Goal: Task Accomplishment & Management: Manage account settings

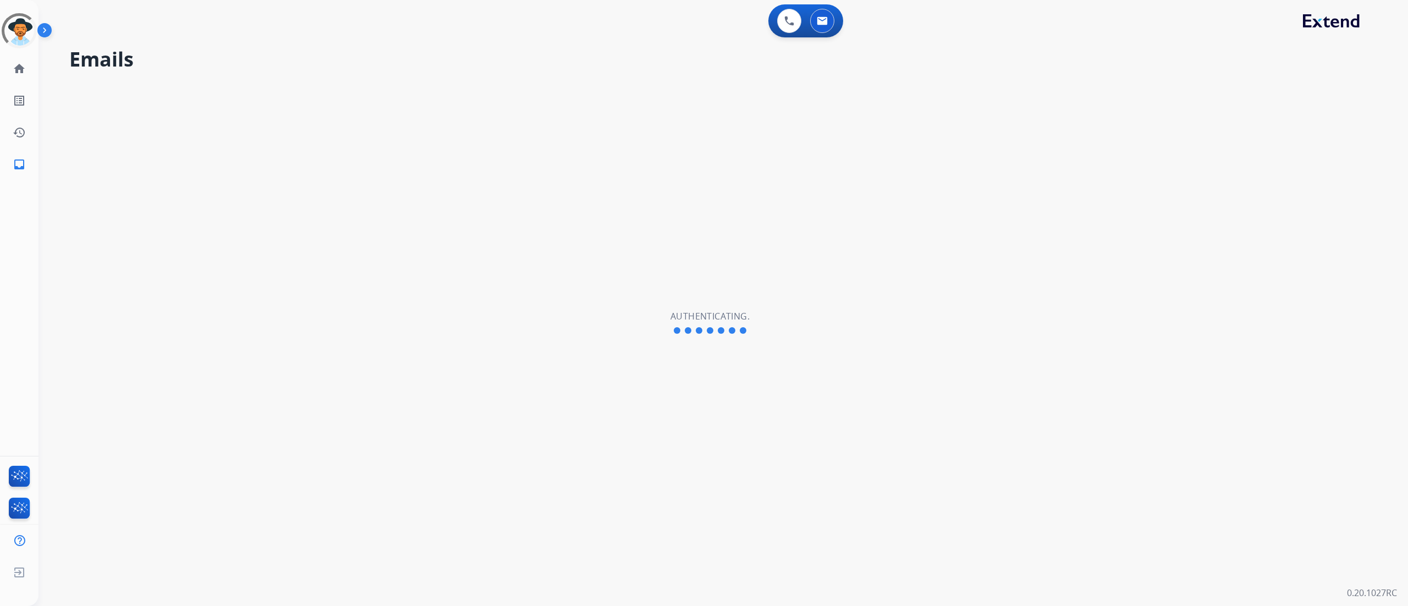
select select "**********"
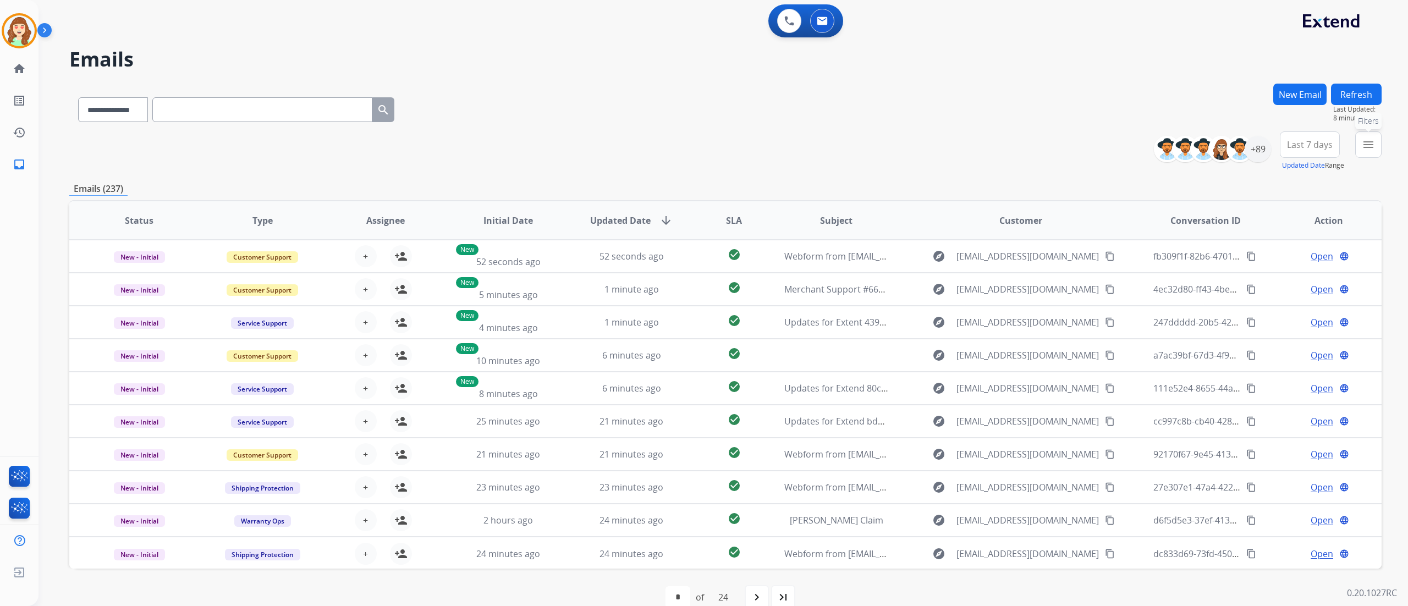
click at [1377, 145] on button "menu Filters" at bounding box center [1368, 144] width 26 height 26
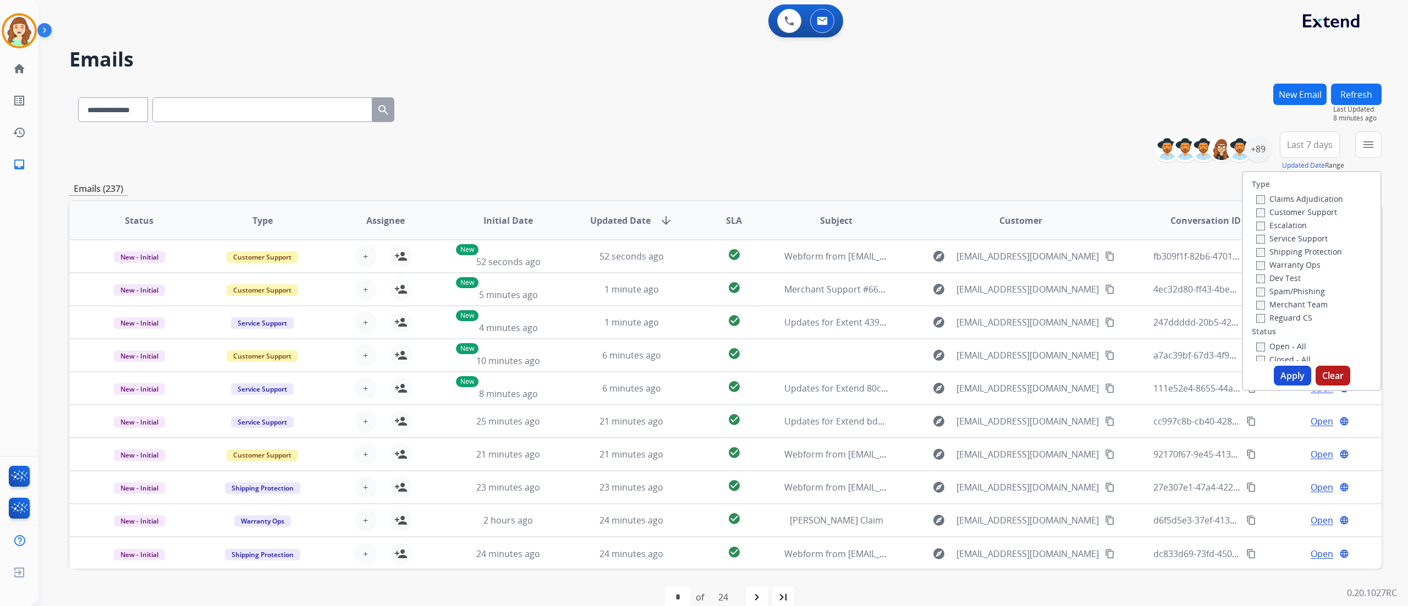
click at [1256, 207] on label "Customer Support" at bounding box center [1296, 212] width 81 height 10
click at [1256, 258] on div "Warranty Ops" at bounding box center [1299, 264] width 87 height 13
click at [1250, 323] on div "Type Claims Adjudication Customer Support Escalation Service Support Shipping P…" at bounding box center [1312, 266] width 138 height 189
click at [1293, 378] on button "Apply" at bounding box center [1292, 376] width 37 height 20
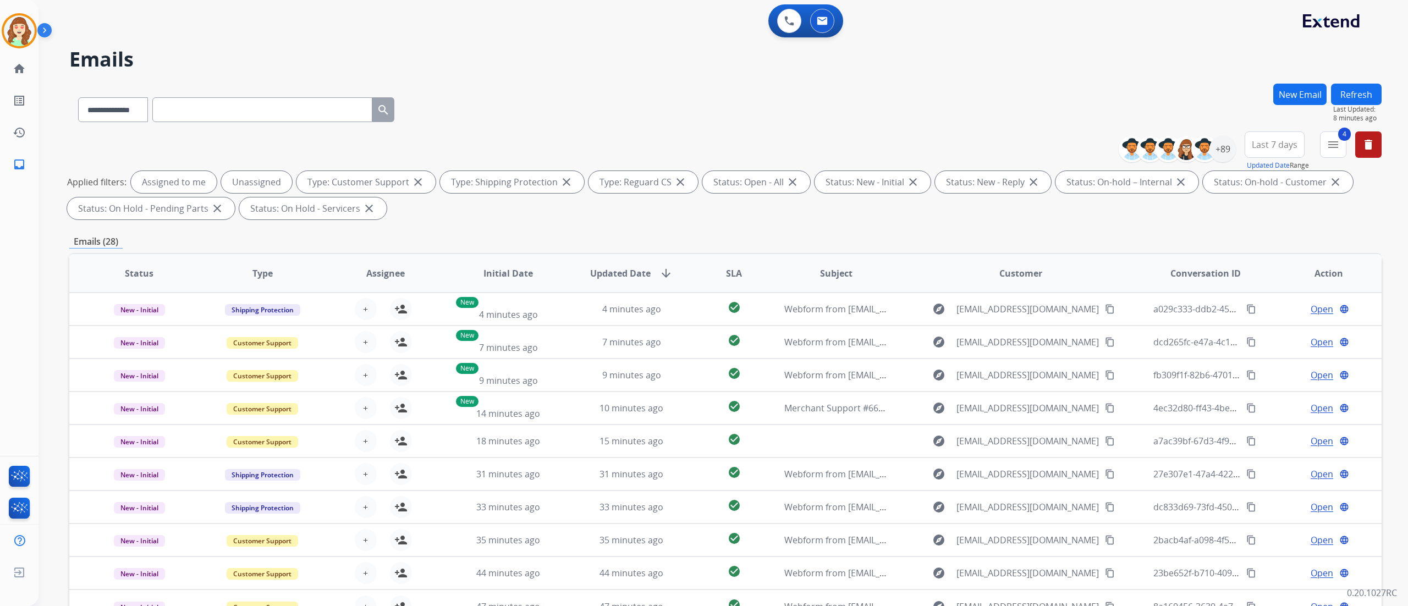
click at [1279, 143] on span "Last 7 days" at bounding box center [1275, 144] width 46 height 4
click at [1255, 284] on div "Last 90 days" at bounding box center [1271, 278] width 61 height 17
drag, startPoint x: 1226, startPoint y: 139, endPoint x: 1107, endPoint y: 51, distance: 147.9
click at [1107, 51] on h2 "Emails" at bounding box center [725, 59] width 1312 height 22
drag, startPoint x: 1220, startPoint y: 147, endPoint x: 1230, endPoint y: 153, distance: 11.3
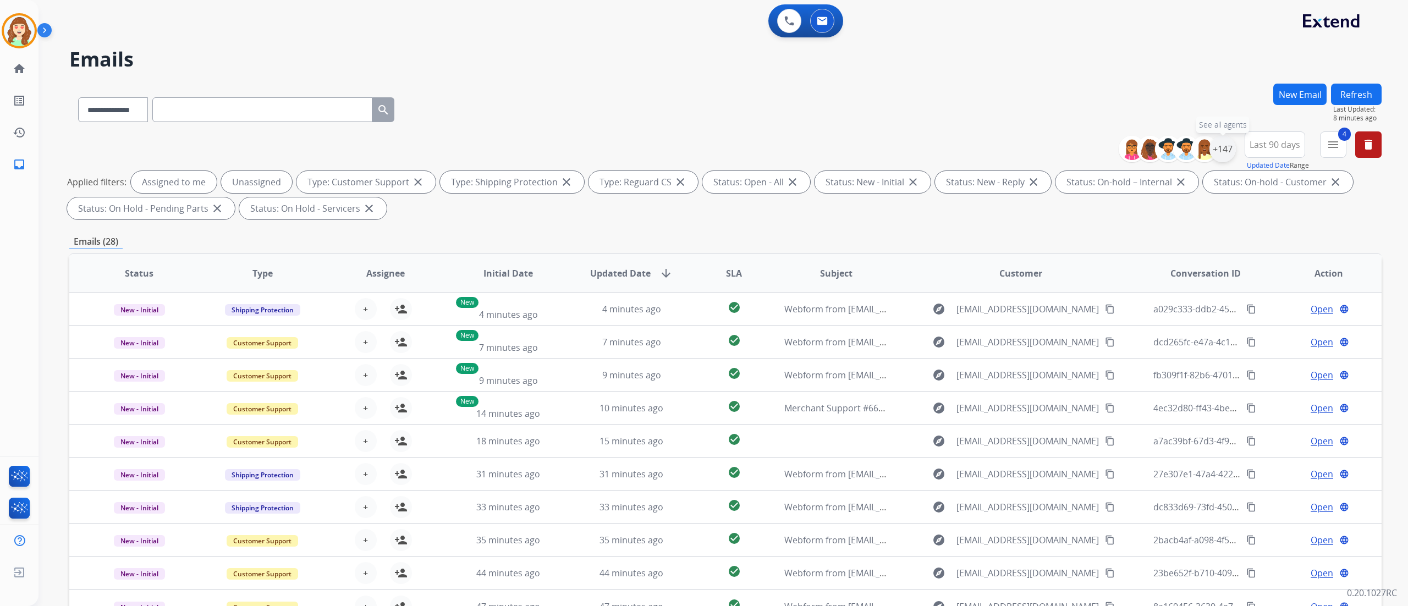
click at [1230, 153] on div "+147" at bounding box center [1223, 149] width 26 height 26
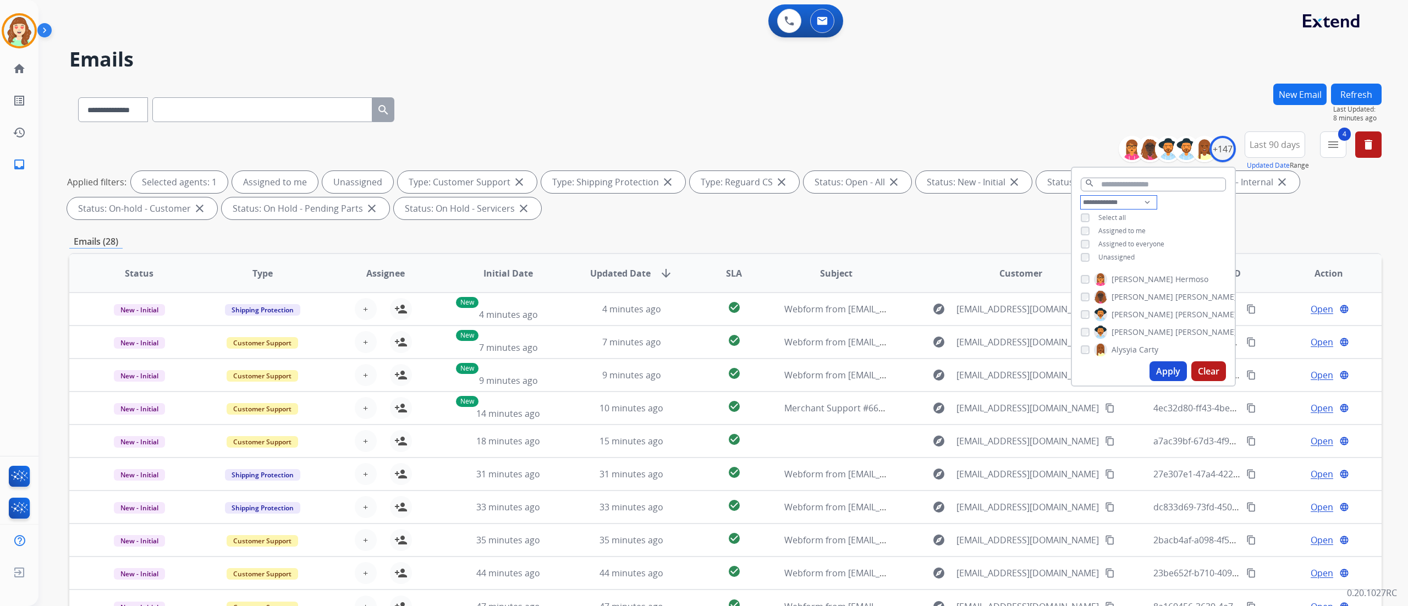
click at [1097, 202] on select "**********" at bounding box center [1119, 202] width 76 height 13
select select "**********"
click at [1081, 196] on select "**********" at bounding box center [1119, 202] width 76 height 13
click at [979, 169] on div "**********" at bounding box center [725, 177] width 1312 height 92
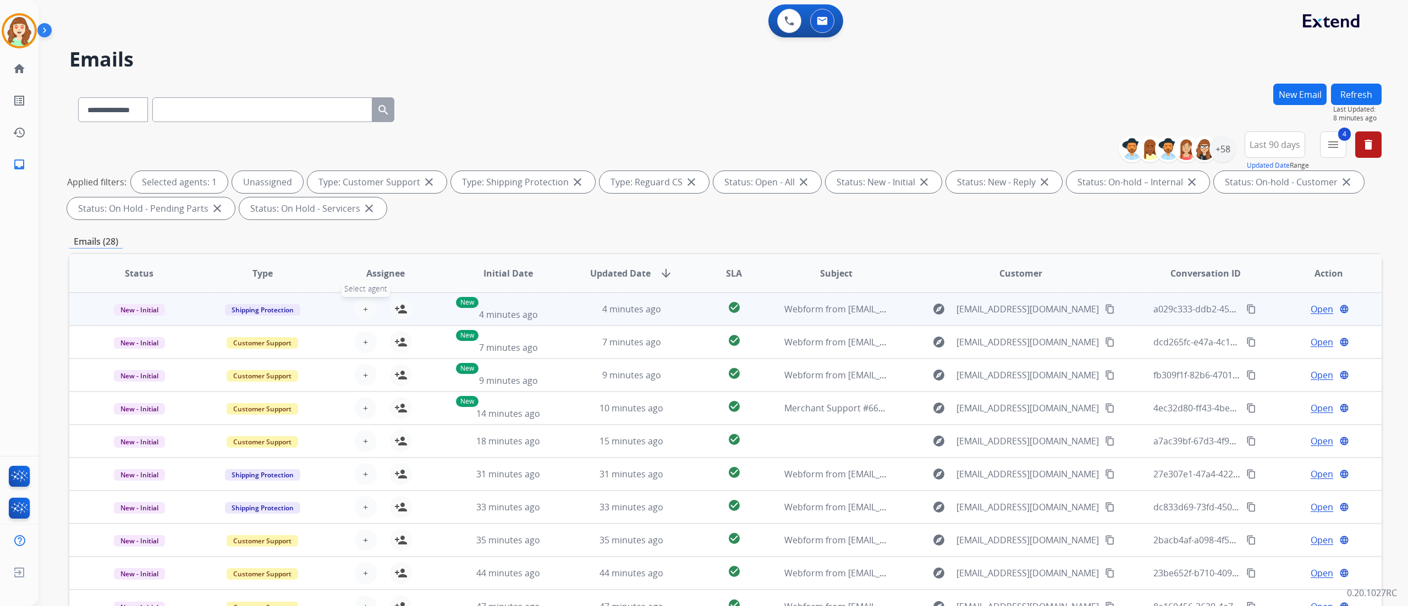
click at [355, 307] on button "+ Select agent" at bounding box center [366, 309] width 22 height 22
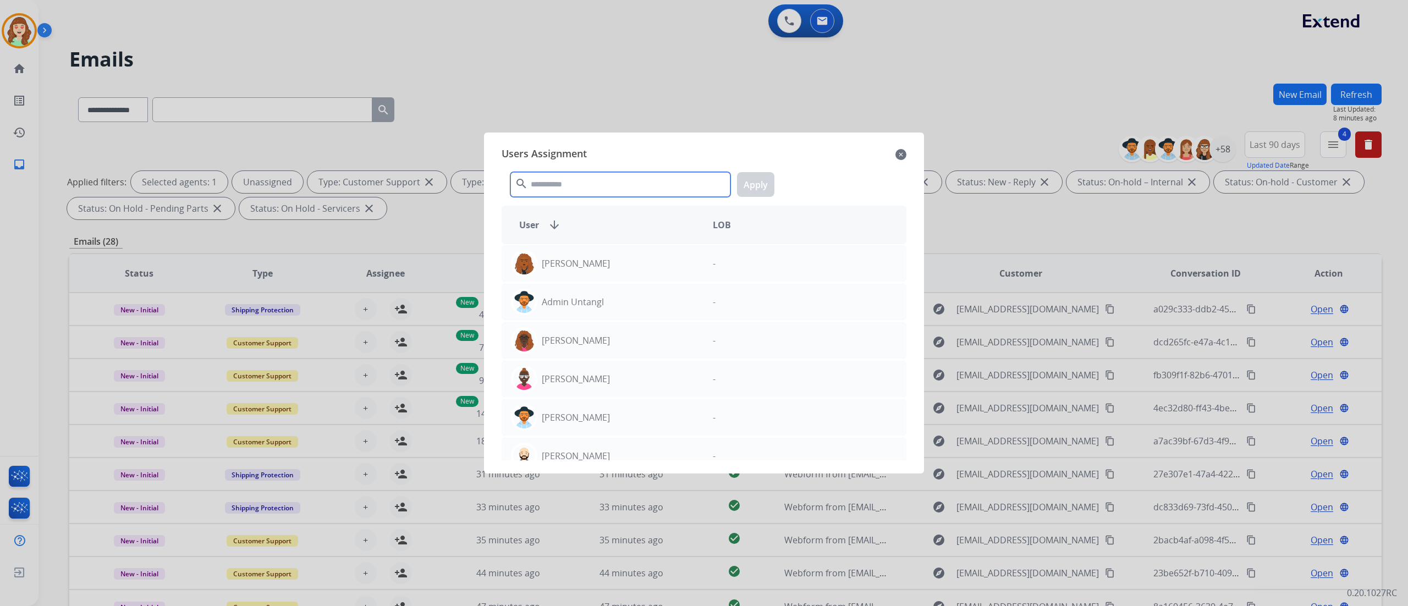
click at [612, 183] on input "text" at bounding box center [620, 184] width 220 height 25
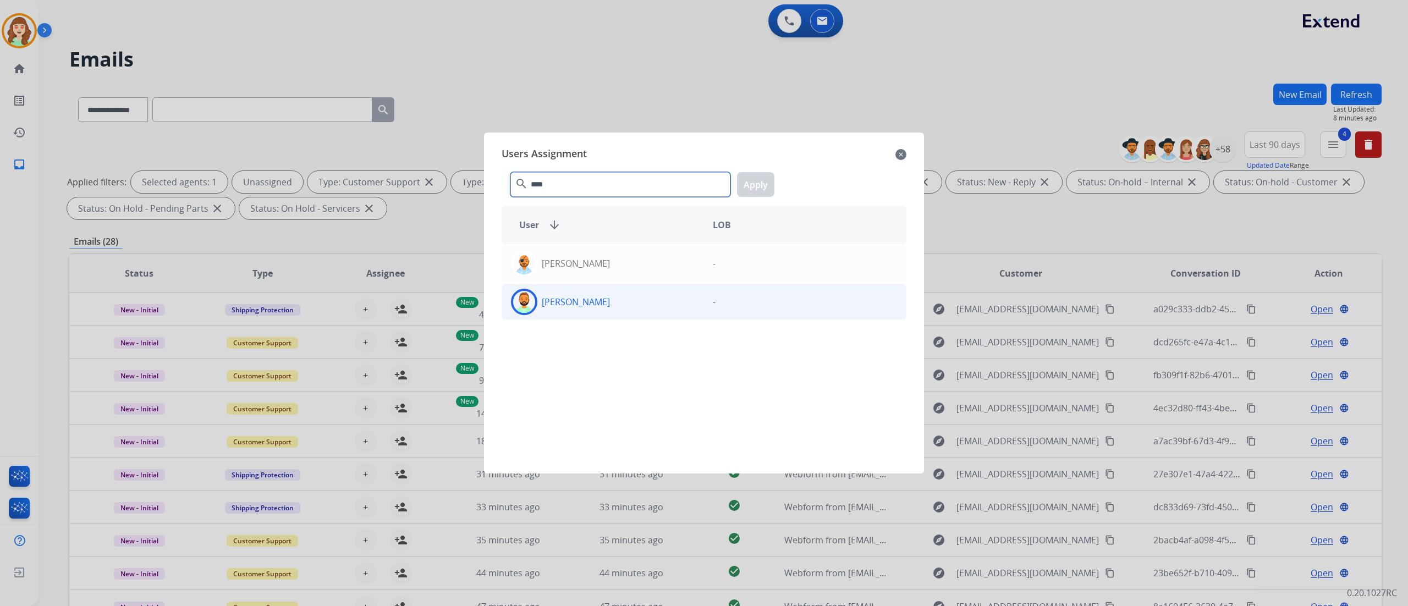
type input "****"
click at [629, 297] on div "[PERSON_NAME]" at bounding box center [603, 302] width 202 height 26
click at [766, 182] on button "Apply" at bounding box center [755, 184] width 37 height 25
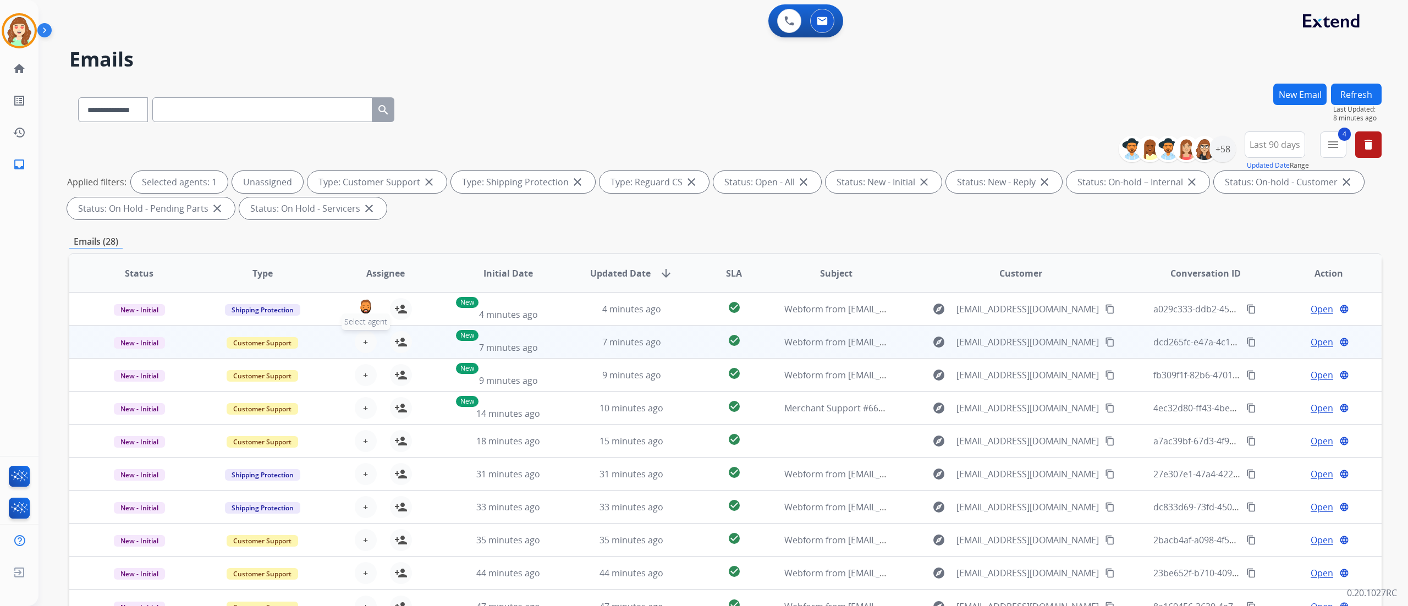
click at [370, 337] on button "+ Select agent" at bounding box center [366, 342] width 22 height 22
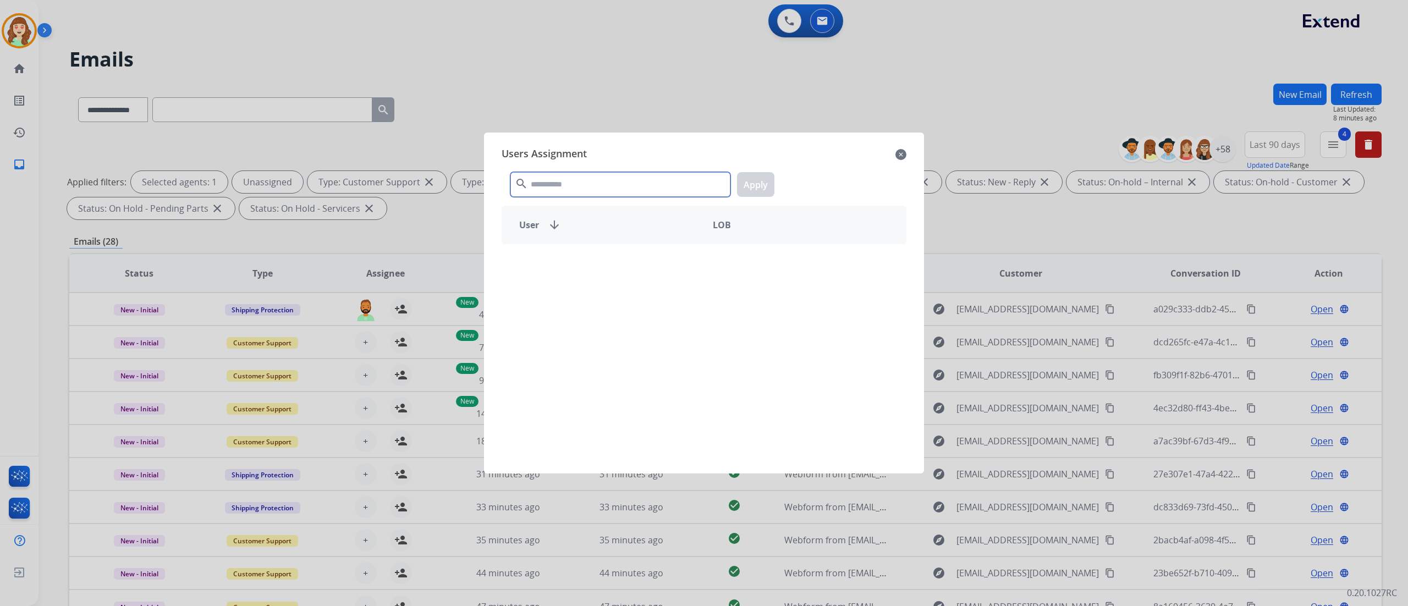
click at [562, 188] on input "text" at bounding box center [620, 184] width 220 height 25
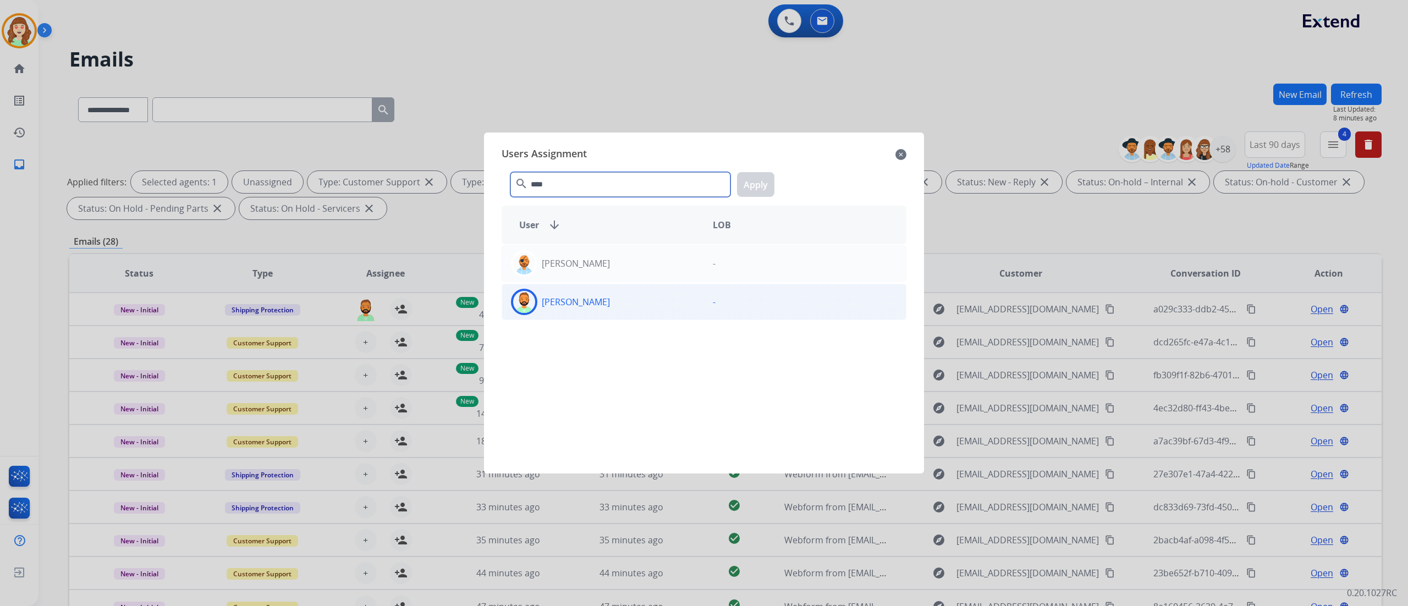
type input "****"
click at [623, 304] on div "[PERSON_NAME]" at bounding box center [603, 302] width 202 height 26
click at [760, 195] on button "Apply" at bounding box center [755, 184] width 37 height 25
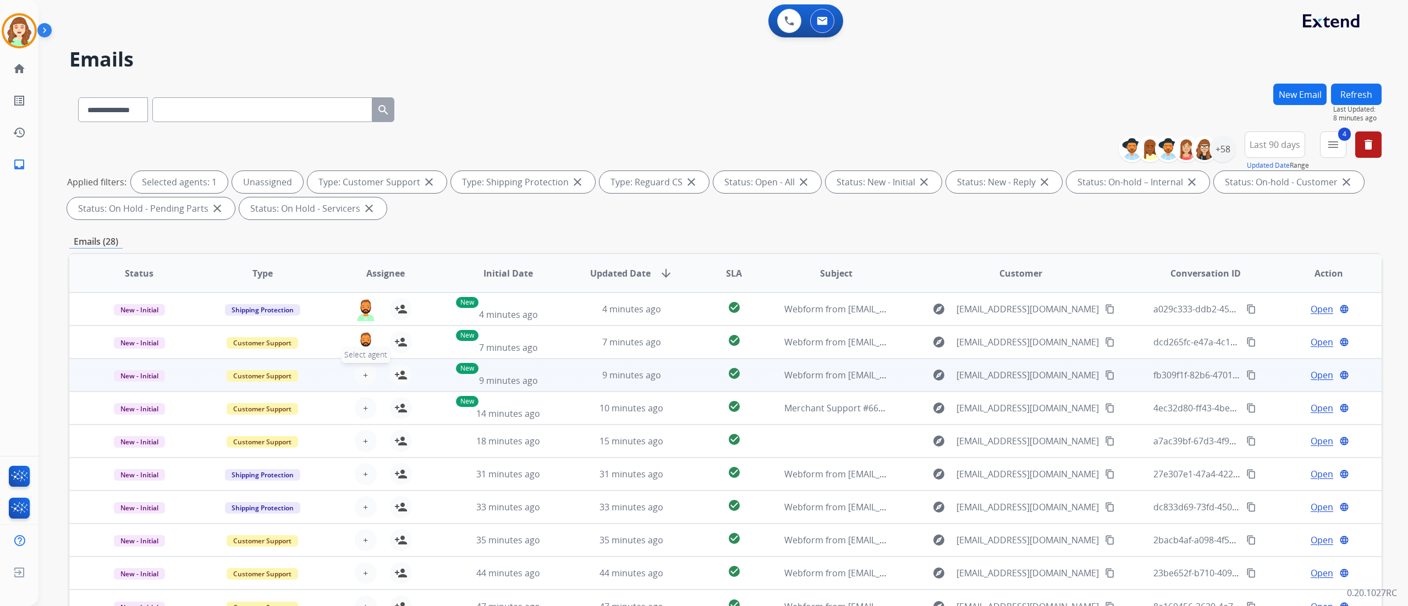
click at [359, 376] on button "+ Select agent" at bounding box center [366, 375] width 22 height 22
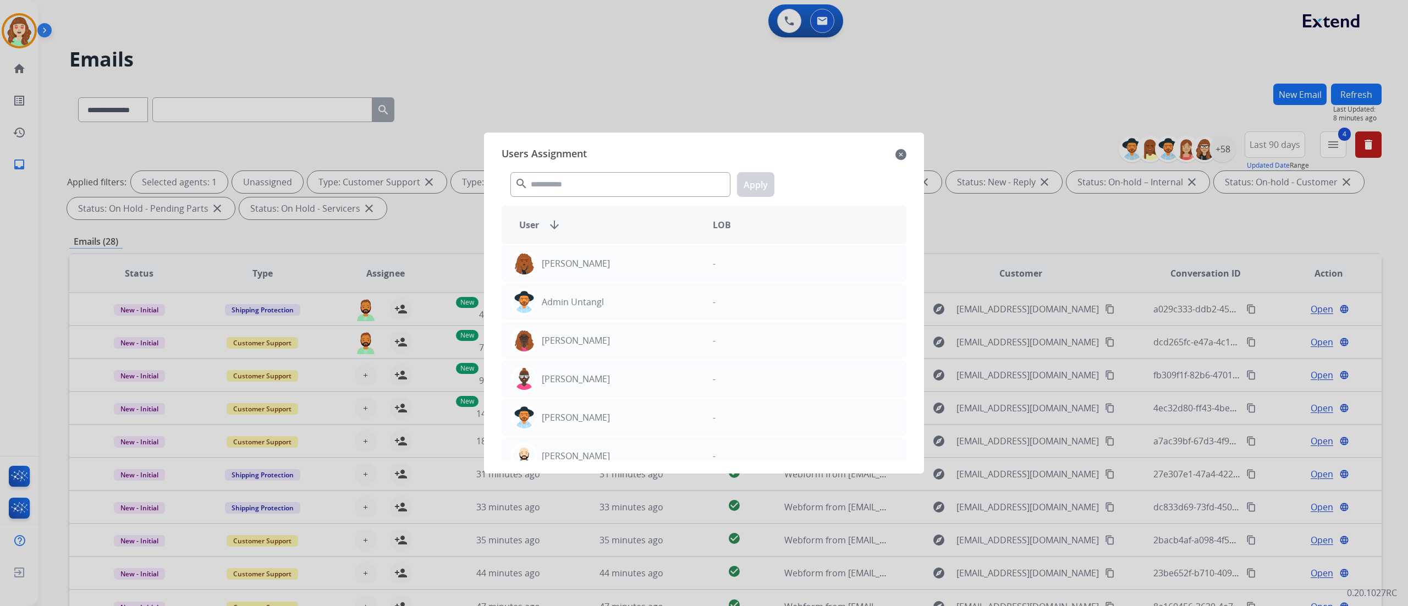
click at [903, 158] on mat-icon "close" at bounding box center [900, 154] width 11 height 13
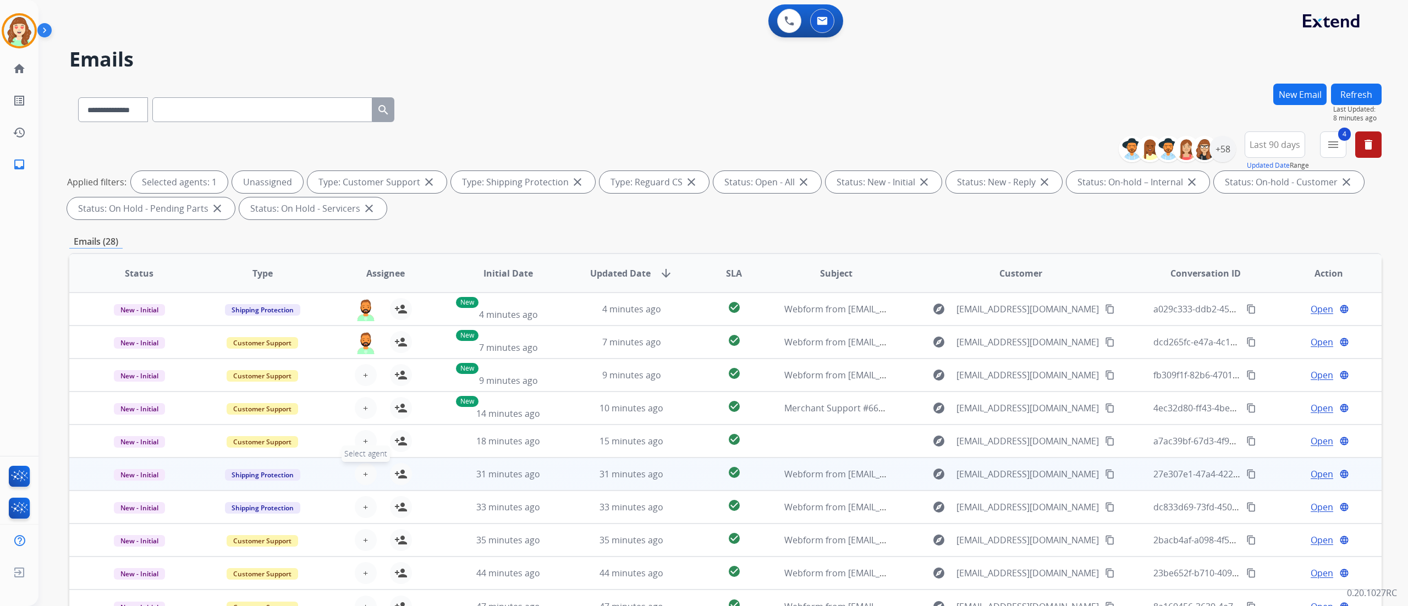
click at [366, 473] on span "+" at bounding box center [365, 474] width 5 height 13
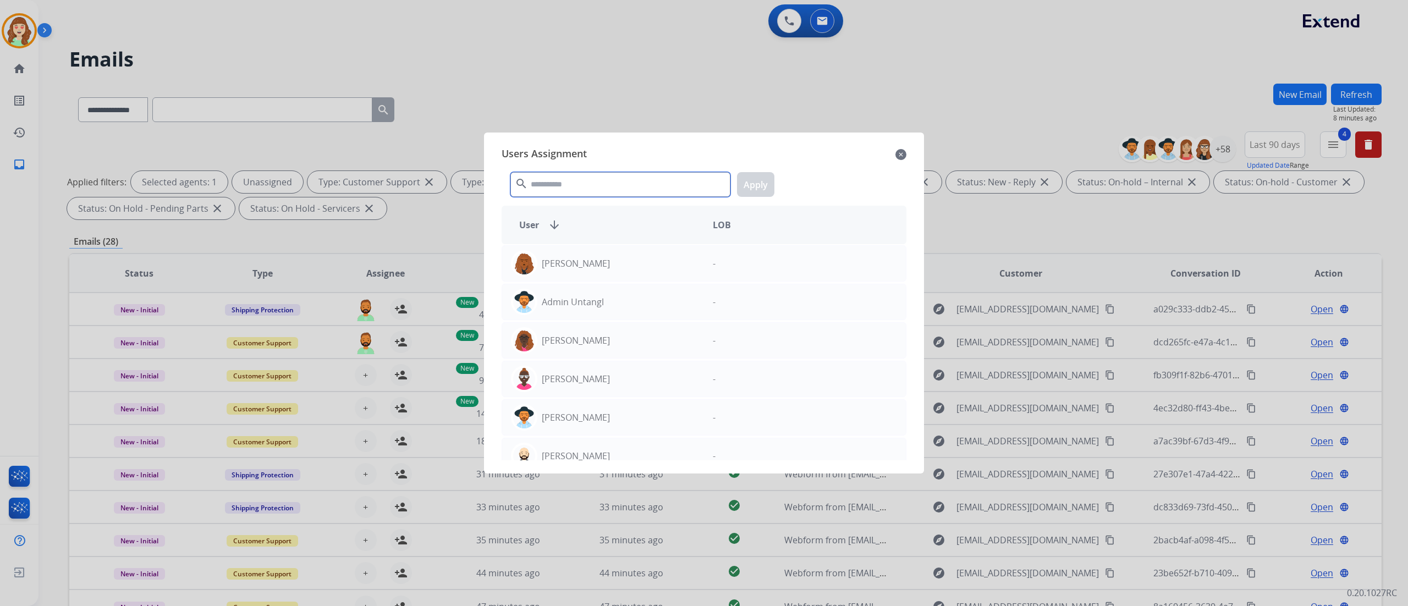
click at [630, 184] on input "text" at bounding box center [620, 184] width 220 height 25
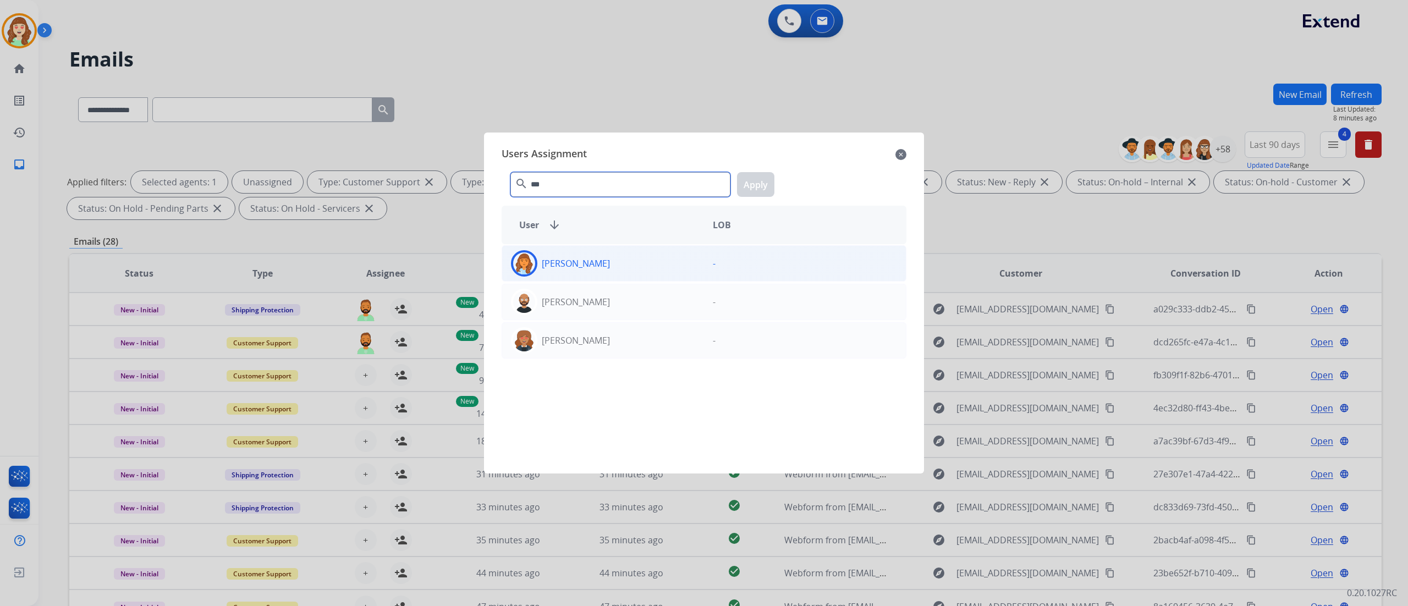
type input "***"
click at [685, 267] on div "[PERSON_NAME]" at bounding box center [603, 263] width 202 height 26
click at [749, 190] on button "Apply" at bounding box center [755, 184] width 37 height 25
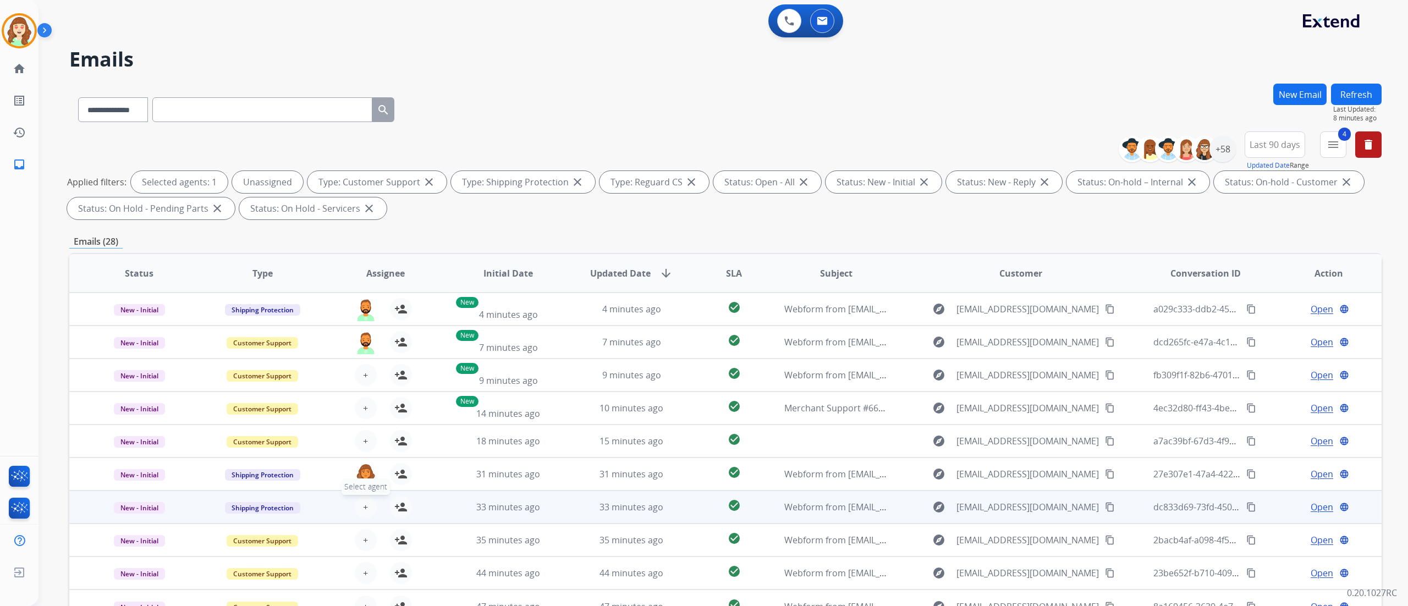
click at [363, 502] on span "+" at bounding box center [365, 507] width 5 height 13
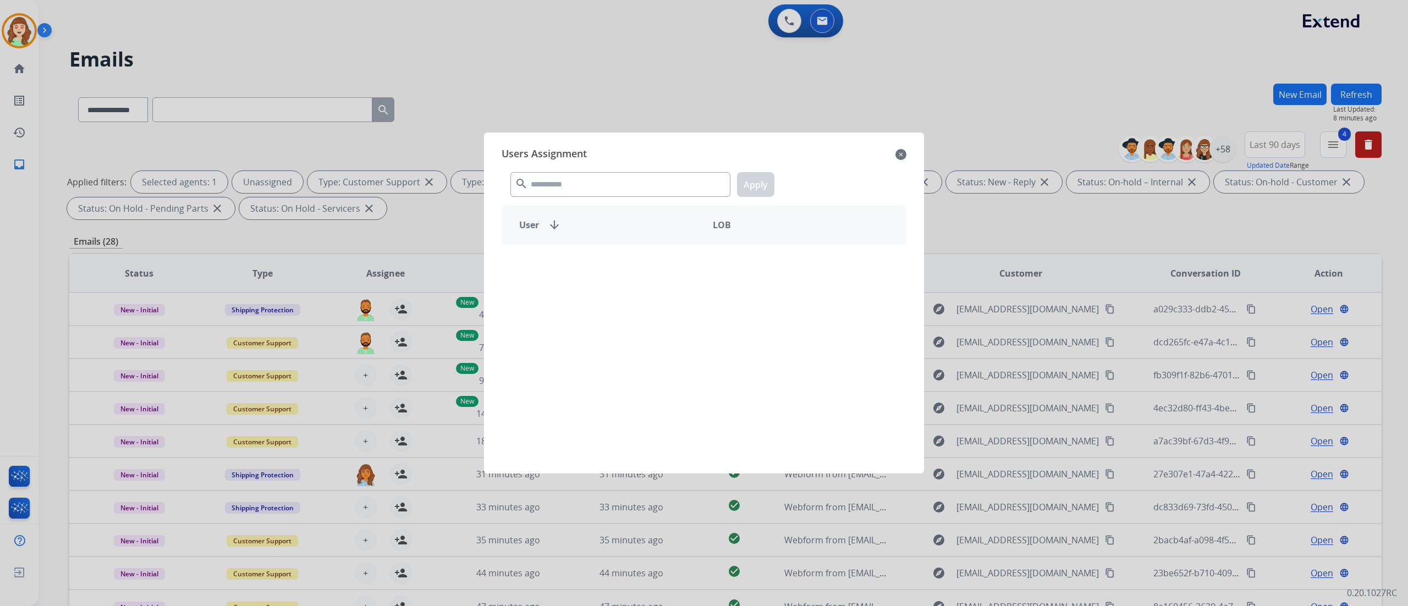
click at [630, 202] on div "Users Assignment close search Apply User arrow_downward LOB" at bounding box center [704, 302] width 422 height 323
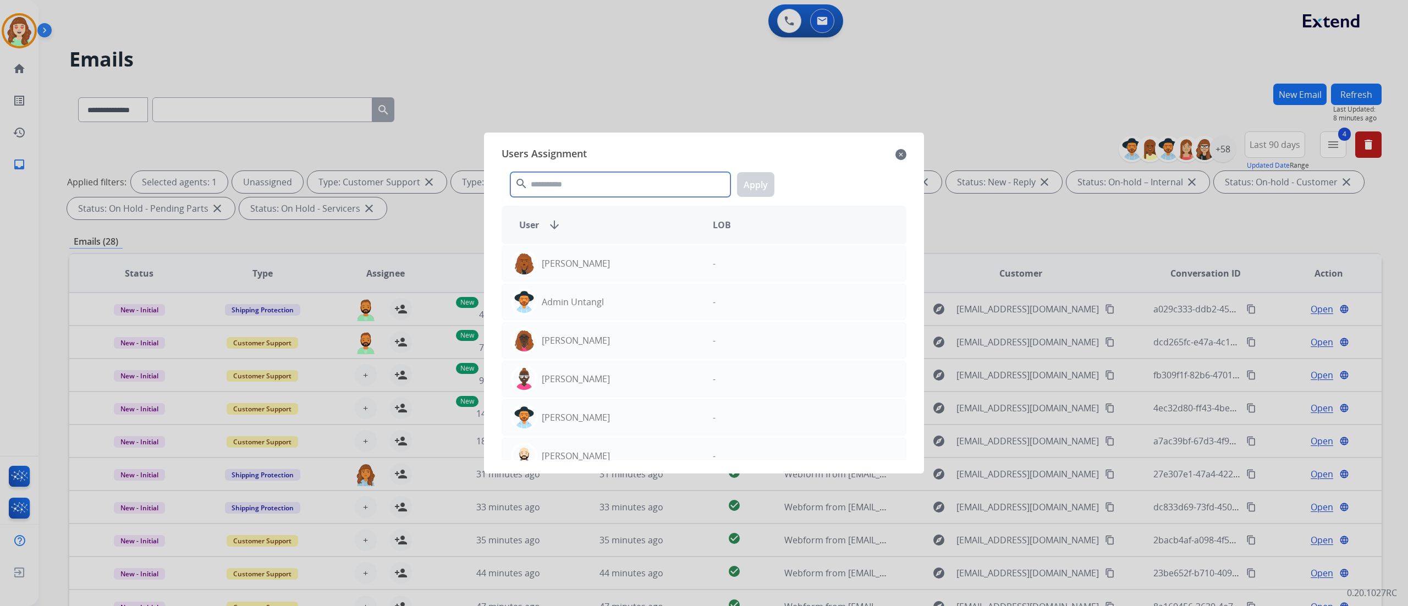
click at [630, 190] on input "text" at bounding box center [620, 184] width 220 height 25
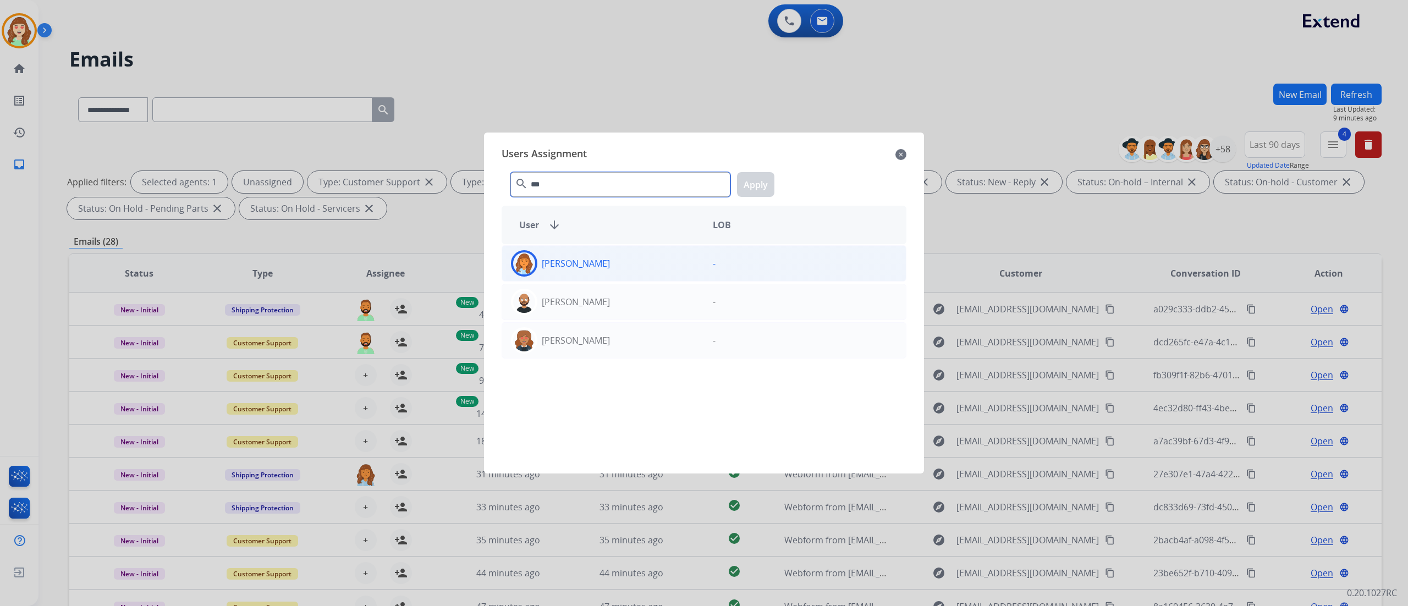
type input "***"
click at [634, 251] on div "[PERSON_NAME]" at bounding box center [603, 263] width 202 height 26
click at [761, 183] on button "Apply" at bounding box center [755, 184] width 37 height 25
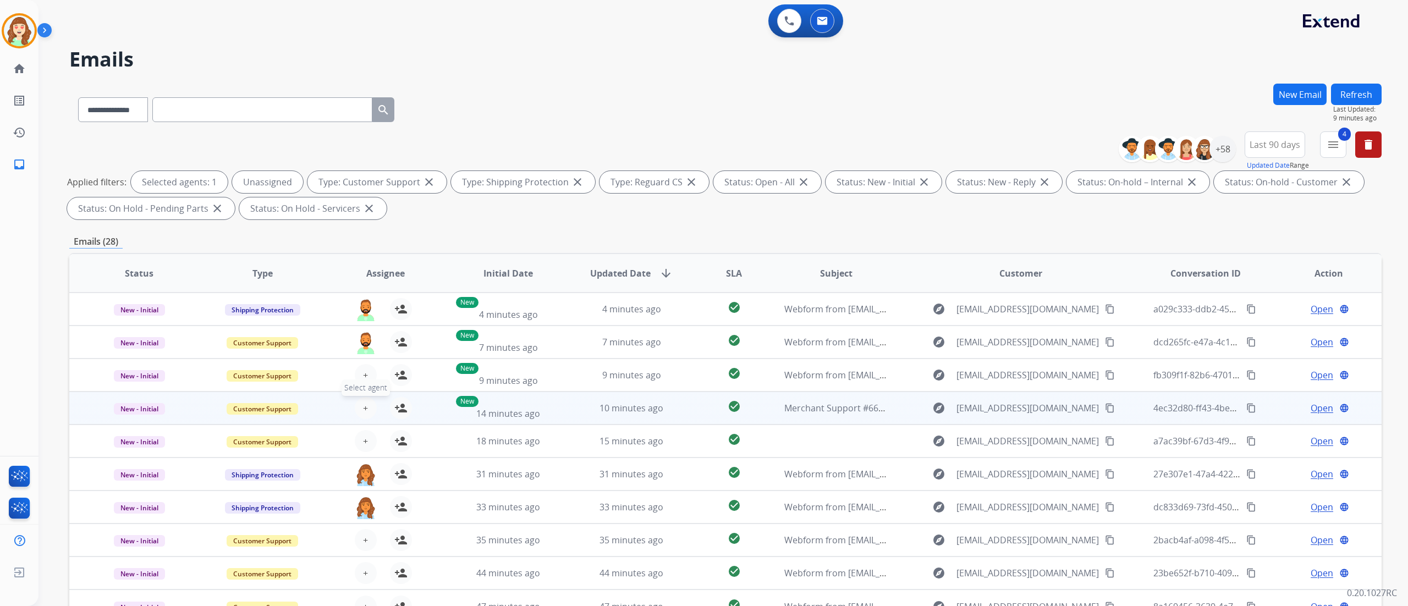
click at [366, 397] on div "+ Select agent person_add Assign to Me" at bounding box center [377, 408] width 70 height 22
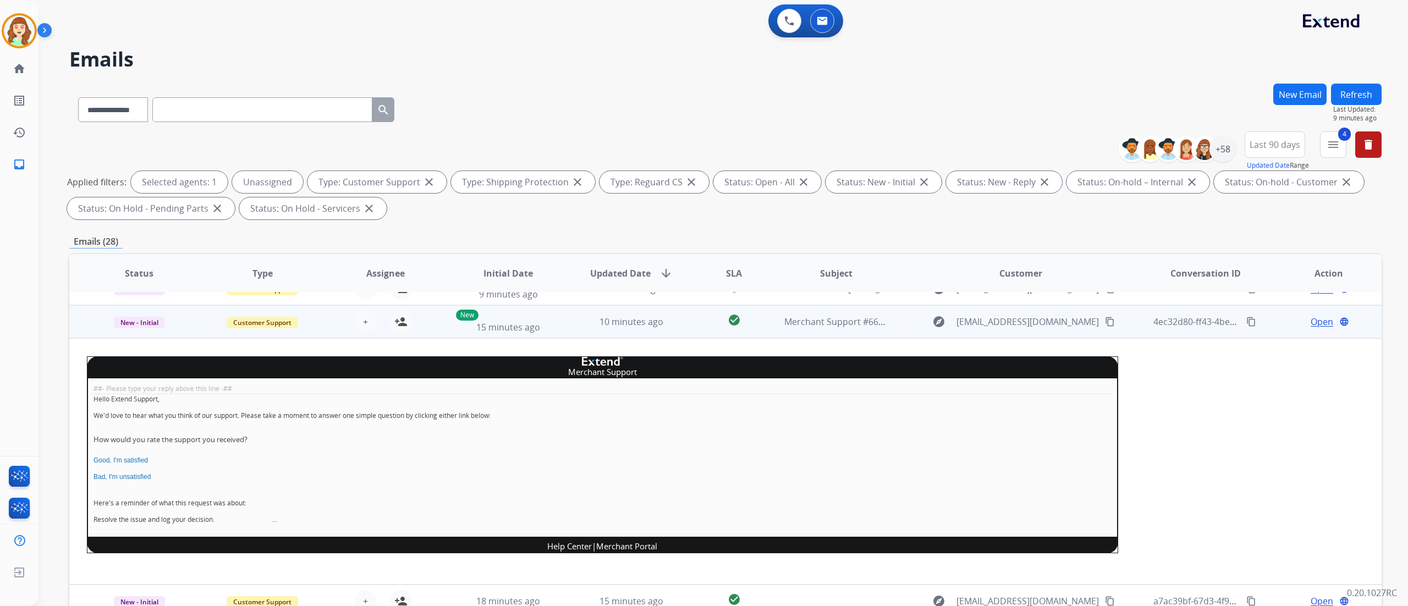
scroll to position [99, 0]
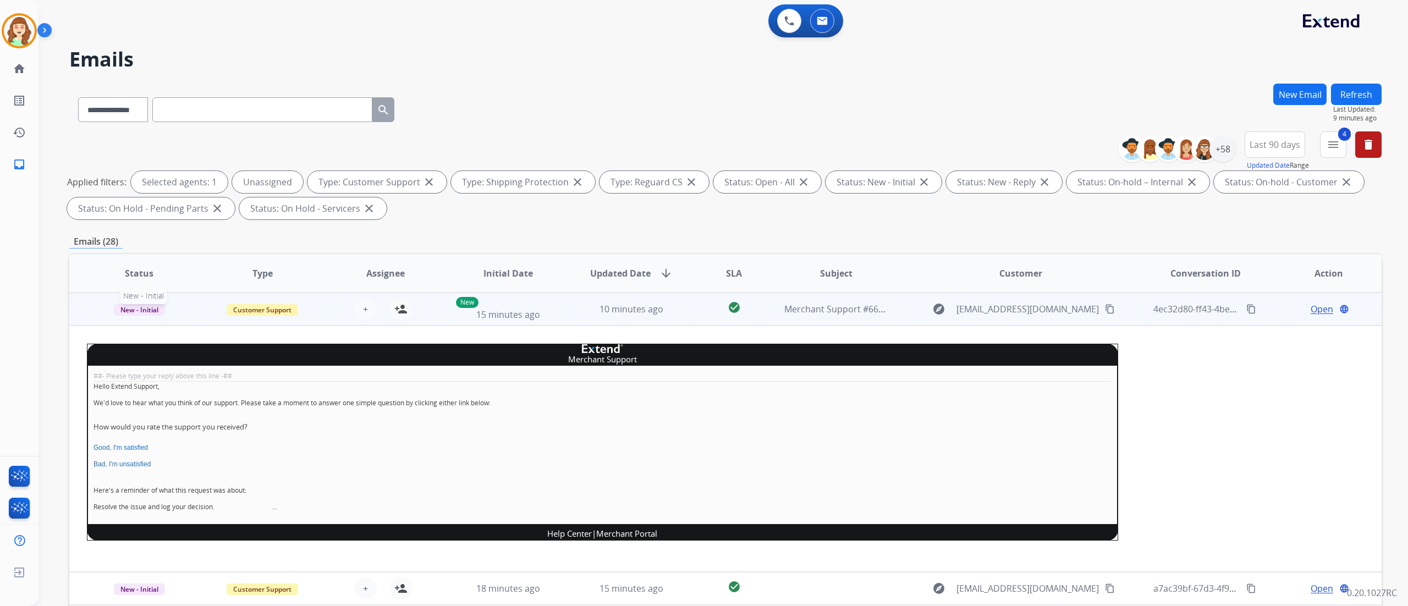
click at [138, 314] on span "New - Initial" at bounding box center [139, 310] width 51 height 12
click at [216, 407] on p "Closed – Solved" at bounding box center [208, 412] width 63 height 15
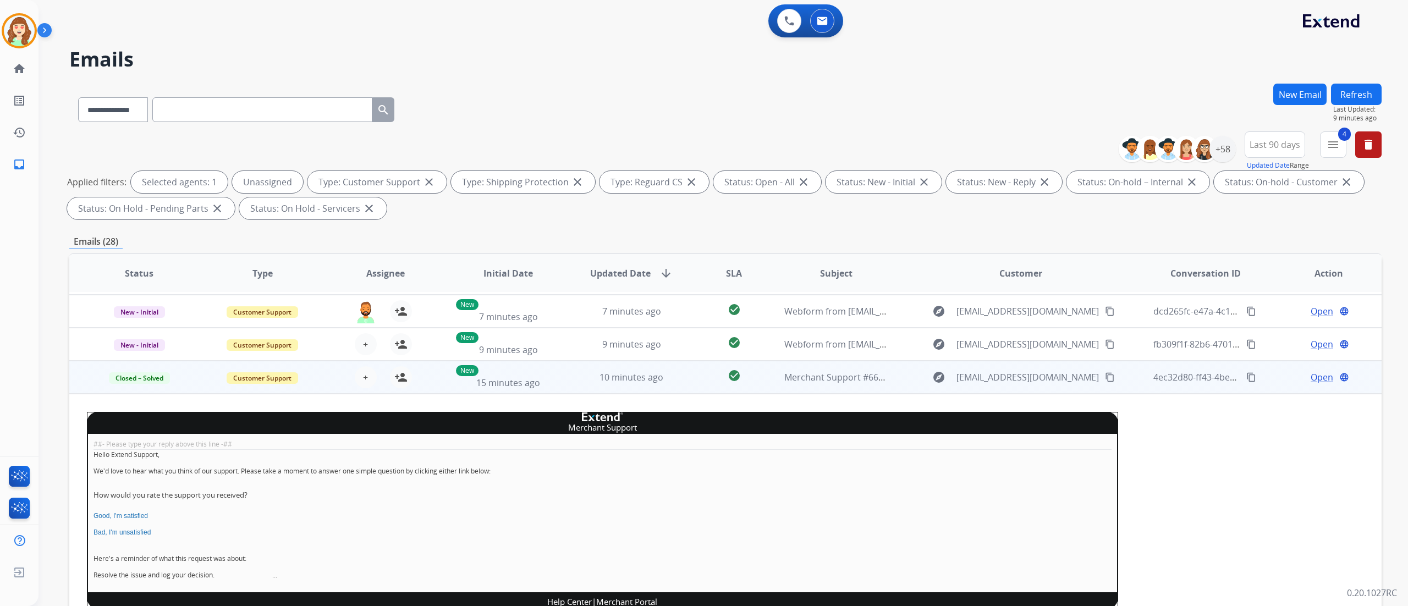
scroll to position [0, 0]
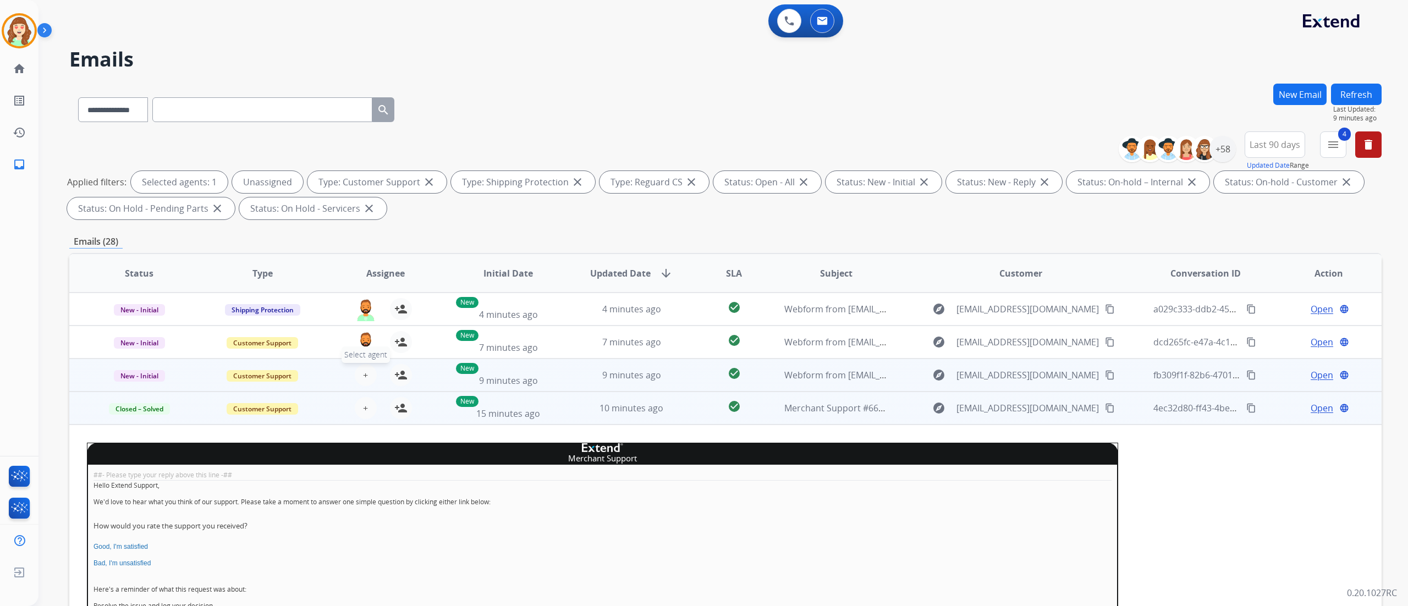
click at [361, 366] on button "+ Select agent" at bounding box center [366, 375] width 22 height 22
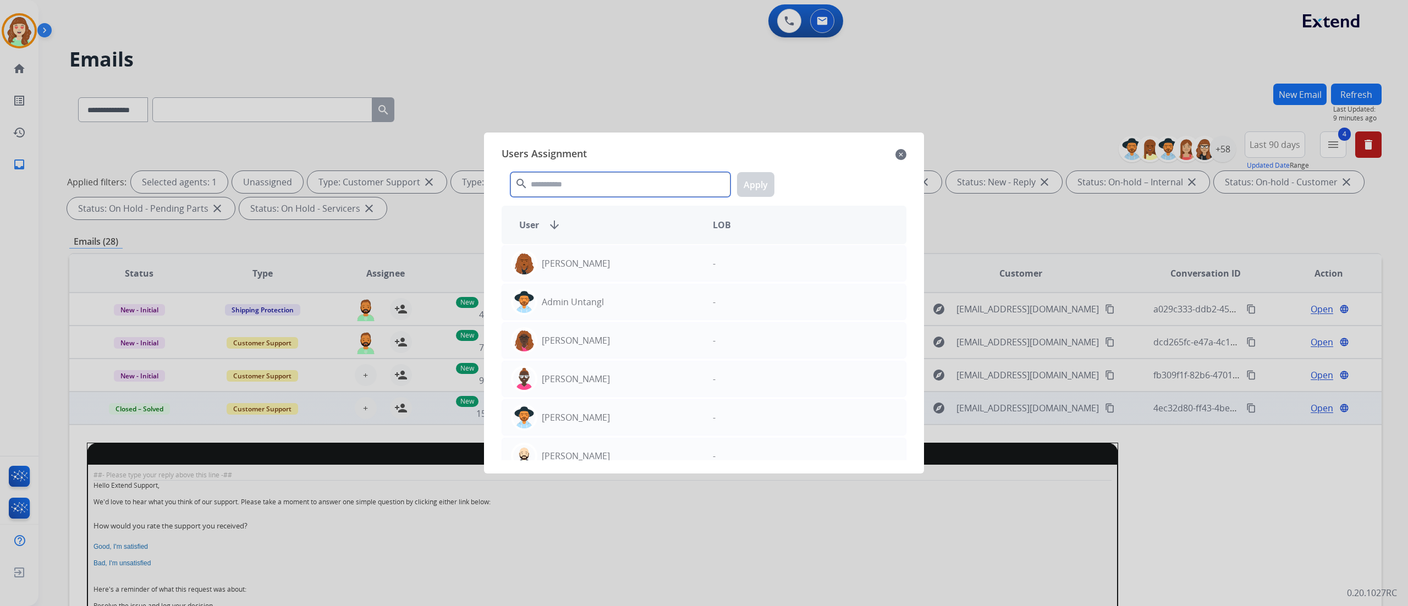
click at [611, 180] on input "text" at bounding box center [620, 184] width 220 height 25
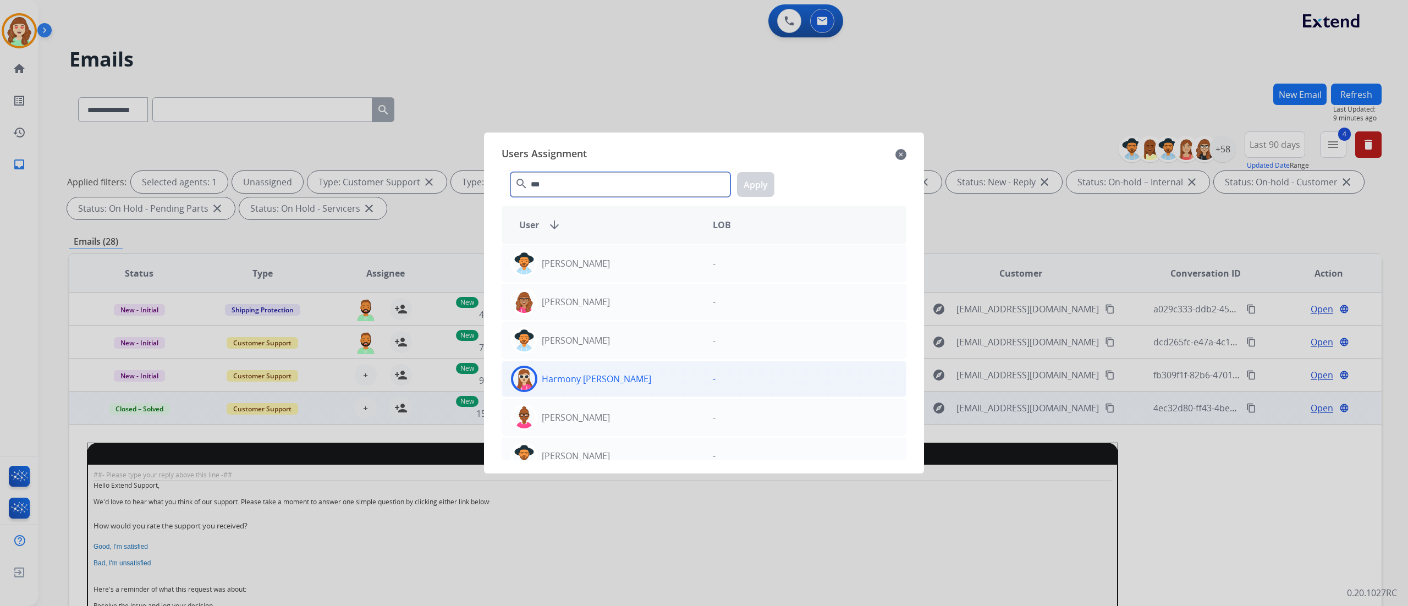
type input "***"
click at [634, 366] on div "Harmony [PERSON_NAME] -" at bounding box center [704, 379] width 405 height 36
click at [755, 189] on button "Apply" at bounding box center [755, 184] width 37 height 25
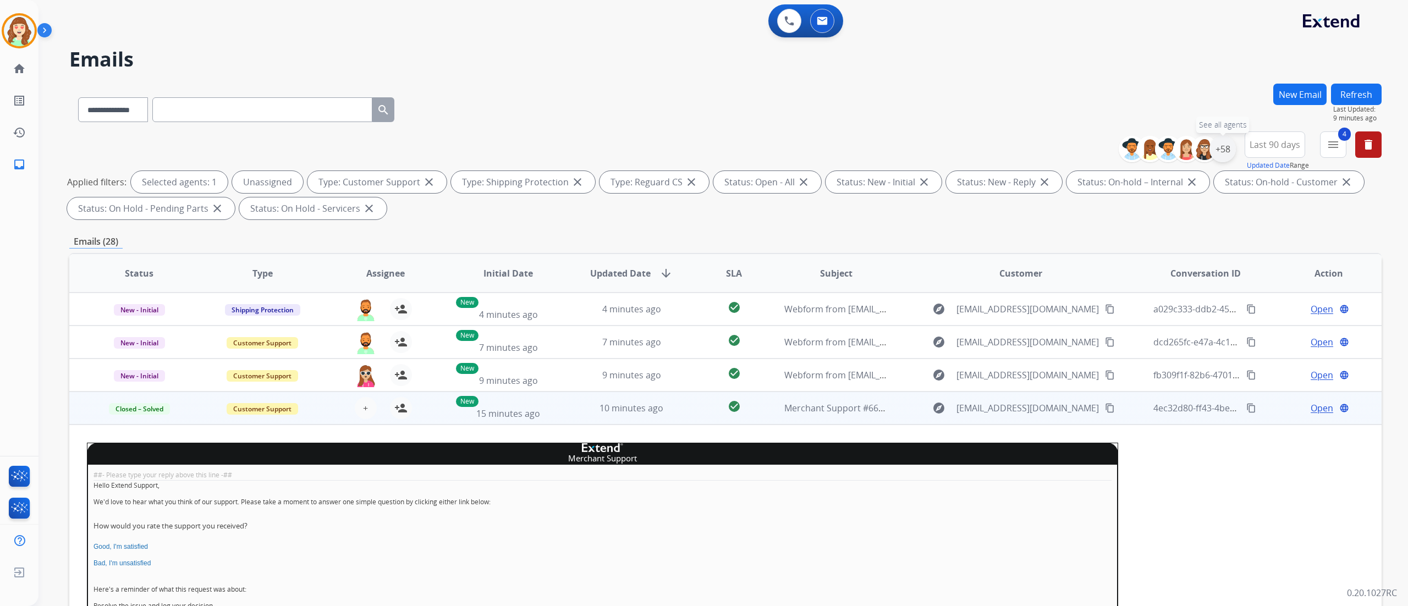
click at [1227, 158] on div "+58" at bounding box center [1223, 149] width 26 height 26
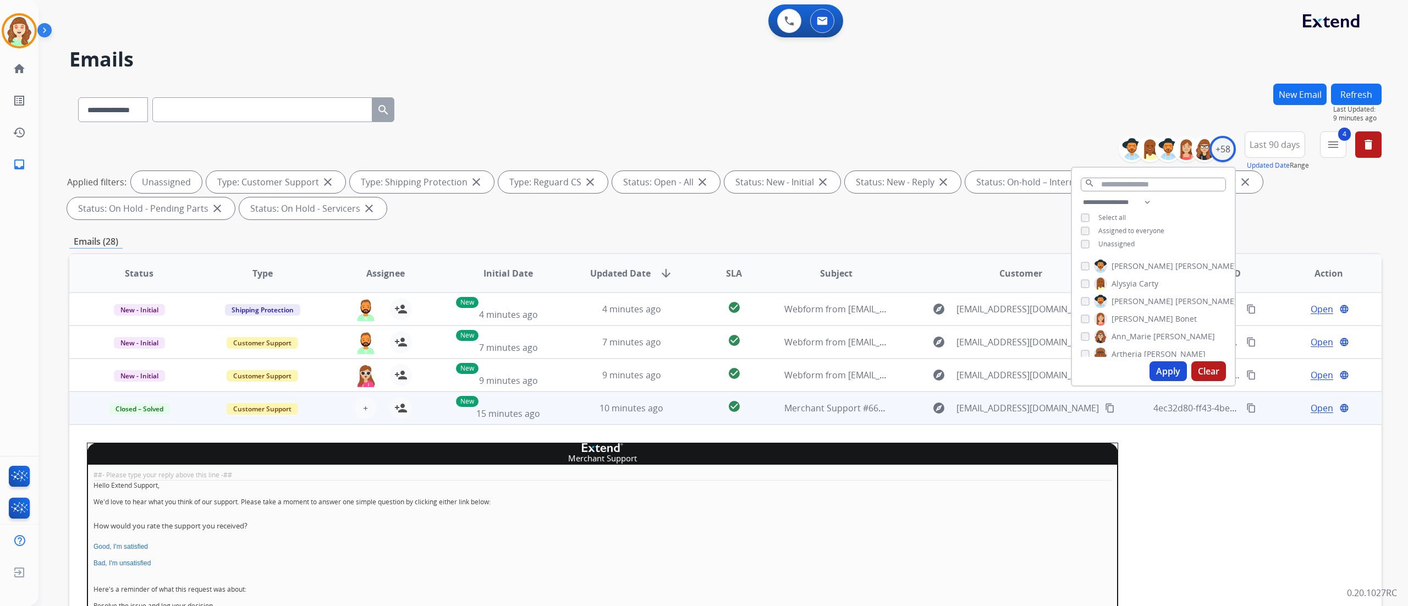
click at [1160, 377] on button "Apply" at bounding box center [1168, 371] width 37 height 20
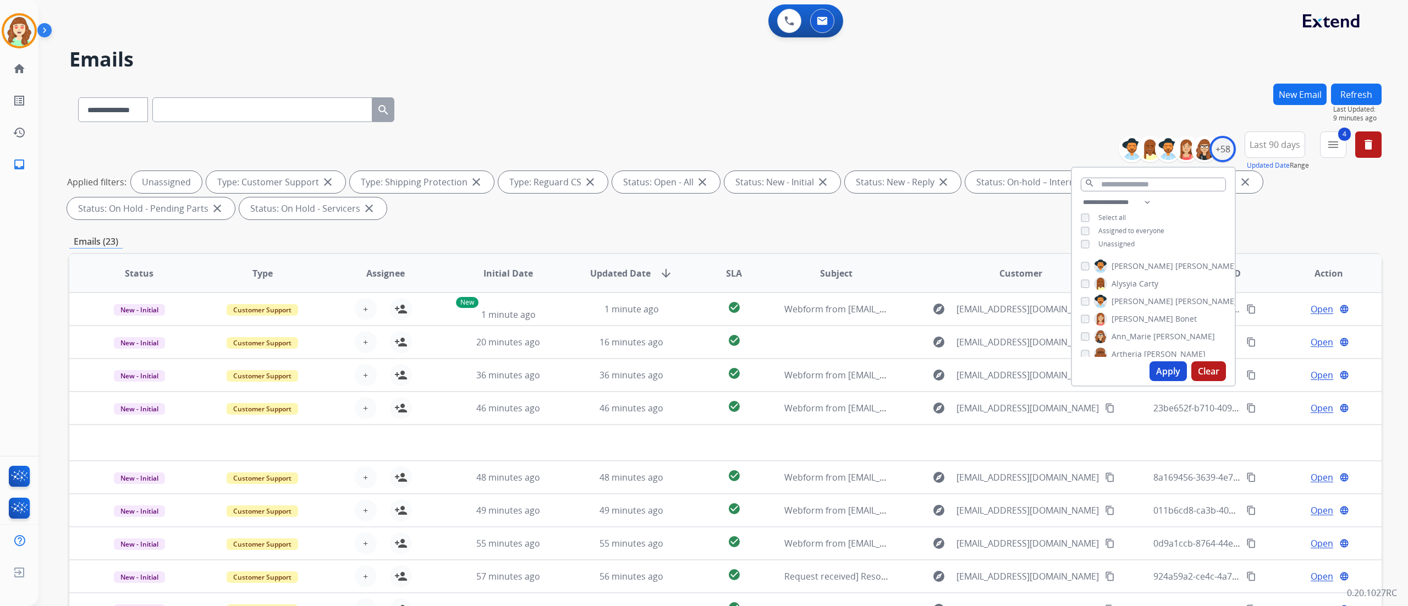
click at [1406, 283] on div "**********" at bounding box center [724, 303] width 1370 height 606
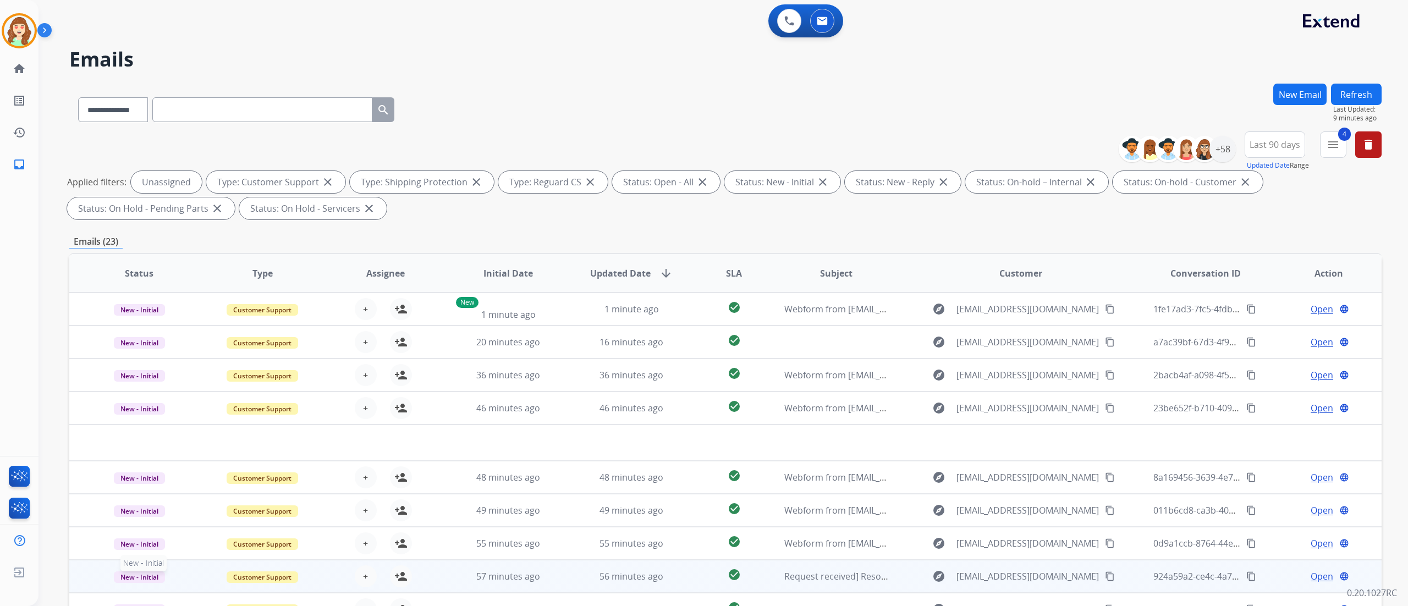
click at [142, 576] on span "New - Initial" at bounding box center [139, 578] width 51 height 12
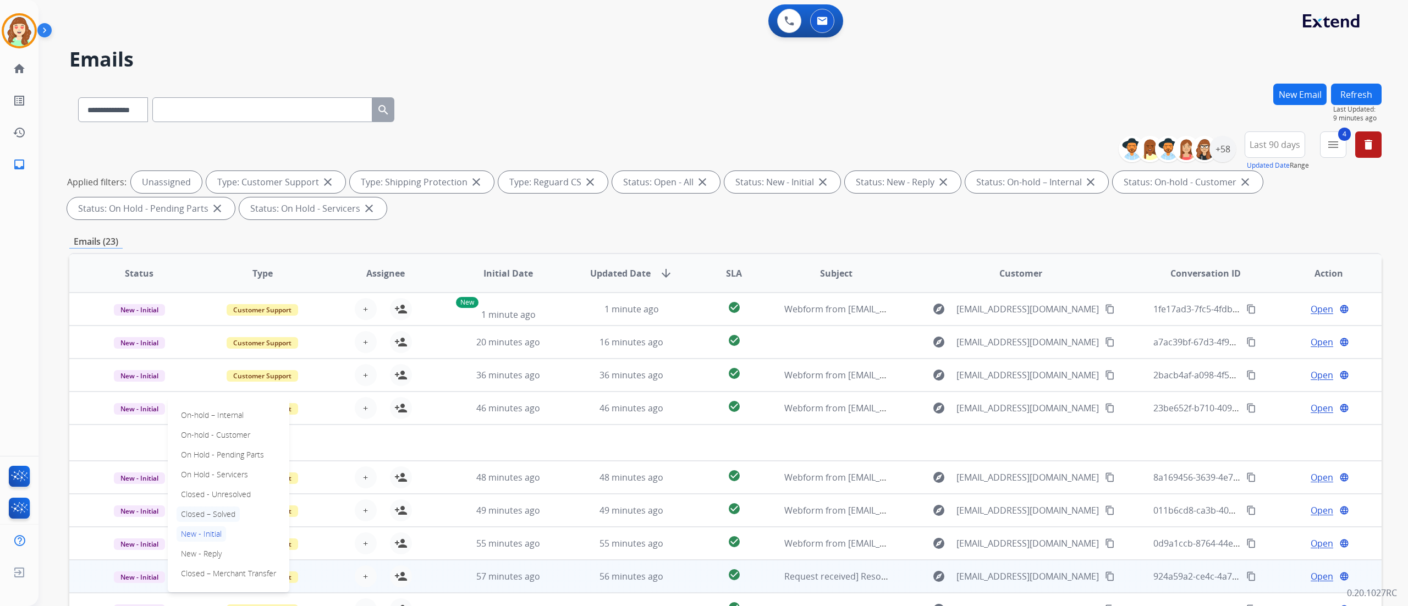
click at [210, 507] on p "Closed – Solved" at bounding box center [208, 514] width 63 height 15
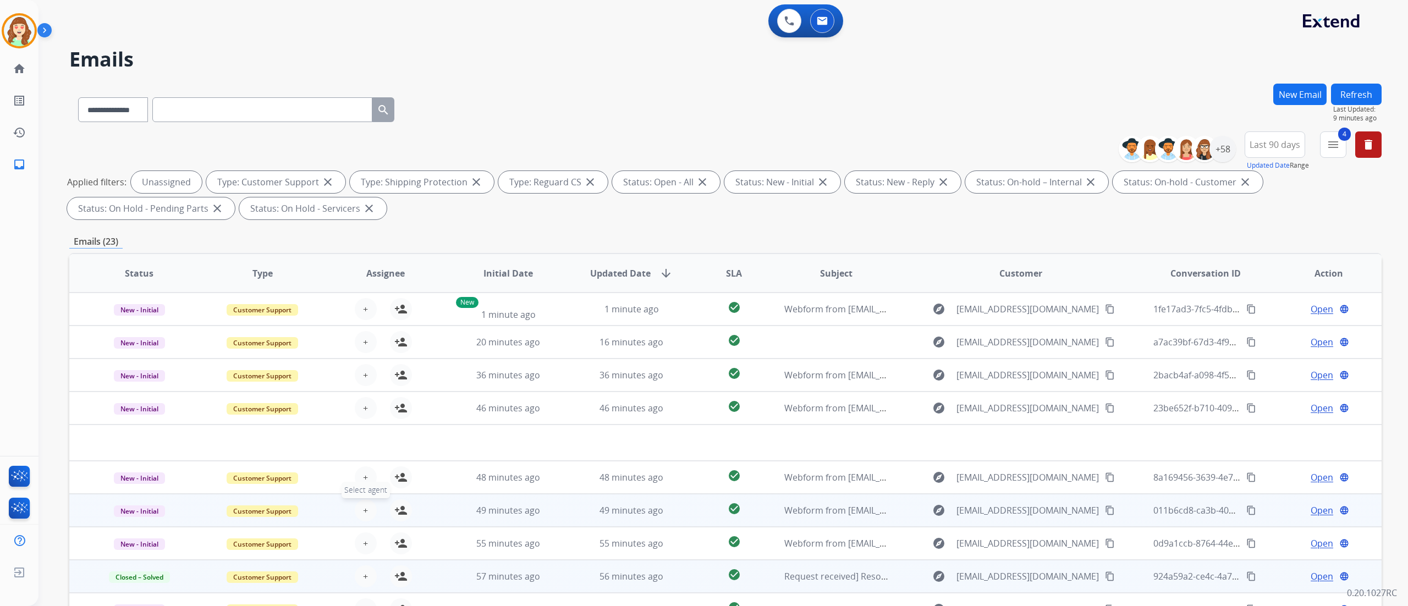
click at [355, 510] on button "+ Select agent" at bounding box center [366, 510] width 22 height 22
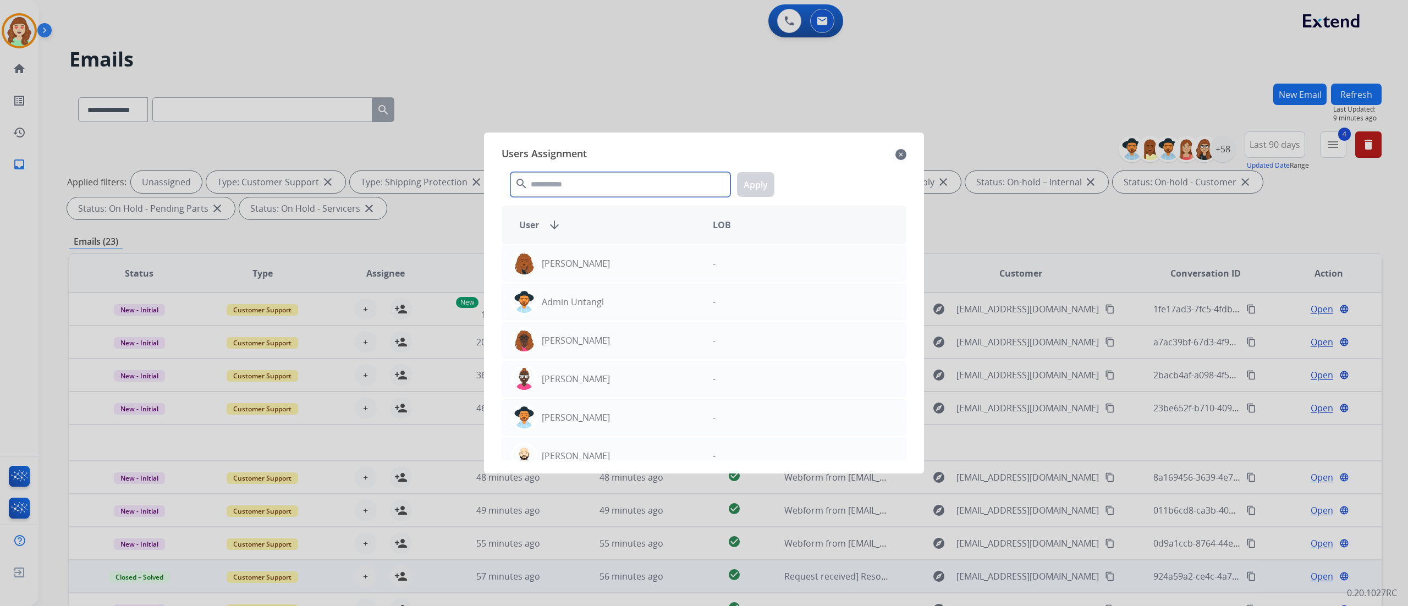
click at [583, 190] on input "text" at bounding box center [620, 184] width 220 height 25
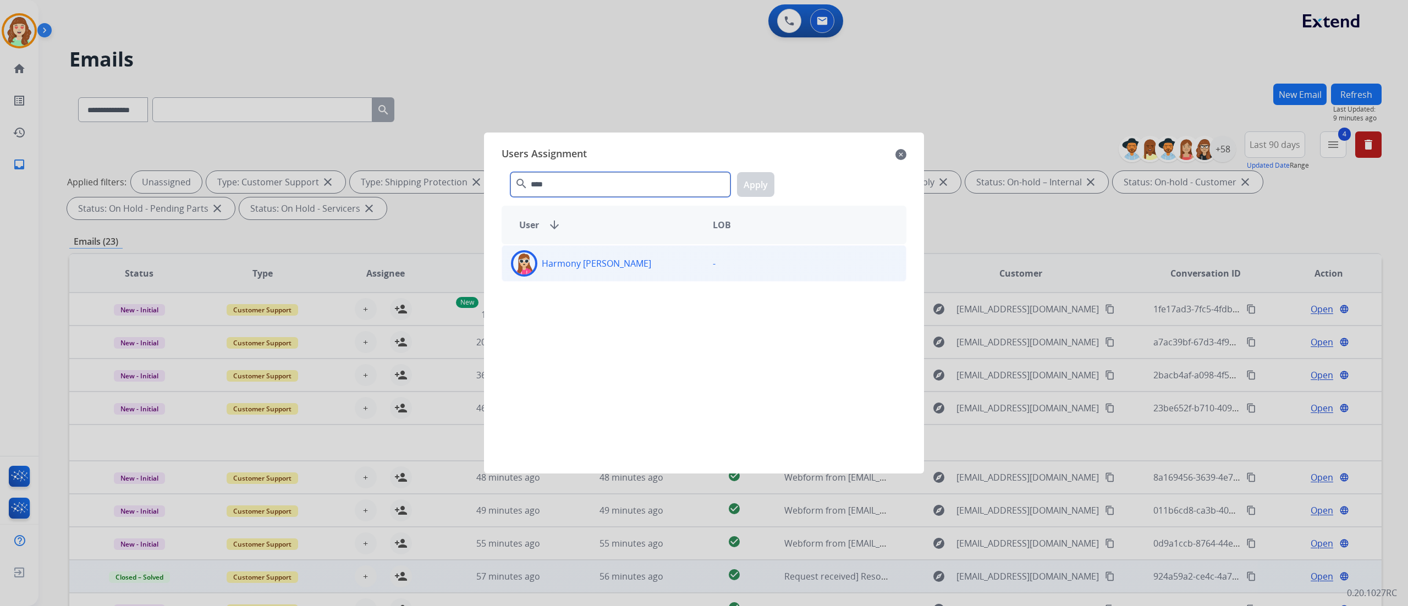
type input "****"
click at [581, 274] on div "Harmony [PERSON_NAME]" at bounding box center [603, 263] width 202 height 26
click at [767, 184] on button "Apply" at bounding box center [755, 184] width 37 height 25
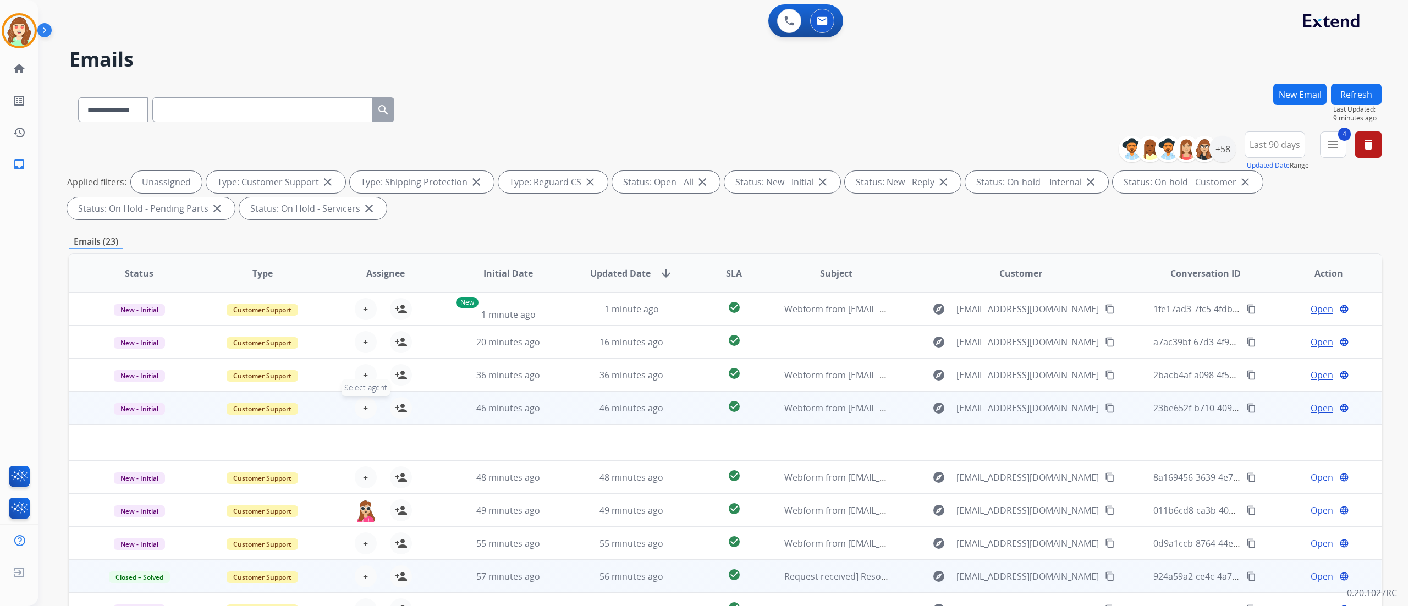
click at [369, 402] on button "+ Select agent" at bounding box center [366, 408] width 22 height 22
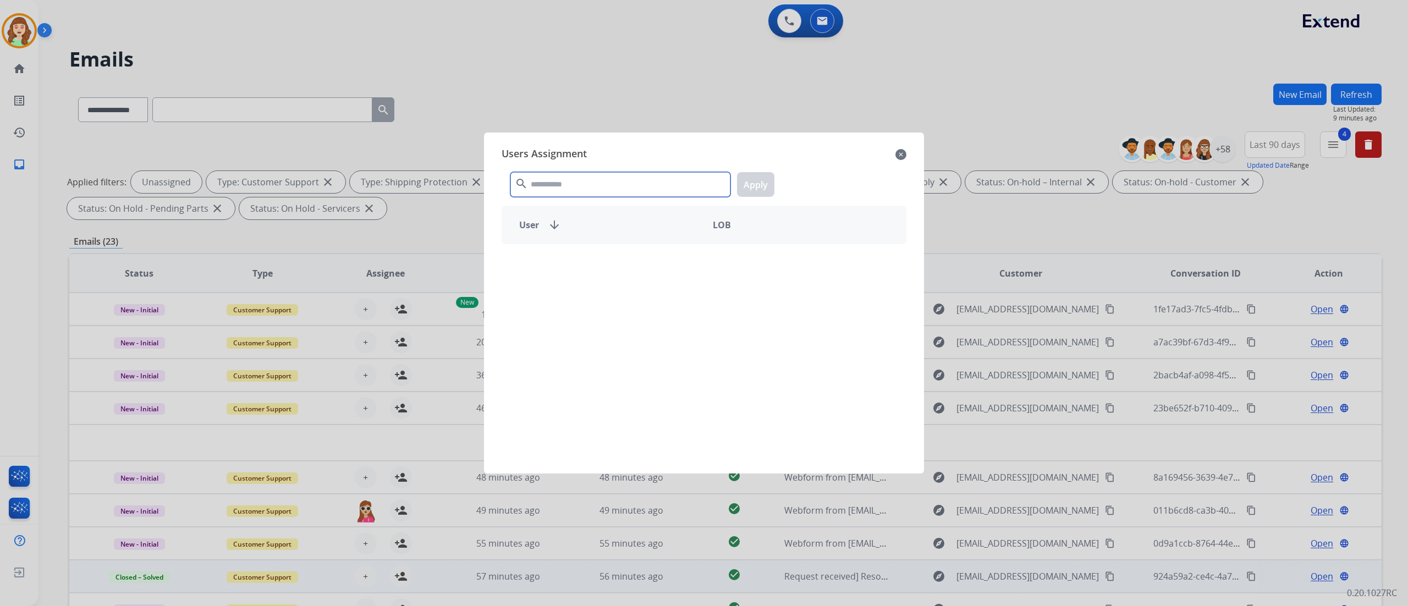
click at [582, 187] on input "text" at bounding box center [620, 184] width 220 height 25
type input "****"
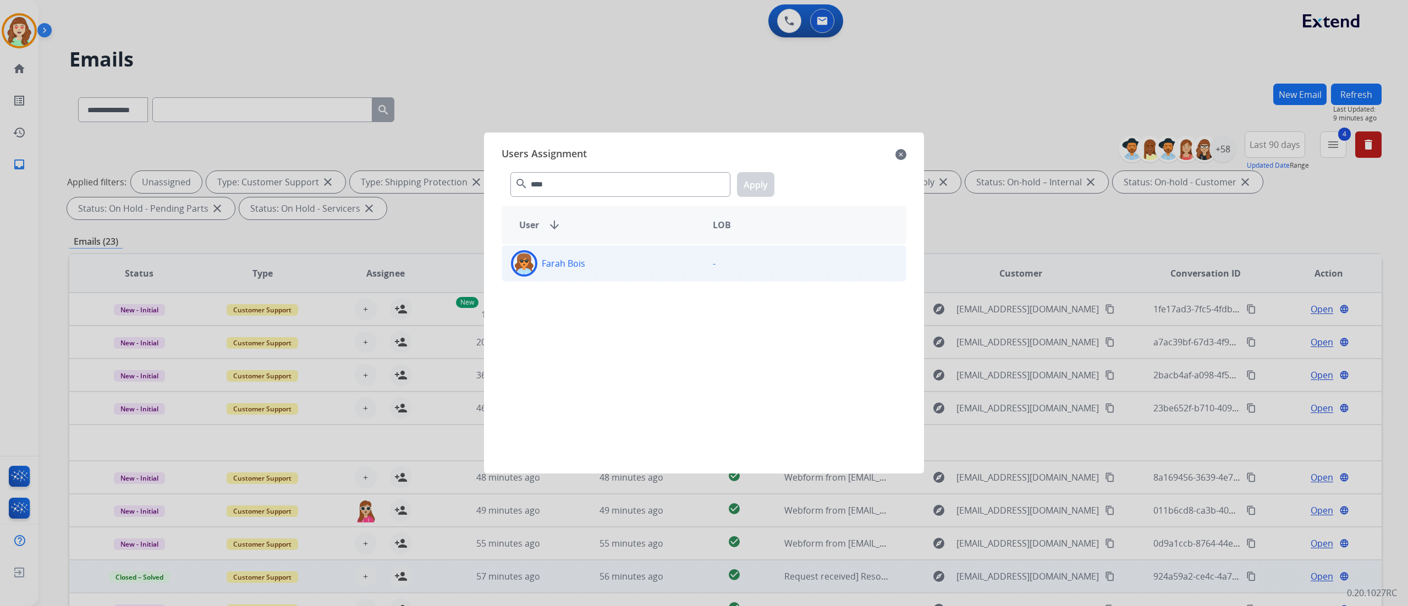
click at [611, 276] on div "Farah Bois" at bounding box center [603, 263] width 202 height 26
click at [753, 187] on button "Apply" at bounding box center [755, 184] width 37 height 25
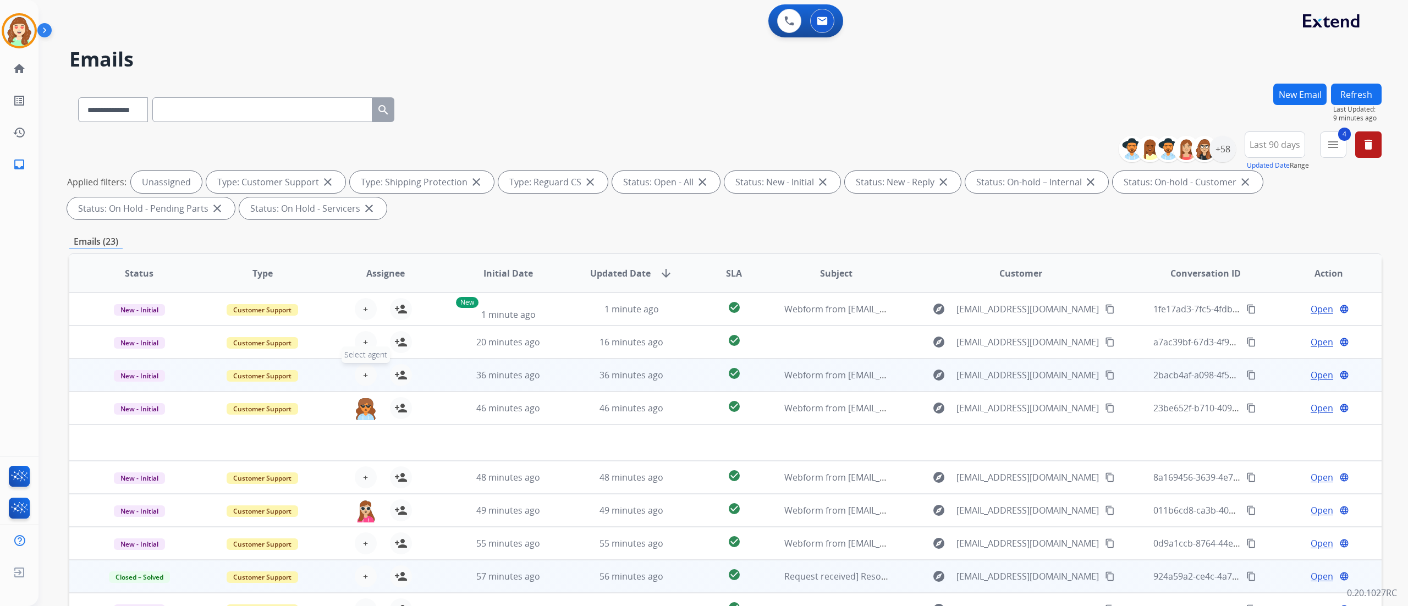
click at [365, 373] on span "+" at bounding box center [365, 375] width 5 height 13
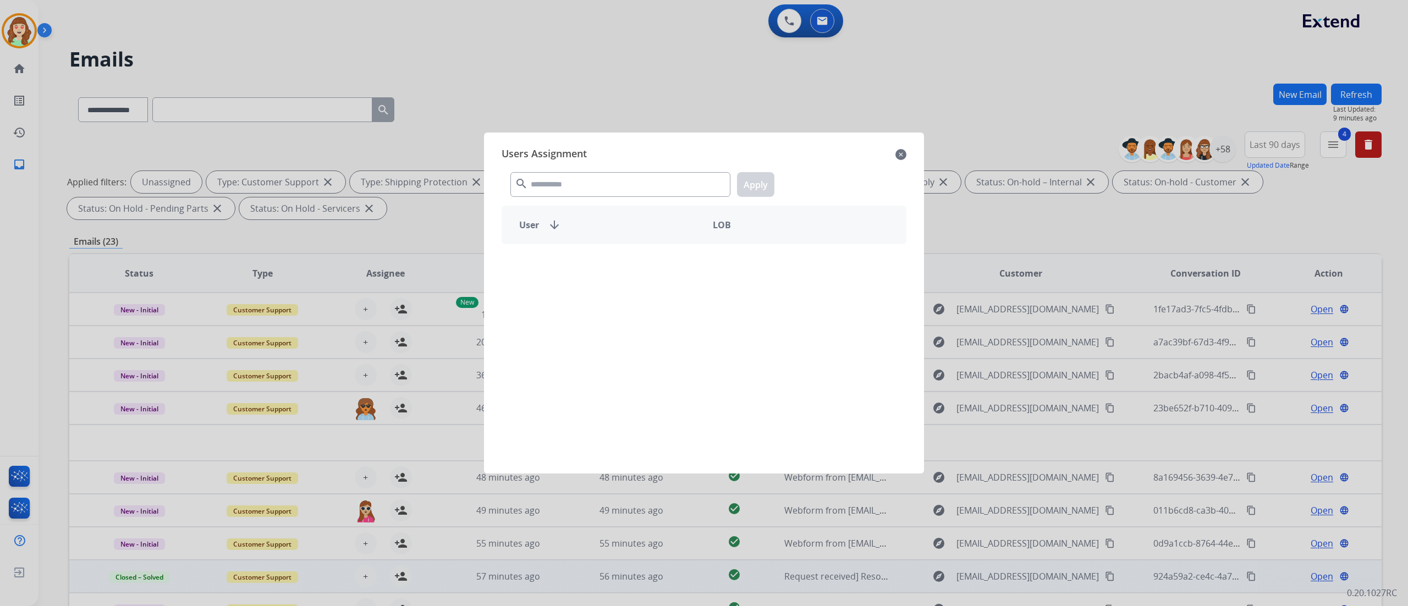
click at [630, 167] on div "search Apply" at bounding box center [704, 182] width 405 height 38
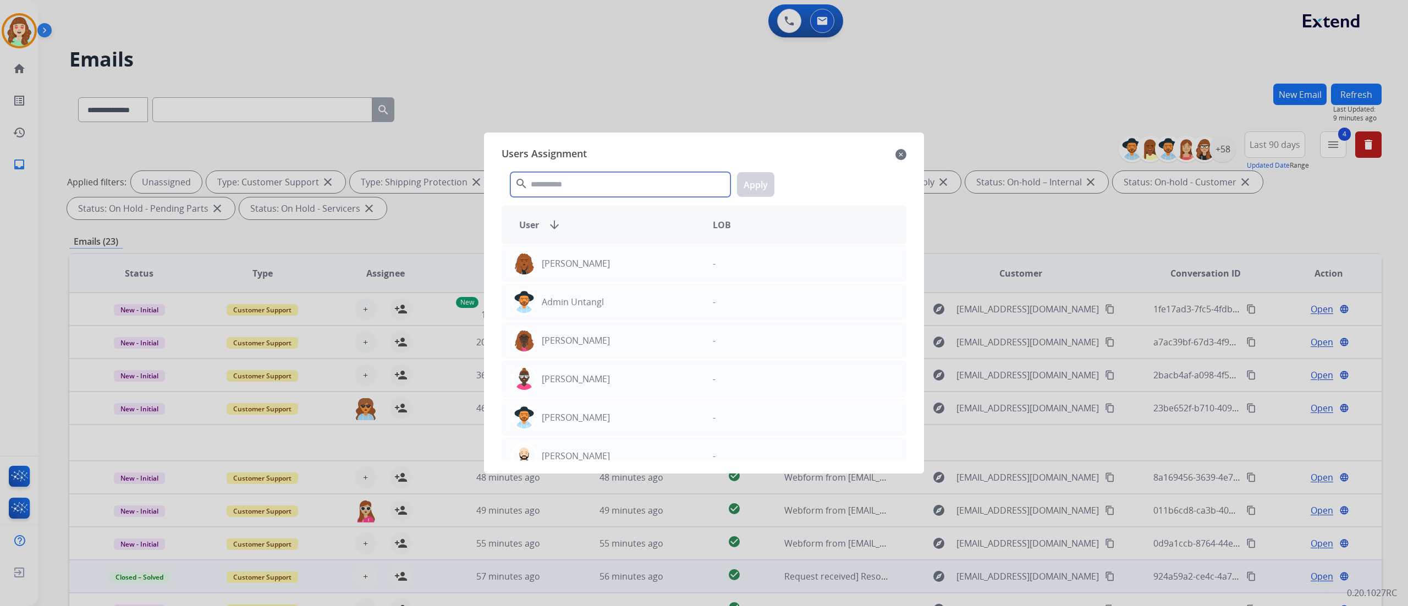
click at [606, 189] on input "text" at bounding box center [620, 184] width 220 height 25
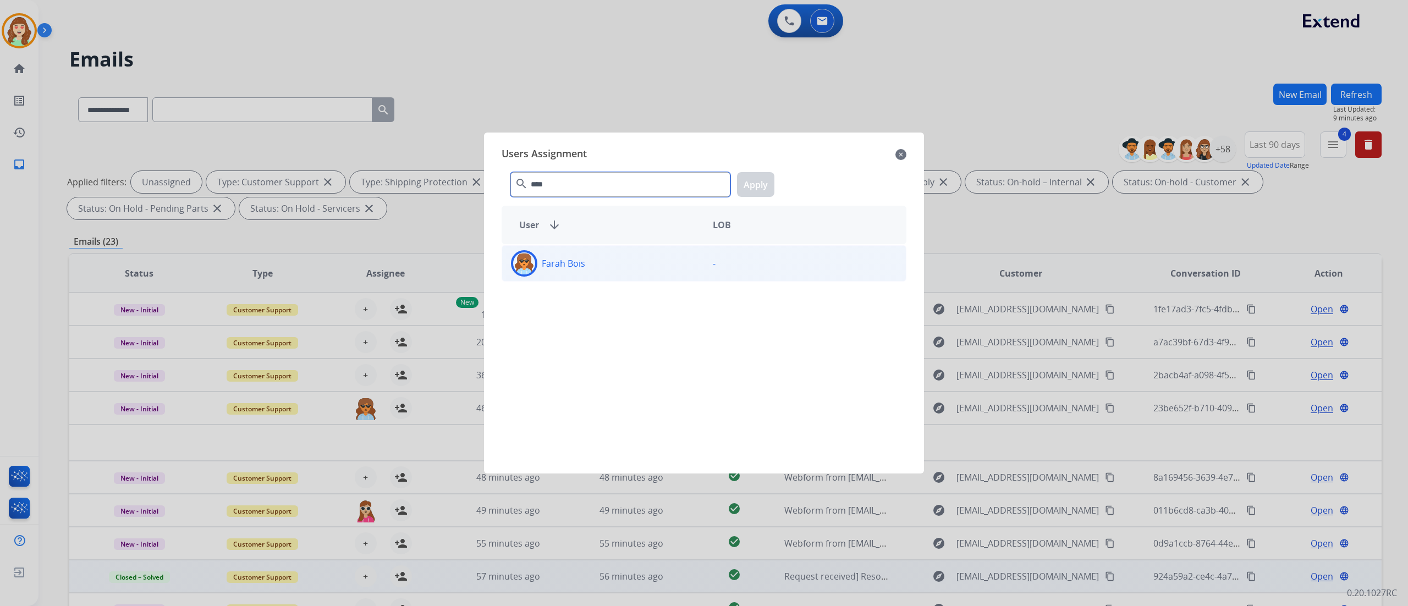
type input "****"
click at [600, 271] on div "Farah Bois" at bounding box center [603, 263] width 202 height 26
click at [757, 182] on button "Apply" at bounding box center [755, 184] width 37 height 25
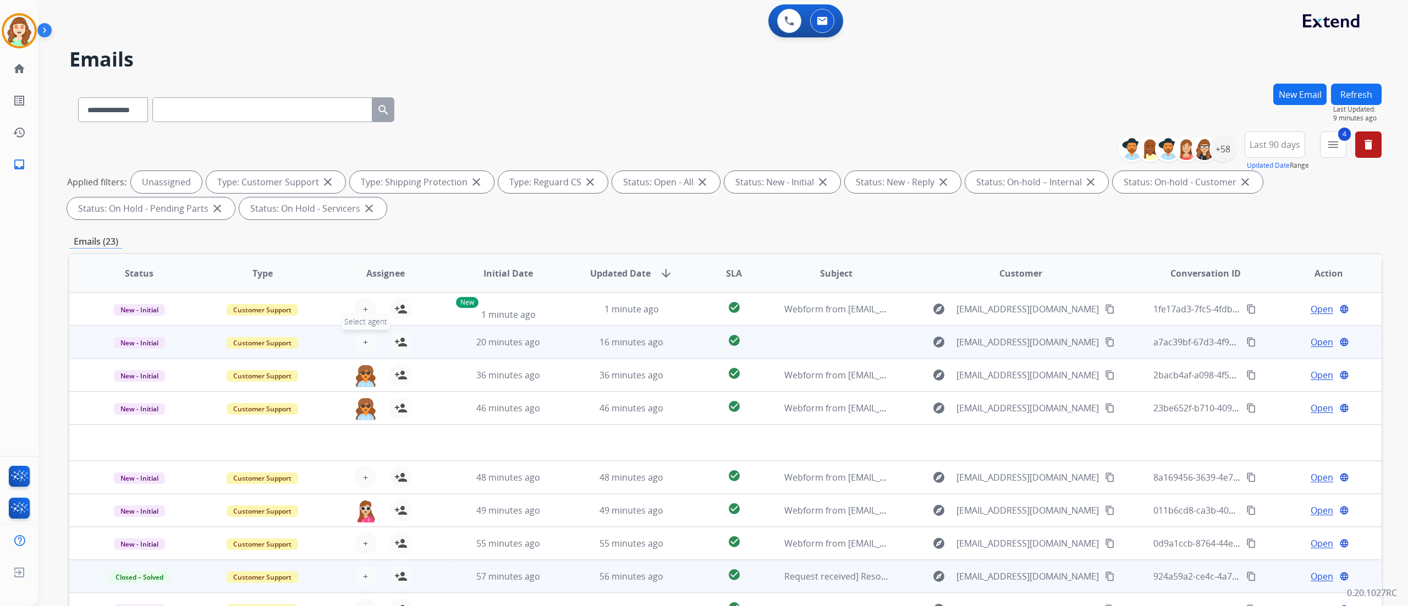
click at [366, 336] on button "+ Select agent" at bounding box center [366, 342] width 22 height 22
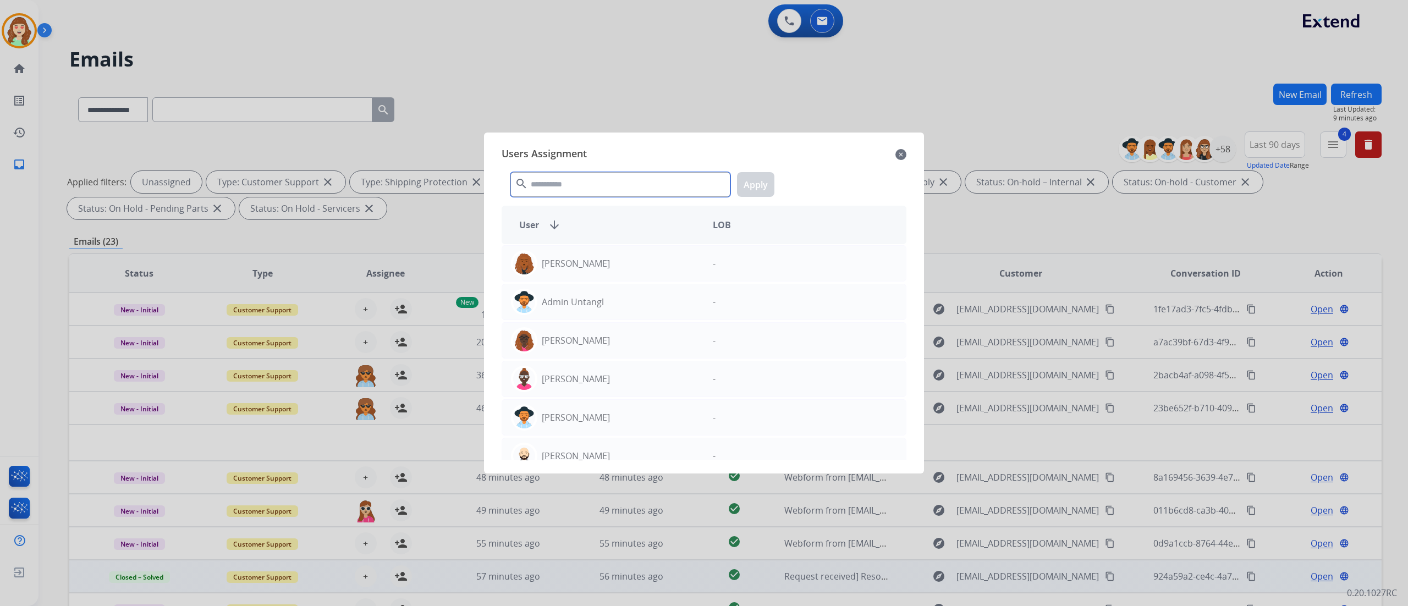
click at [656, 188] on input "text" at bounding box center [620, 184] width 220 height 25
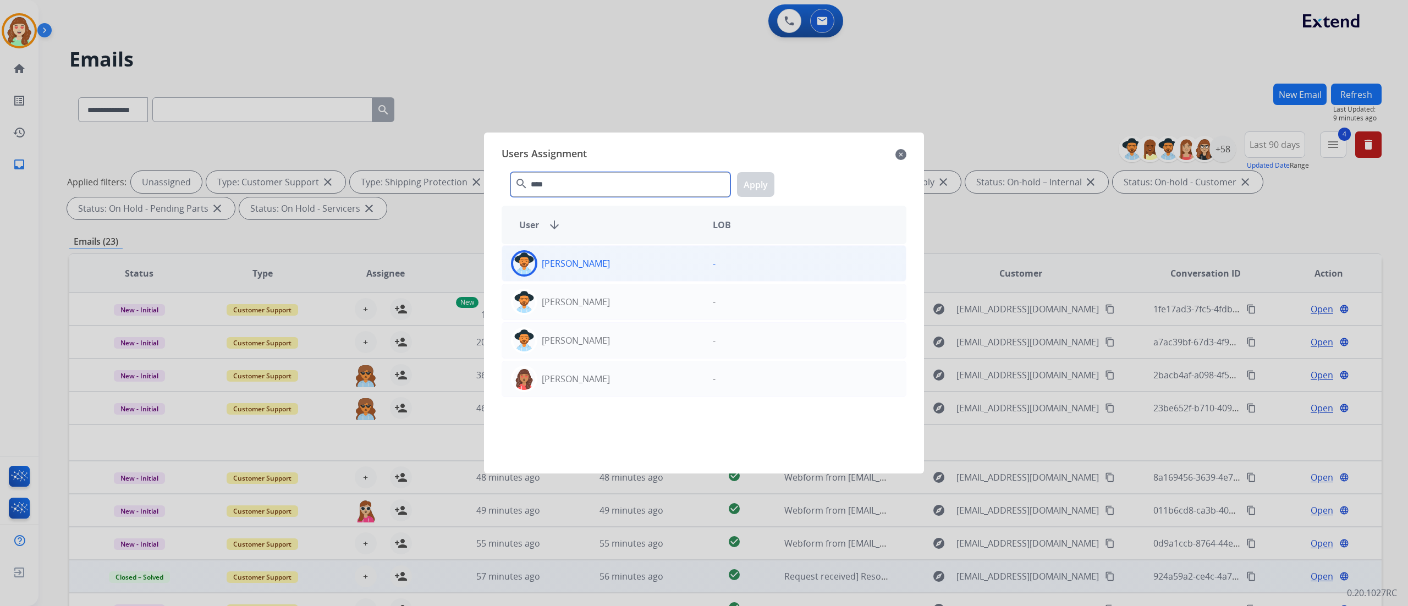
type input "****"
click at [673, 255] on div "[PERSON_NAME]" at bounding box center [603, 263] width 202 height 26
click at [751, 184] on button "Apply" at bounding box center [755, 184] width 37 height 25
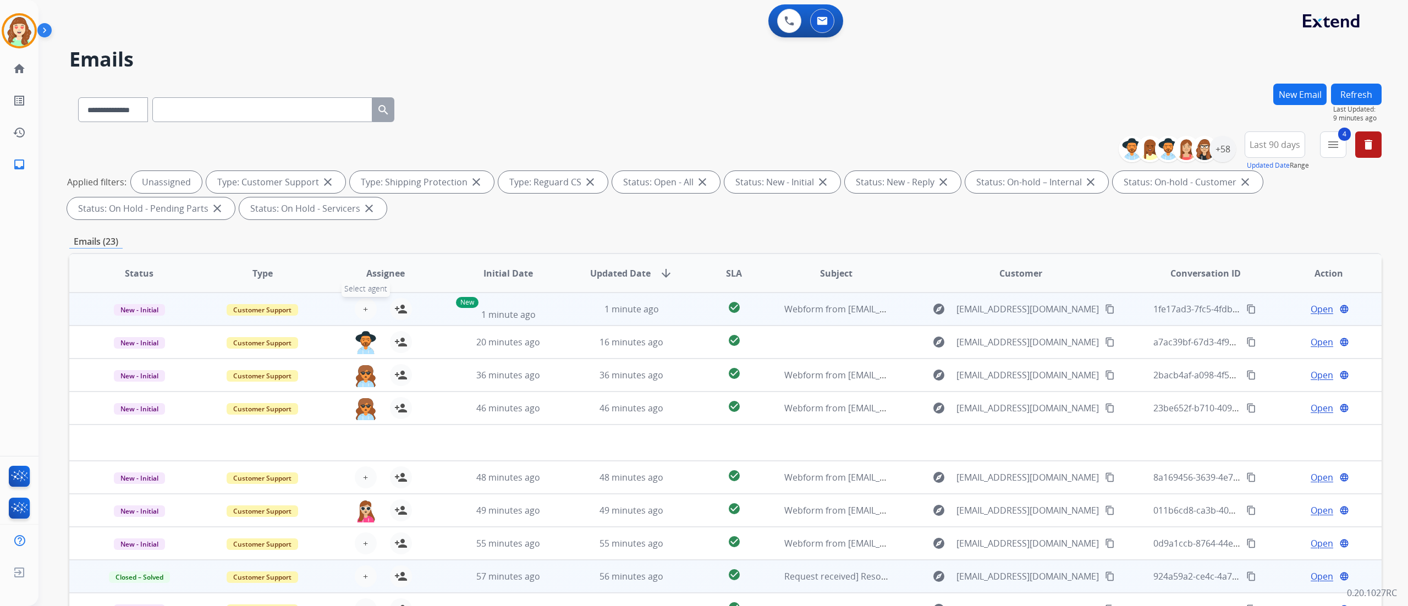
click at [364, 305] on span "+" at bounding box center [365, 309] width 5 height 13
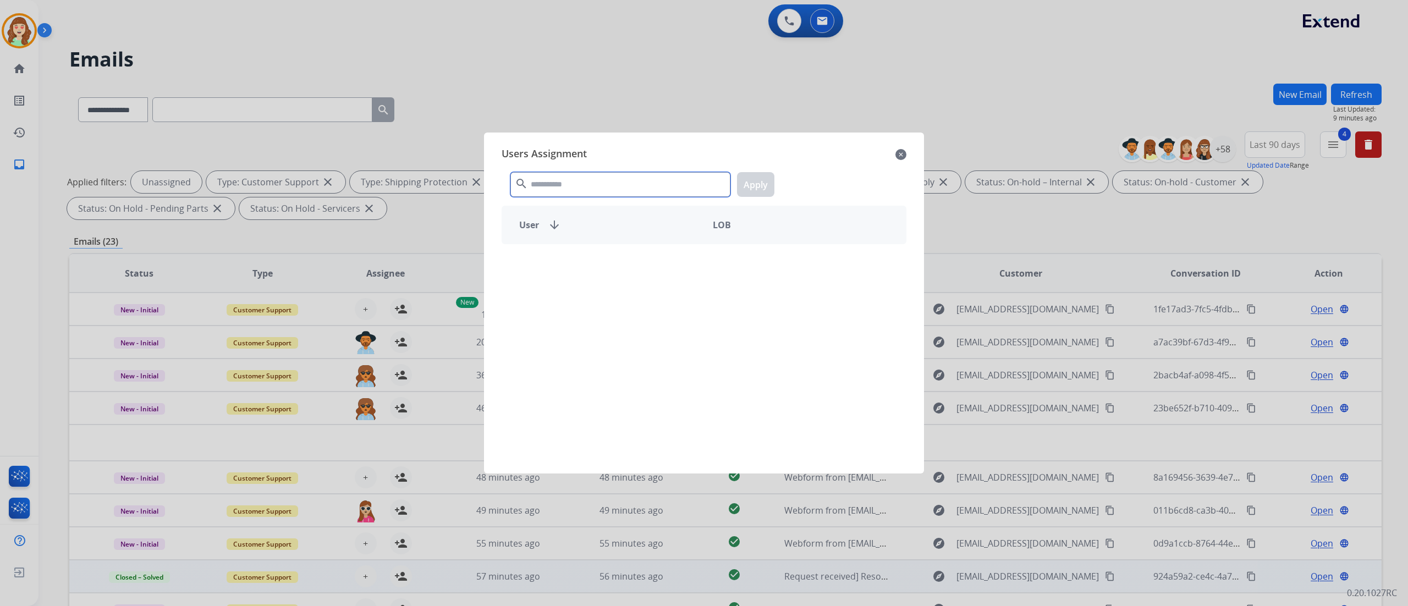
click at [568, 182] on input "text" at bounding box center [620, 184] width 220 height 25
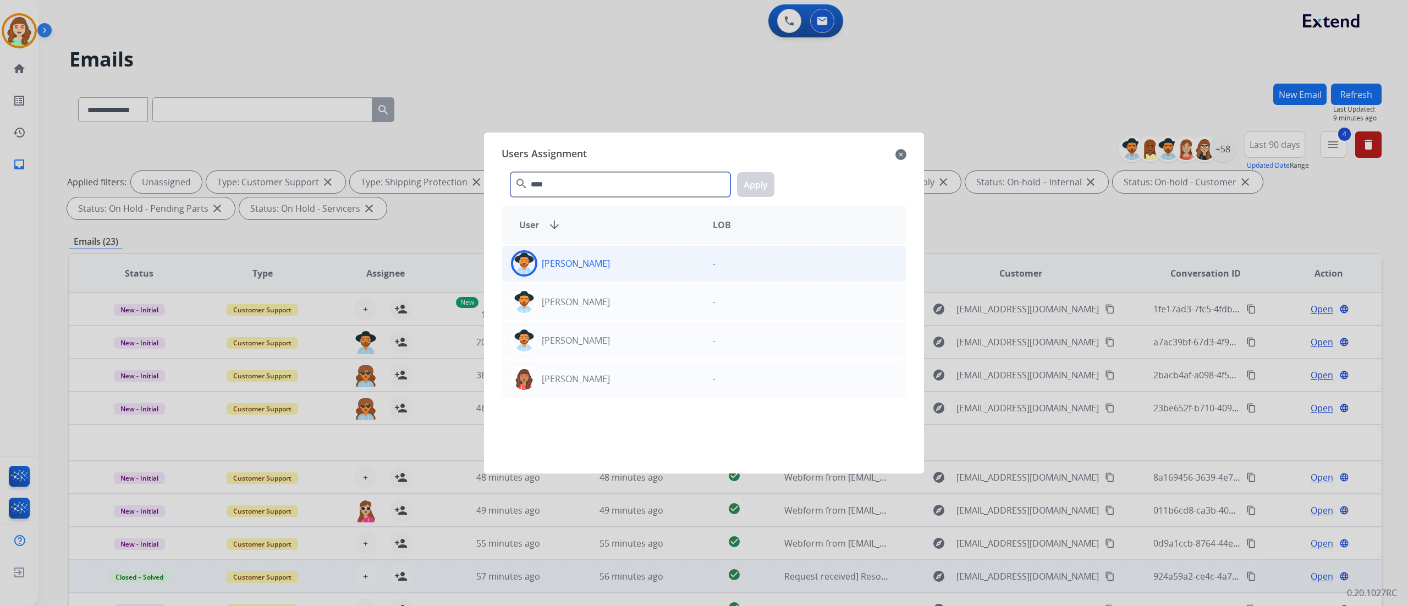
type input "****"
click at [607, 281] on div "[PERSON_NAME] -" at bounding box center [704, 263] width 405 height 36
click at [761, 173] on button "Apply" at bounding box center [755, 184] width 37 height 25
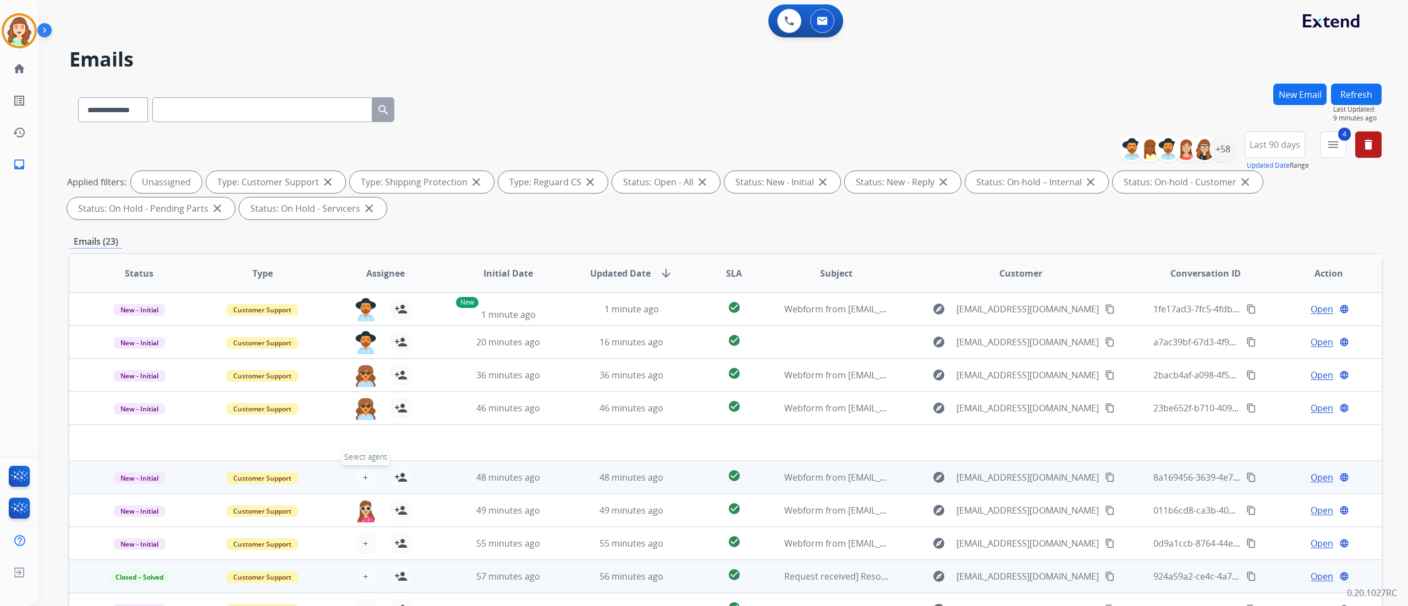
click at [365, 476] on span "+" at bounding box center [365, 477] width 5 height 13
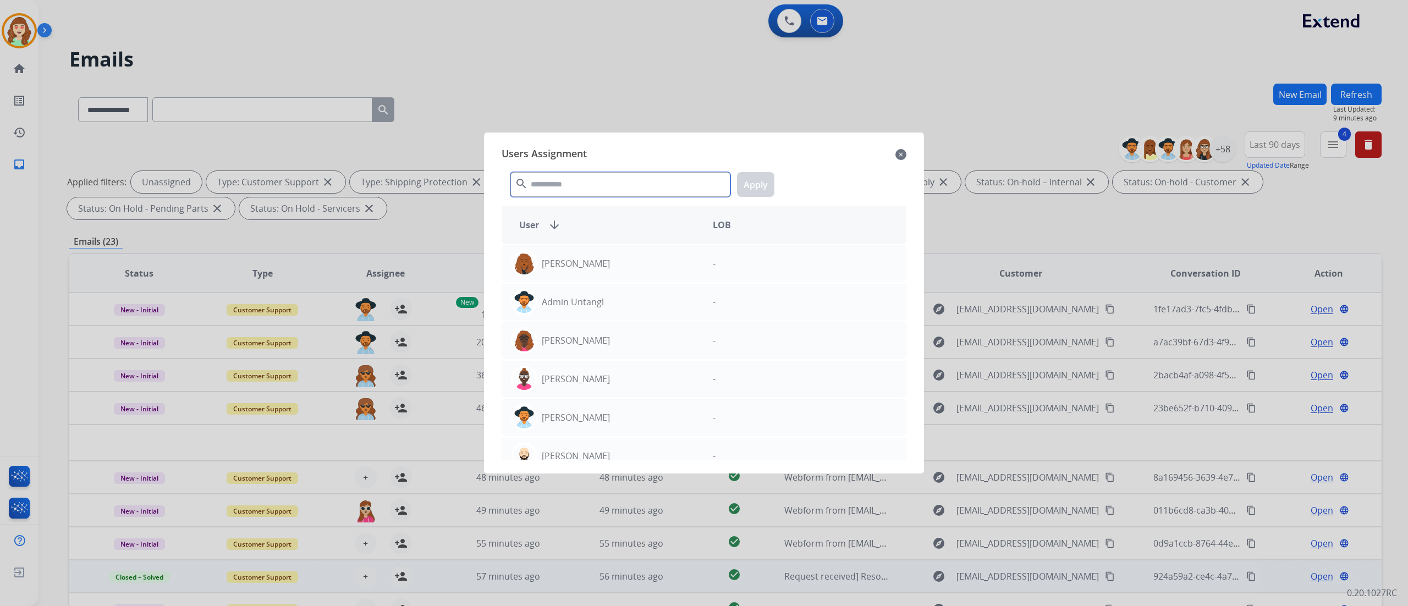
click at [616, 177] on input "text" at bounding box center [620, 184] width 220 height 25
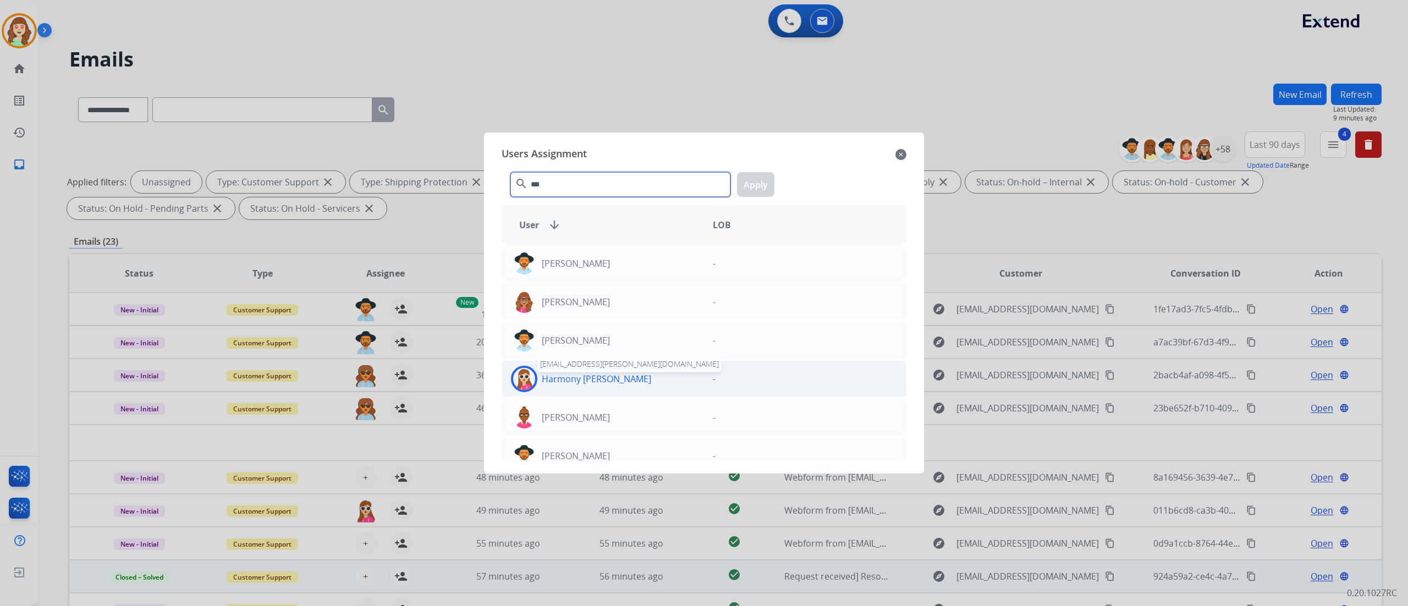
type input "***"
click at [592, 376] on p "Harmony [PERSON_NAME]" at bounding box center [596, 378] width 109 height 13
click at [762, 184] on button "Apply" at bounding box center [755, 184] width 37 height 25
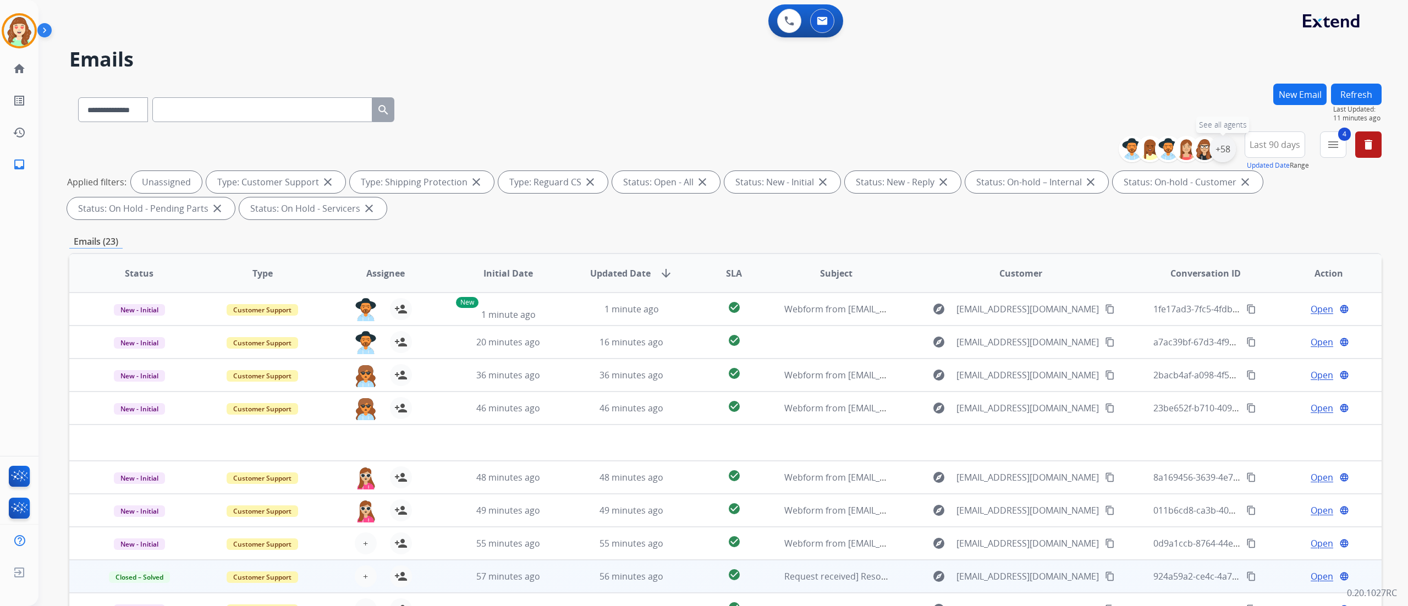
click at [1222, 157] on div "+58" at bounding box center [1223, 149] width 26 height 26
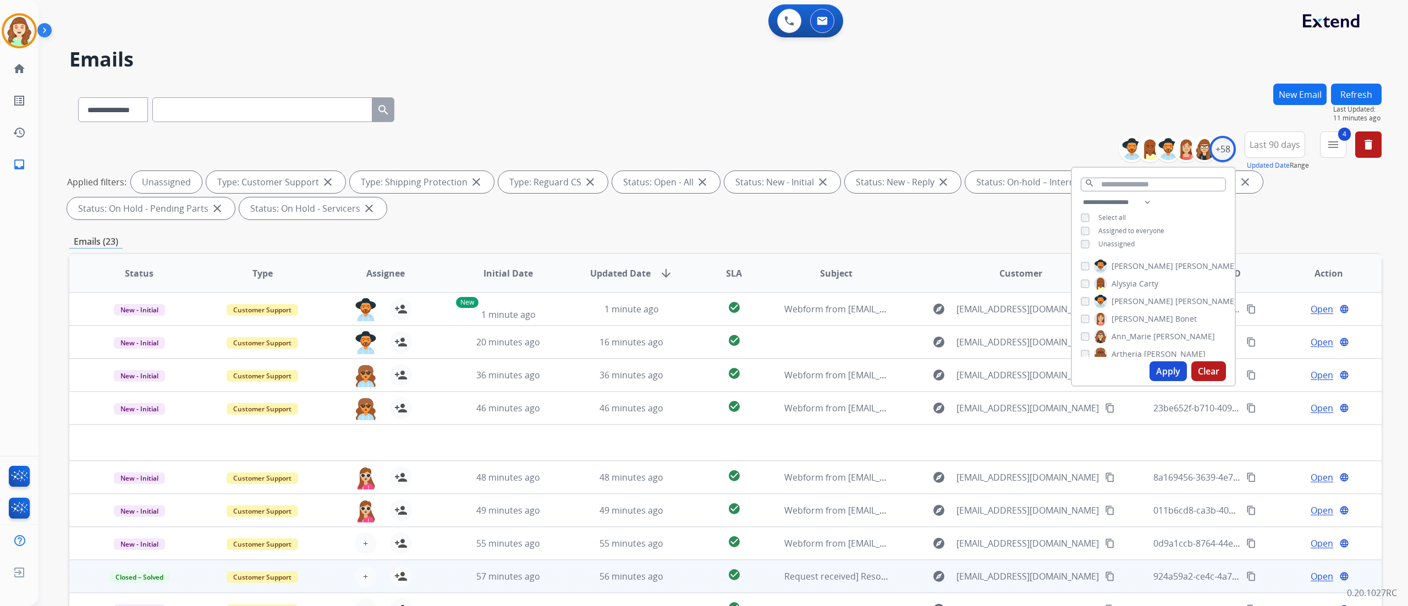
click at [1169, 367] on button "Apply" at bounding box center [1168, 371] width 37 height 20
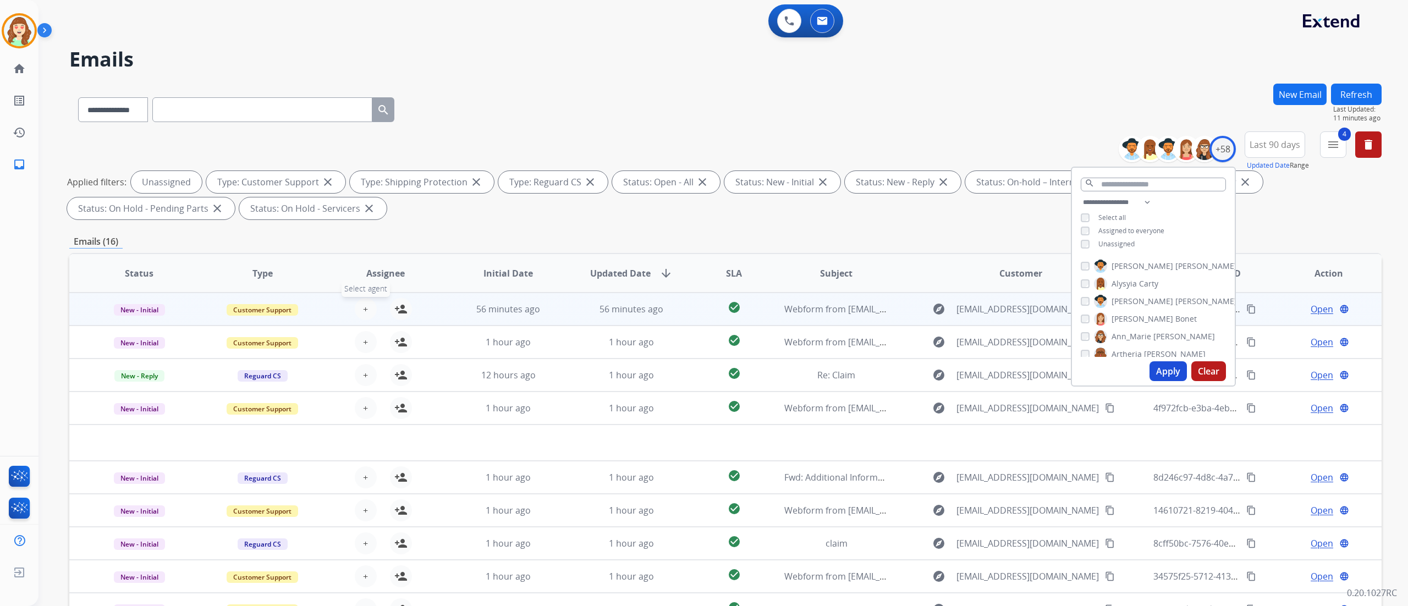
click at [364, 308] on span "+" at bounding box center [365, 309] width 5 height 13
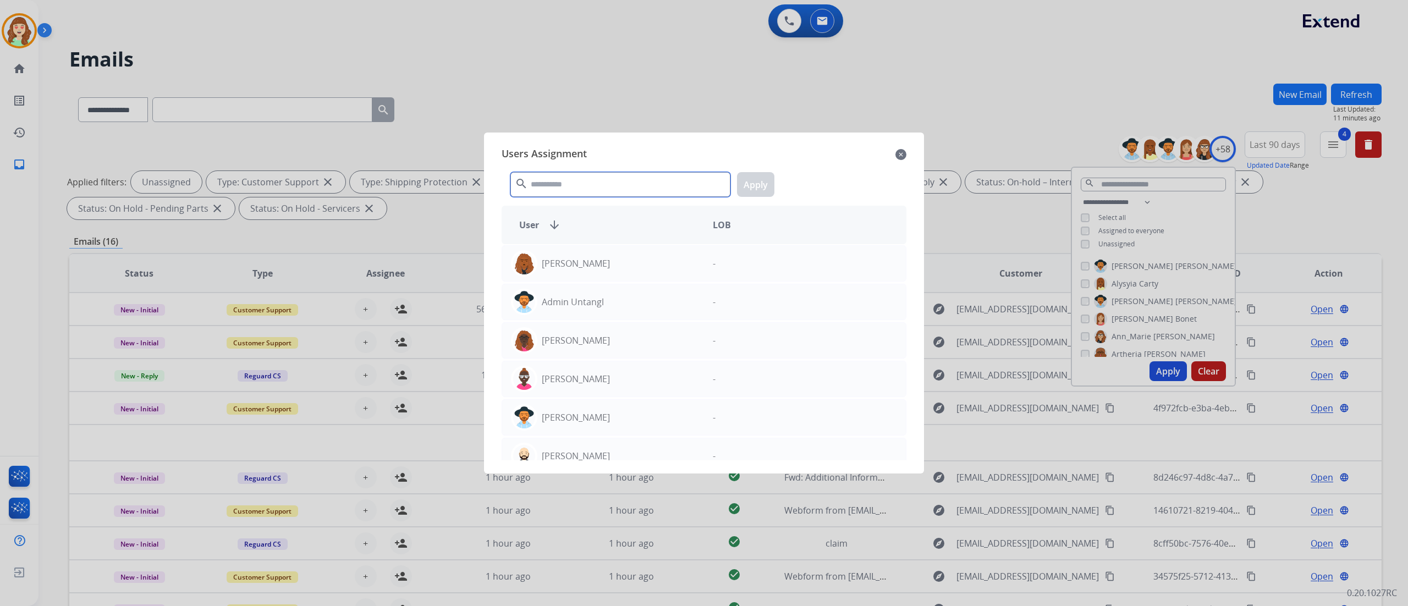
click at [540, 180] on input "text" at bounding box center [620, 184] width 220 height 25
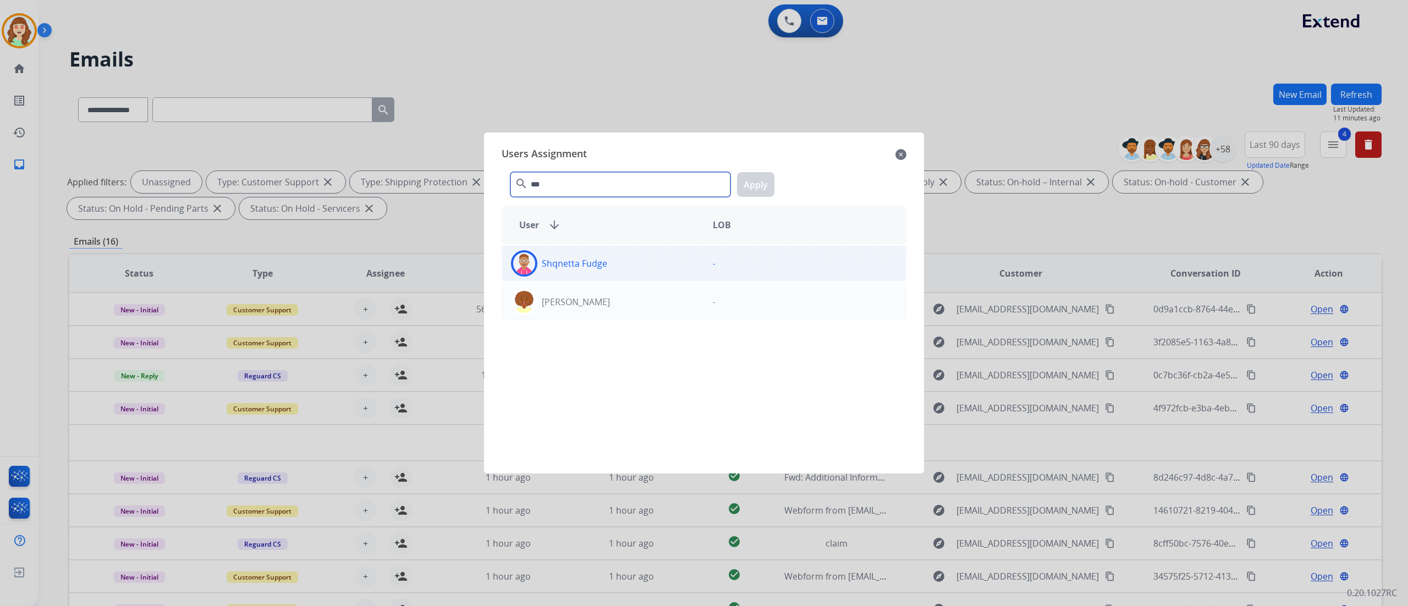
type input "***"
click at [594, 271] on div "Shqnetta Fudge" at bounding box center [603, 263] width 202 height 26
click at [754, 196] on button "Apply" at bounding box center [755, 184] width 37 height 25
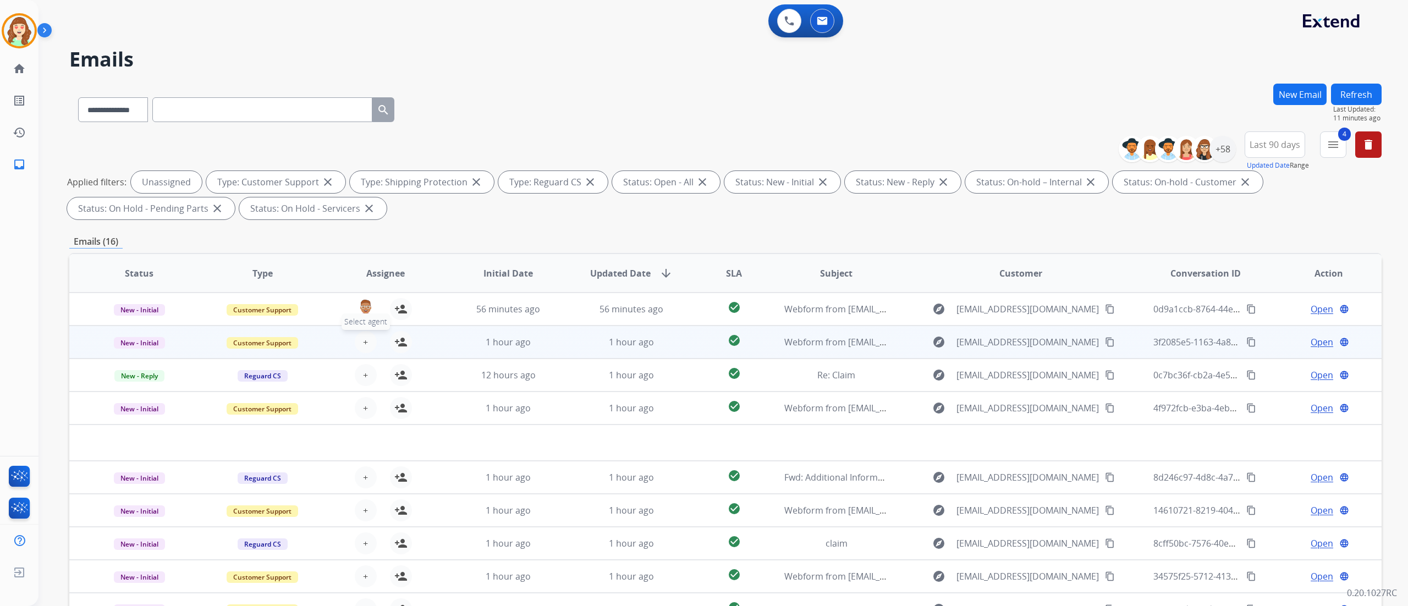
click at [359, 340] on button "+ Select agent" at bounding box center [366, 342] width 22 height 22
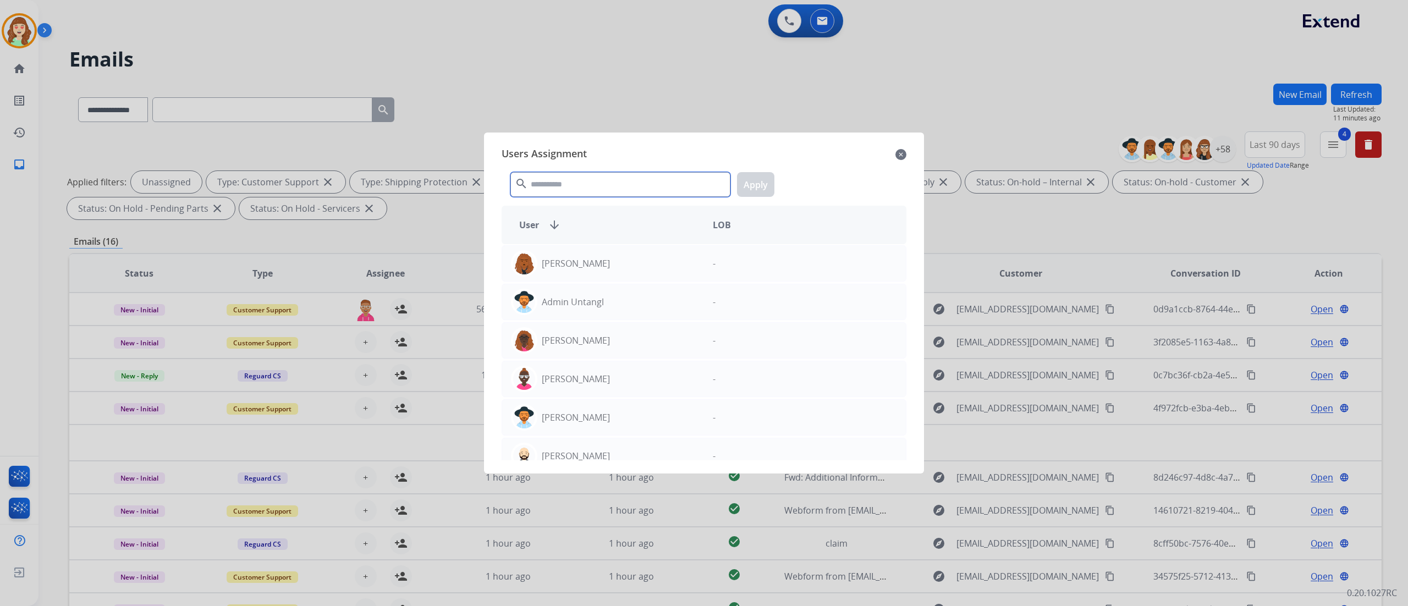
click at [603, 174] on input "text" at bounding box center [620, 184] width 220 height 25
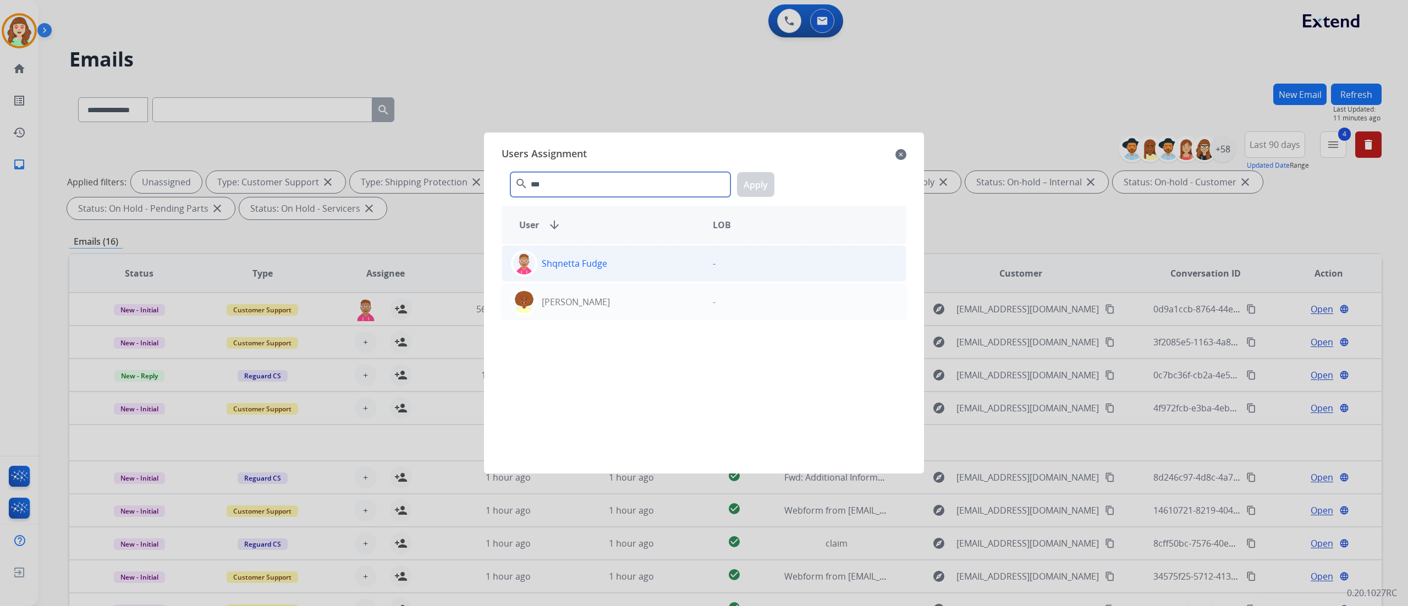
type input "***"
click at [603, 267] on p "Shqnetta Fudge" at bounding box center [574, 263] width 65 height 13
click at [749, 191] on button "Apply" at bounding box center [755, 184] width 37 height 25
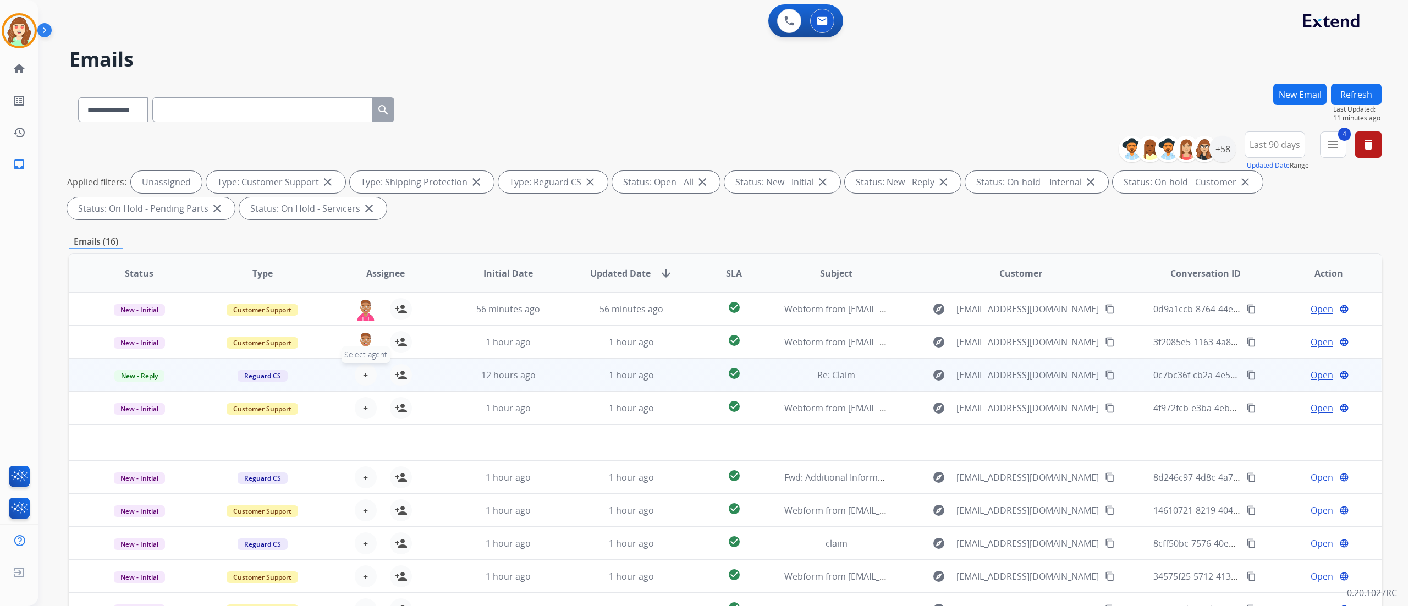
click at [370, 367] on button "+ Select agent" at bounding box center [366, 375] width 22 height 22
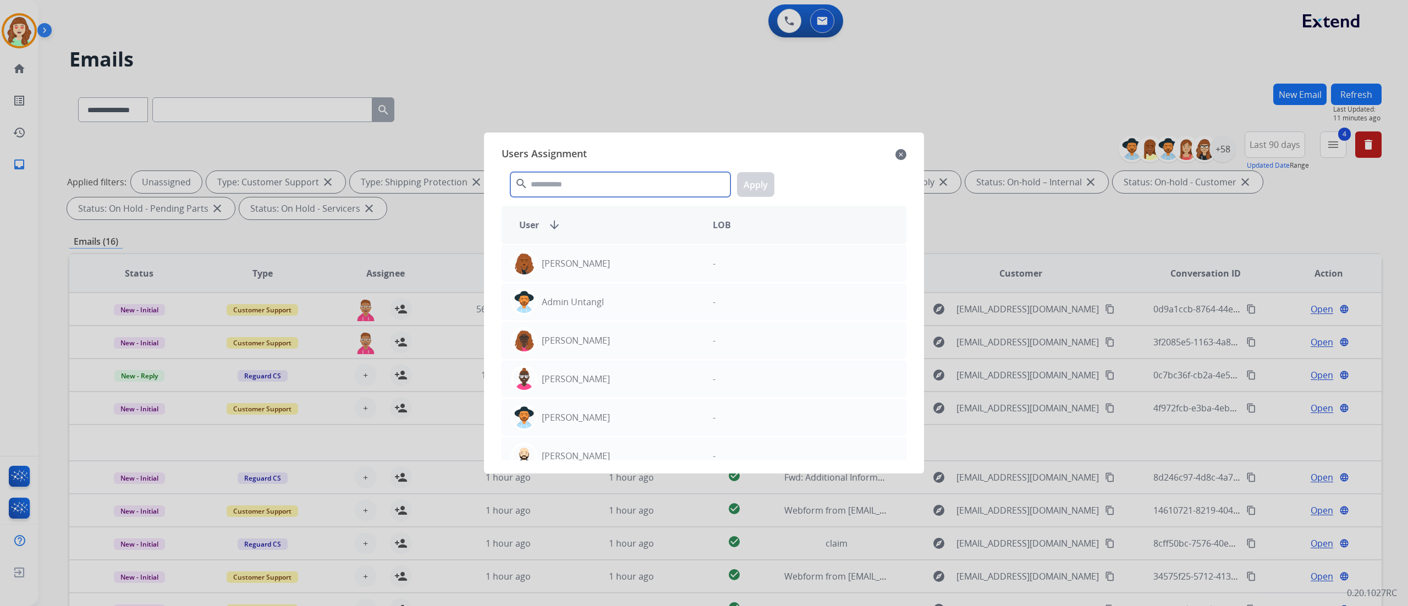
click at [635, 193] on input "text" at bounding box center [620, 184] width 220 height 25
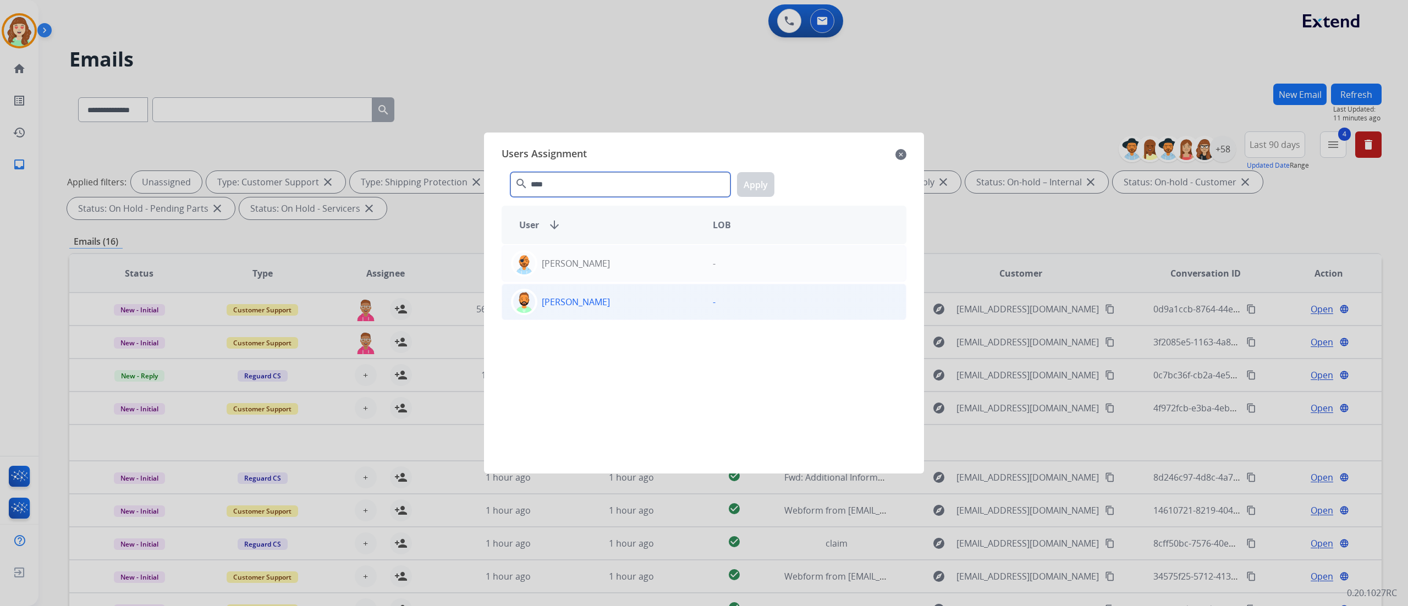
type input "****"
click at [571, 296] on p "[PERSON_NAME]" at bounding box center [576, 301] width 68 height 13
click at [750, 183] on button "Apply" at bounding box center [755, 184] width 37 height 25
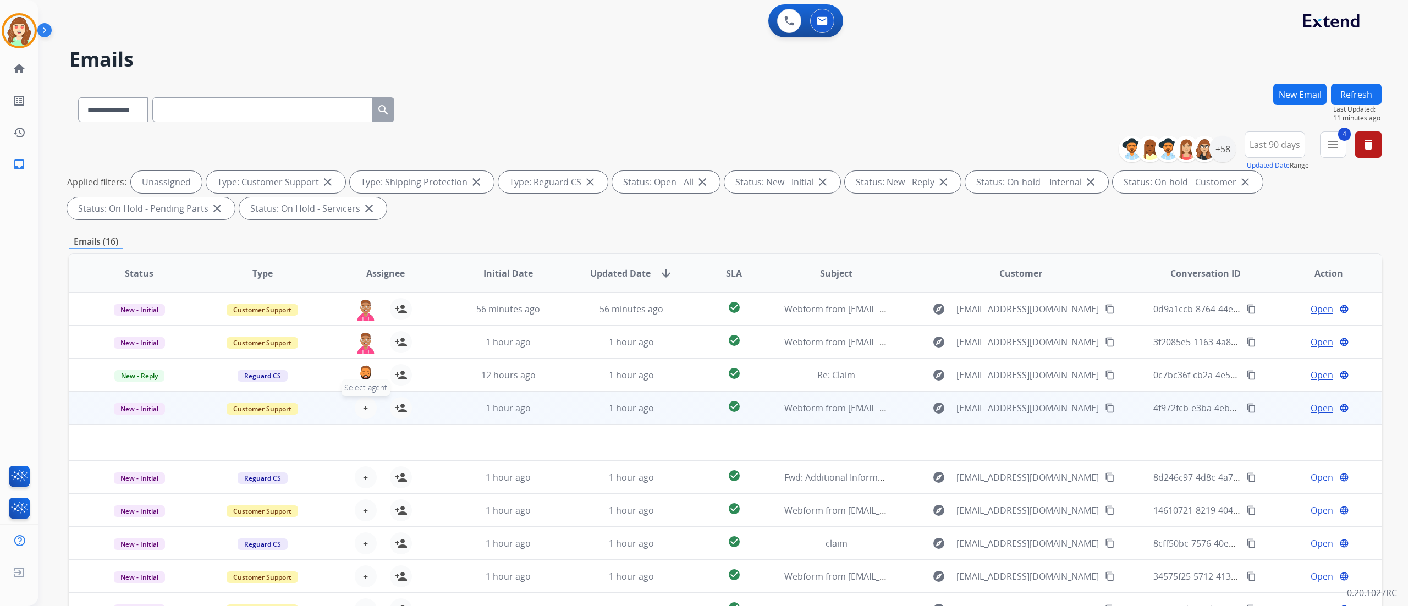
click at [364, 411] on span "+" at bounding box center [365, 408] width 5 height 13
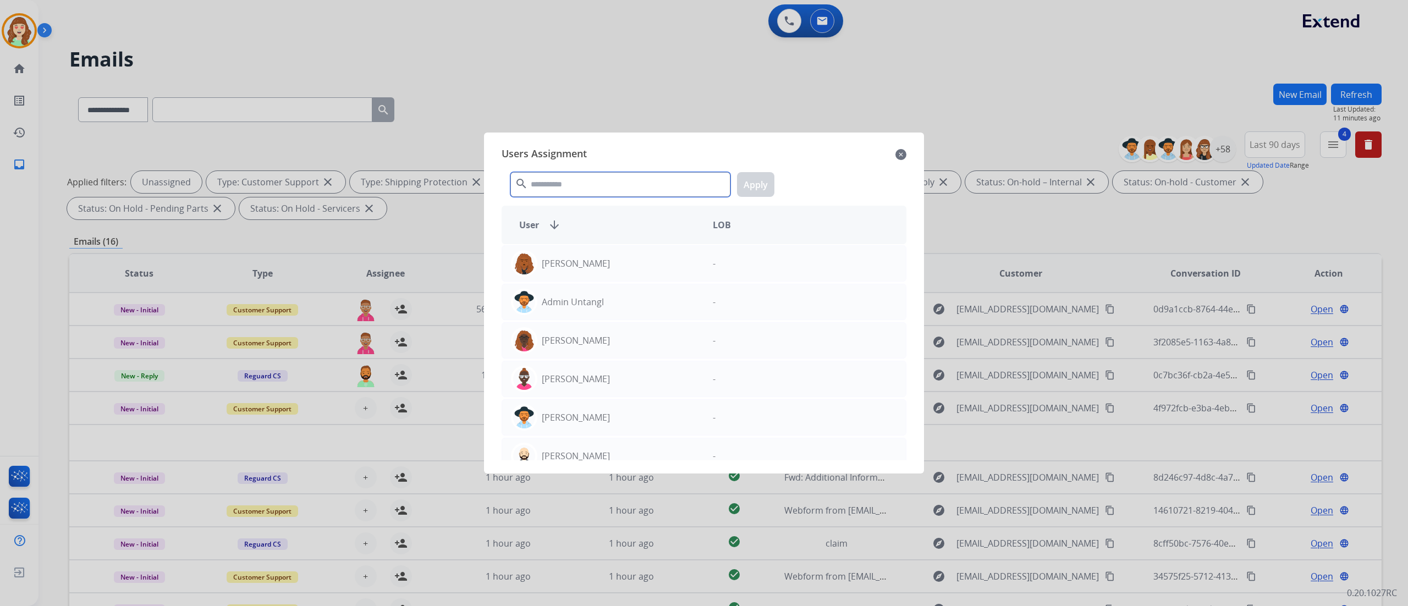
click at [631, 193] on input "text" at bounding box center [620, 184] width 220 height 25
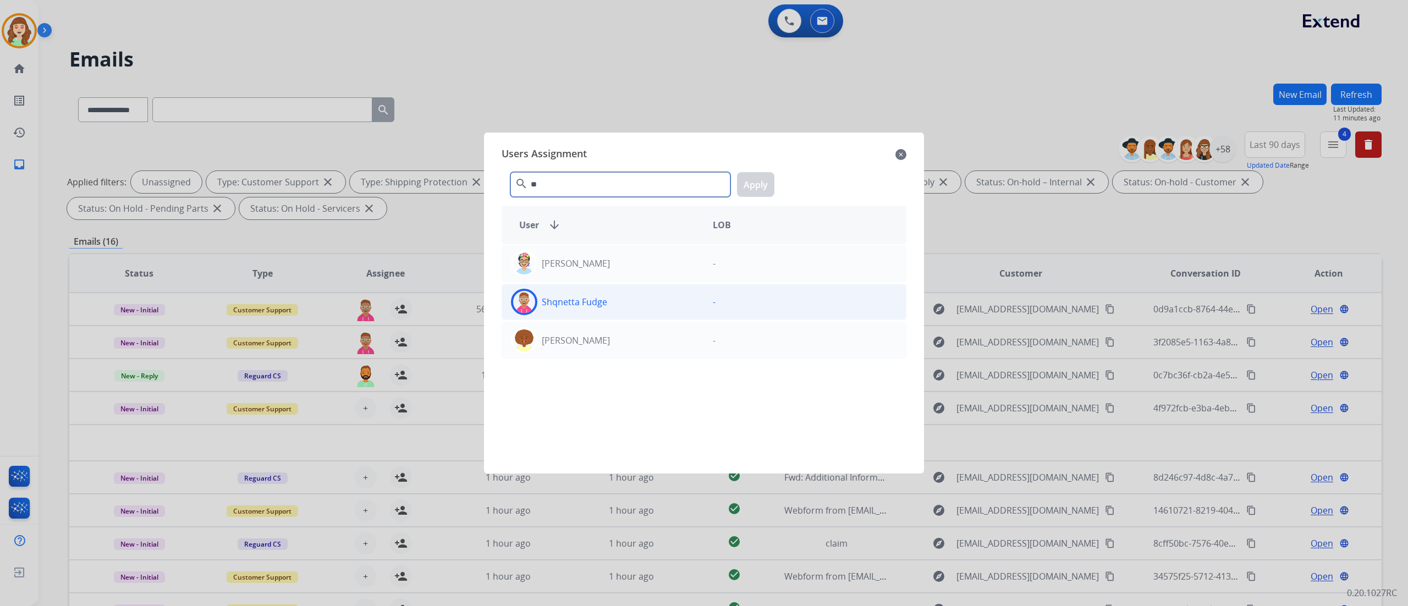
type input "**"
drag, startPoint x: 567, startPoint y: 310, endPoint x: 535, endPoint y: 296, distance: 34.0
click at [535, 296] on div at bounding box center [524, 302] width 26 height 26
click at [762, 178] on button "Apply" at bounding box center [755, 184] width 37 height 25
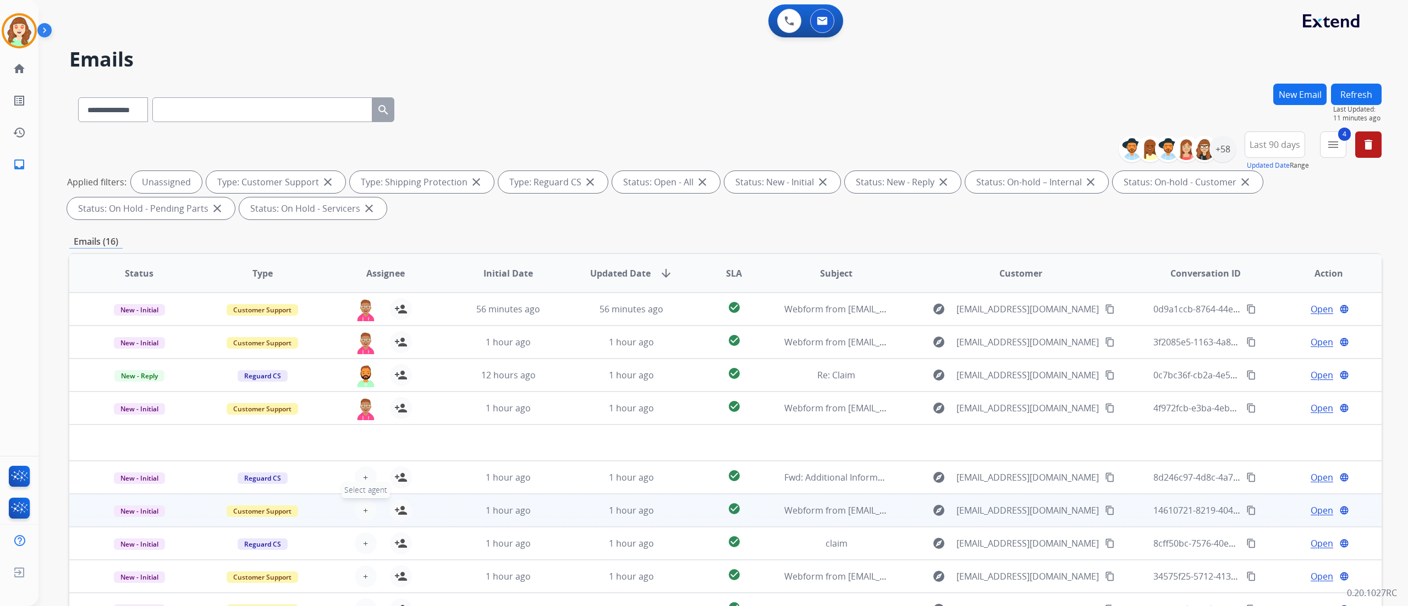
click at [364, 513] on span "+" at bounding box center [365, 510] width 5 height 13
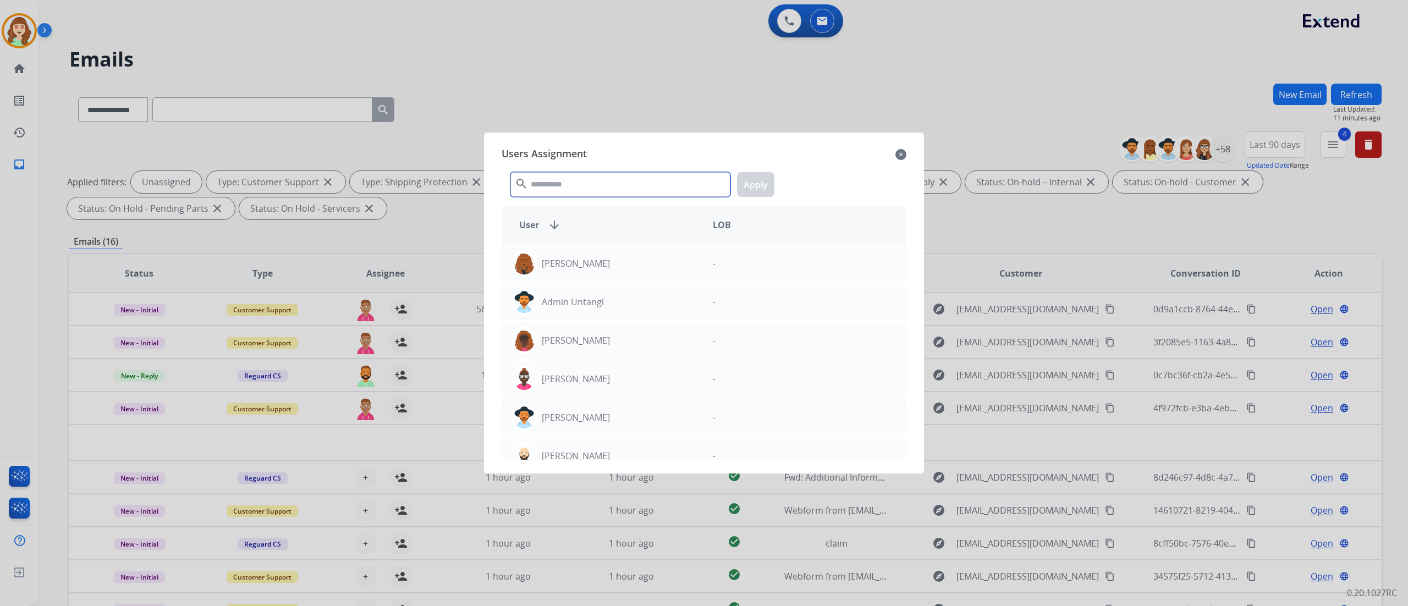
click at [599, 175] on input "text" at bounding box center [620, 184] width 220 height 25
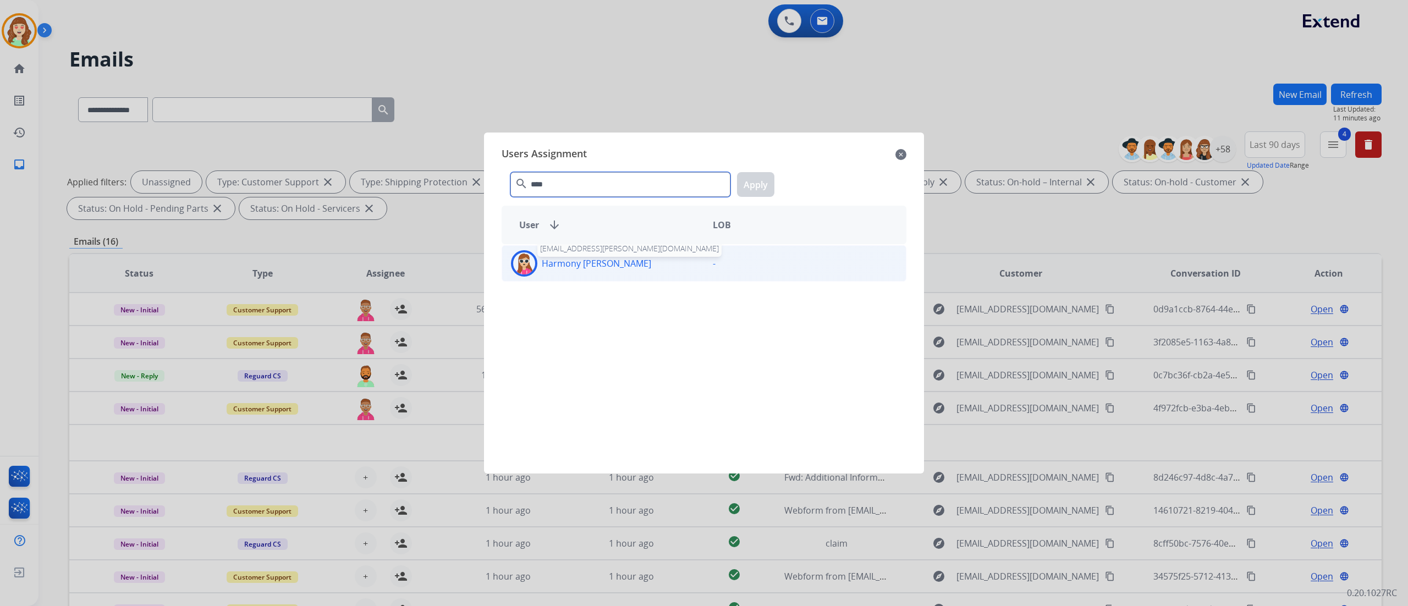
type input "****"
click at [601, 263] on p "Harmony [PERSON_NAME]" at bounding box center [596, 263] width 109 height 13
click at [753, 191] on button "Apply" at bounding box center [755, 184] width 37 height 25
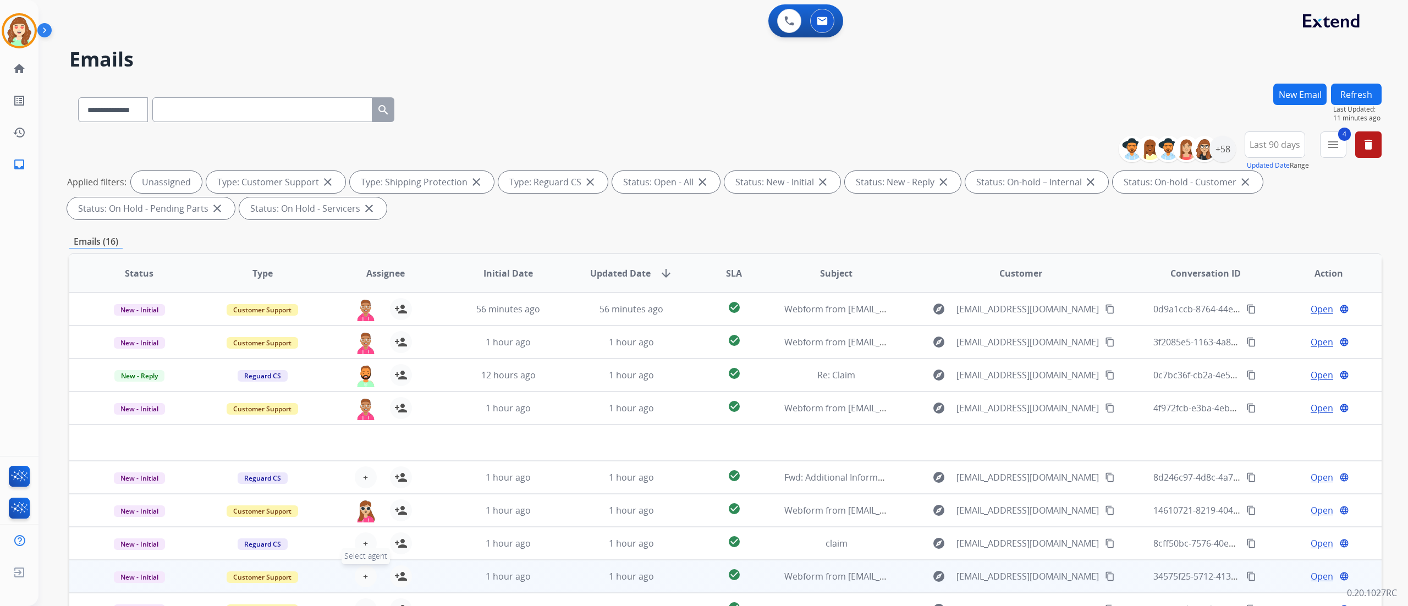
click at [364, 571] on span "+" at bounding box center [365, 576] width 5 height 13
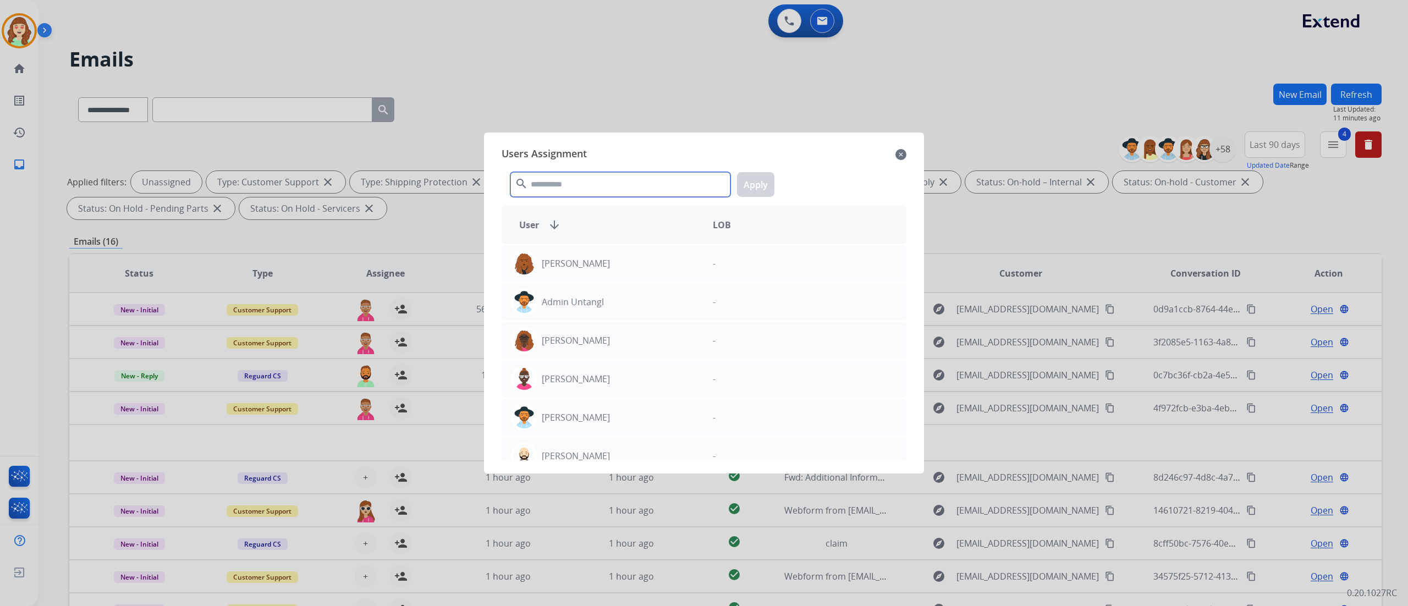
click at [621, 197] on input "text" at bounding box center [620, 184] width 220 height 25
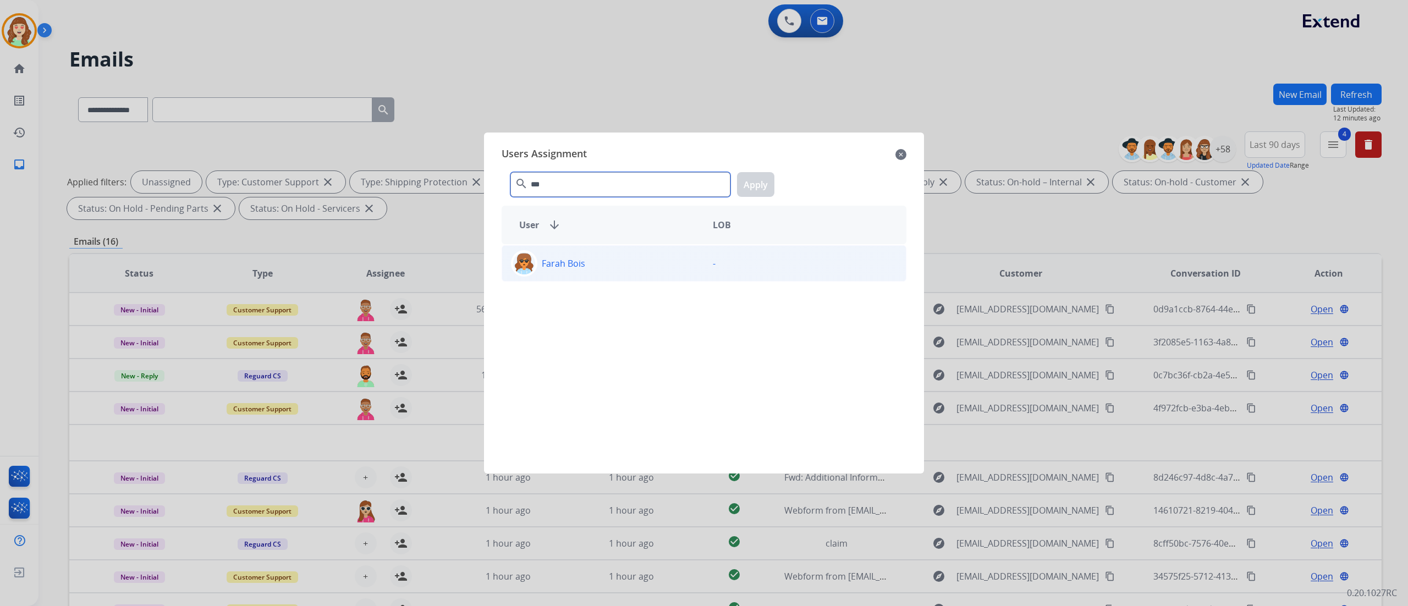
type input "***"
click at [615, 268] on div "Farah Bois" at bounding box center [603, 263] width 202 height 26
click at [753, 196] on button "Apply" at bounding box center [755, 184] width 37 height 25
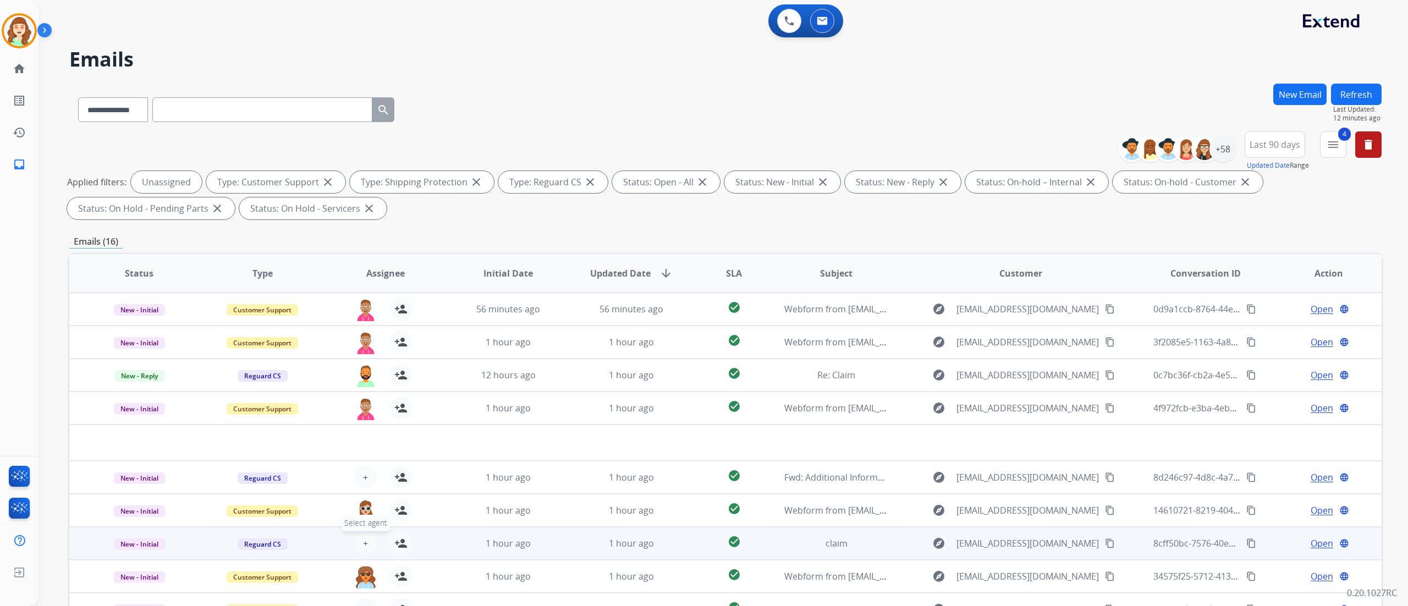
click at [365, 541] on span "+" at bounding box center [365, 543] width 5 height 13
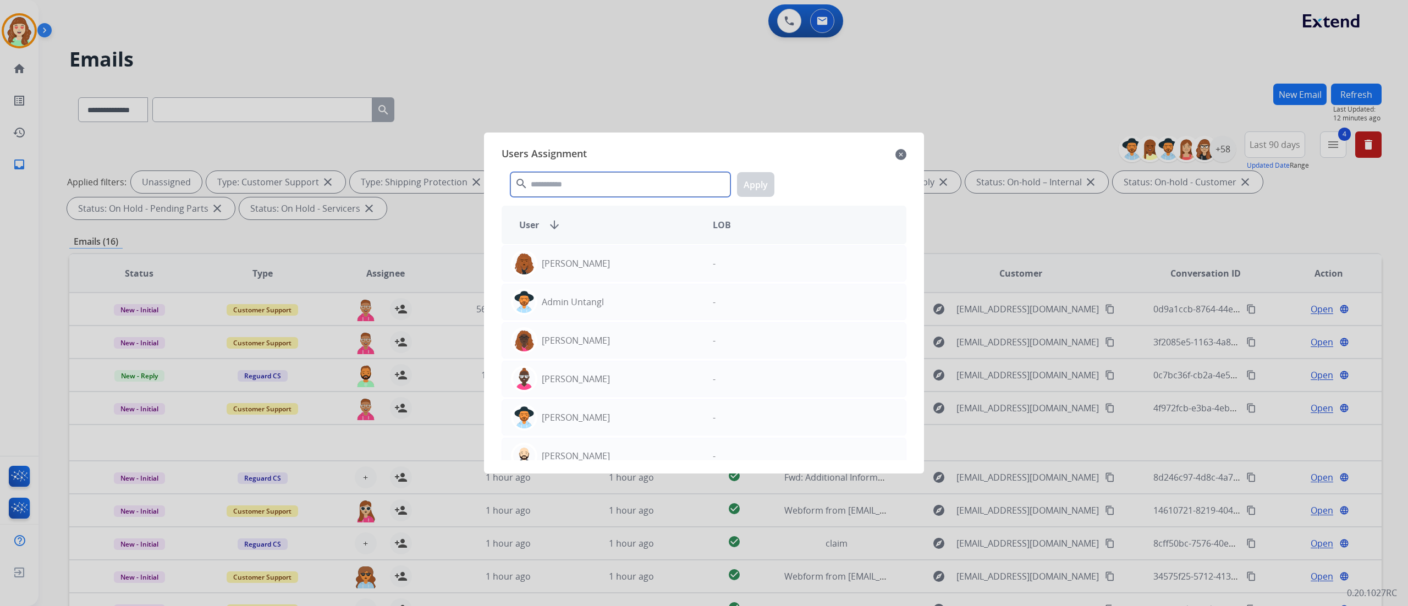
click at [565, 180] on input "text" at bounding box center [620, 184] width 220 height 25
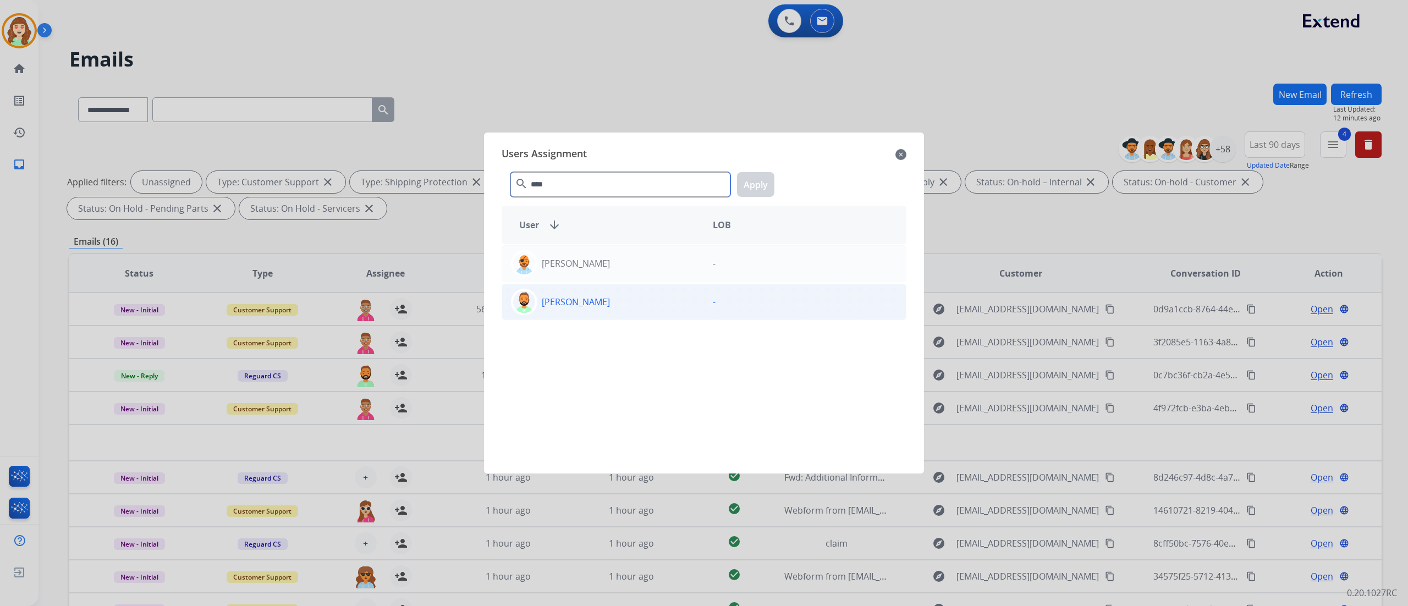
type input "****"
click at [621, 307] on div "[PERSON_NAME]" at bounding box center [603, 302] width 202 height 26
click at [752, 193] on button "Apply" at bounding box center [755, 184] width 37 height 25
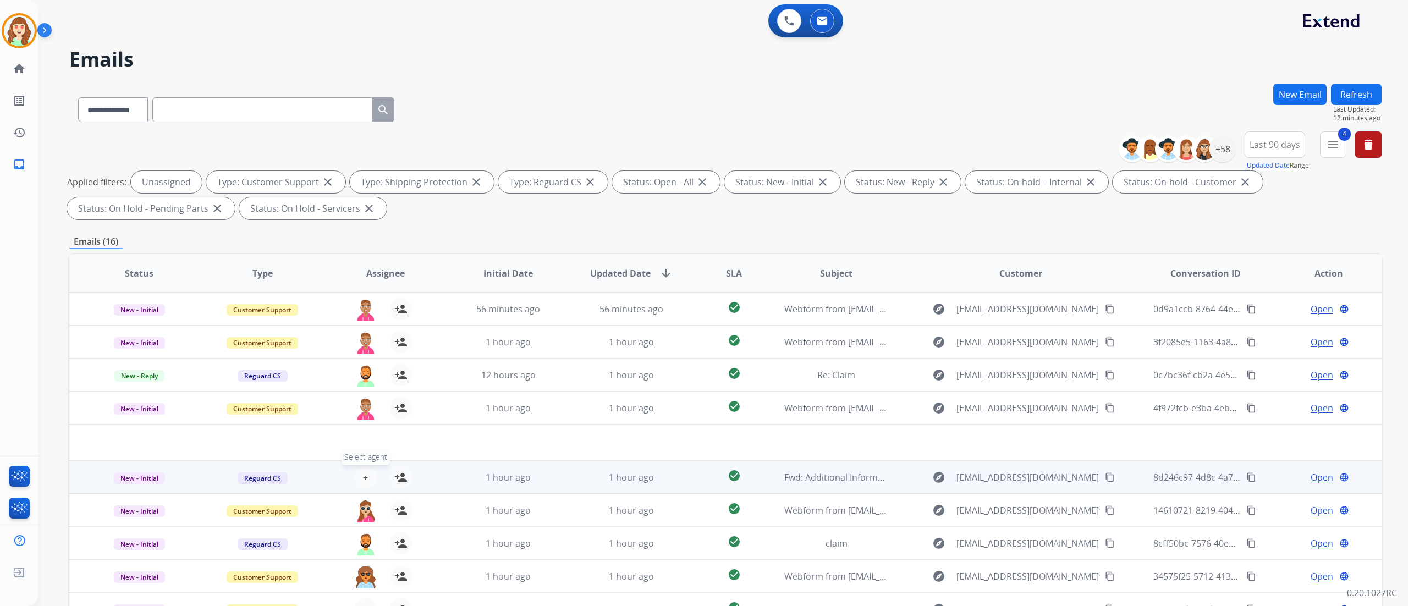
click at [359, 475] on button "+ Select agent" at bounding box center [366, 477] width 22 height 22
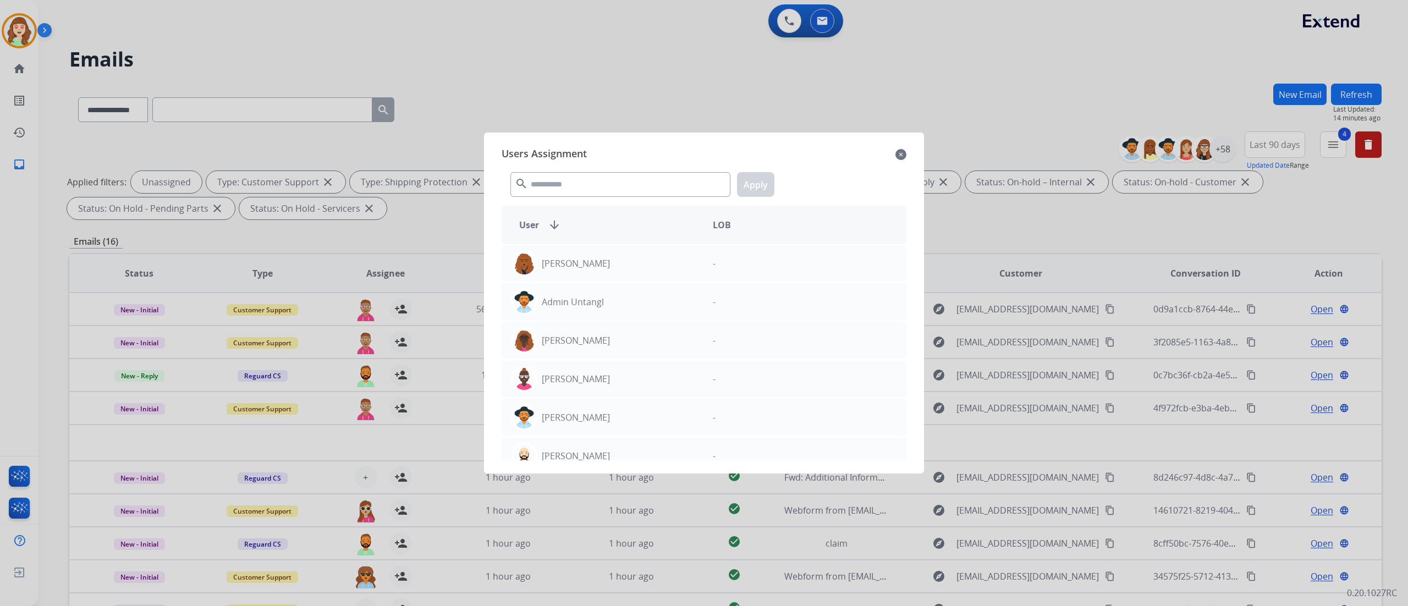
click at [900, 154] on mat-icon "close" at bounding box center [900, 154] width 11 height 13
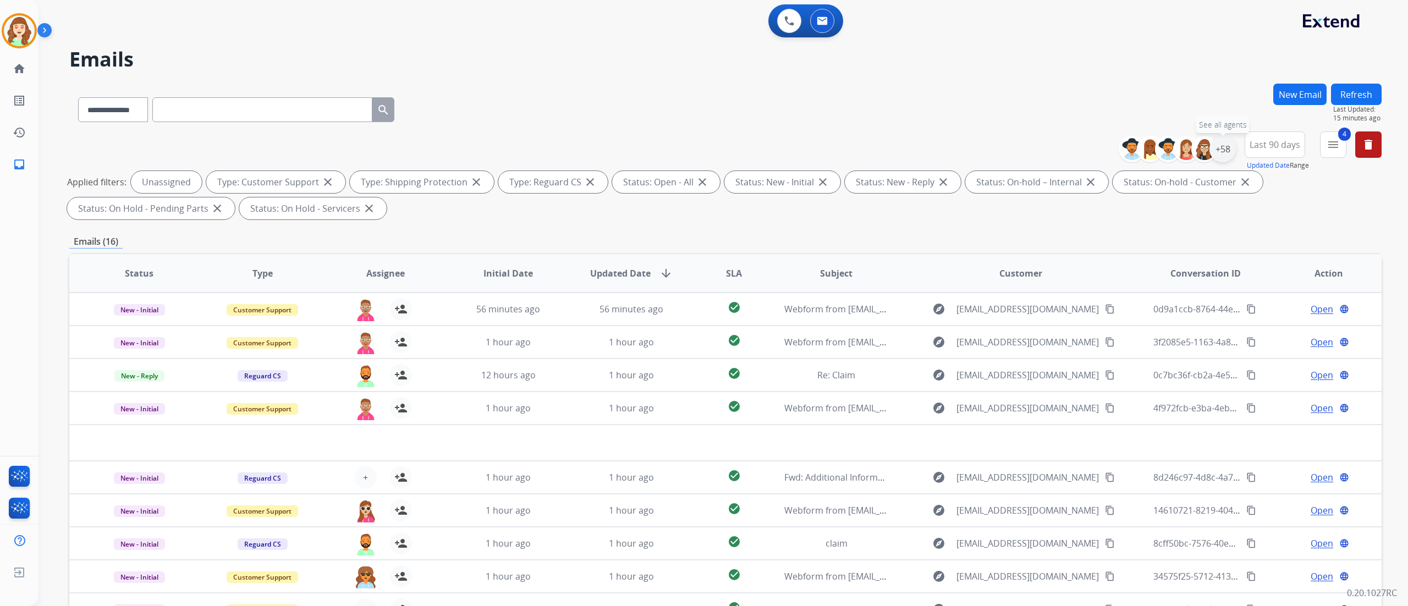
click at [1226, 151] on div "+58" at bounding box center [1223, 149] width 26 height 26
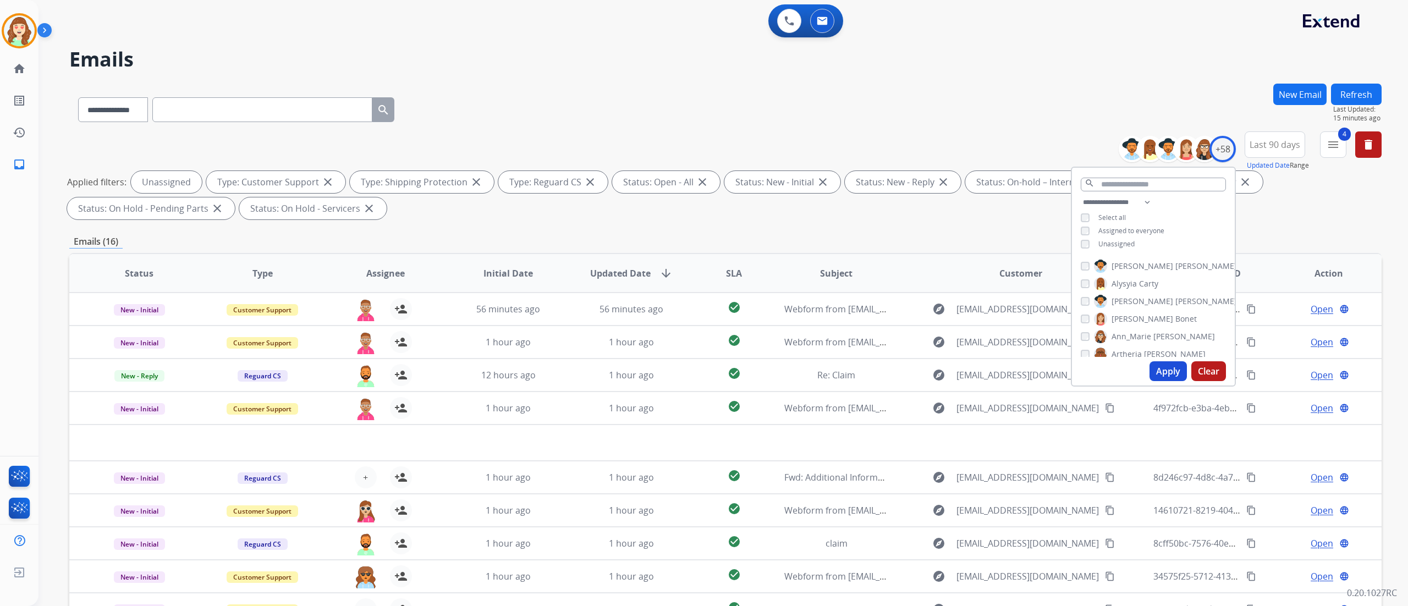
click at [1160, 371] on button "Apply" at bounding box center [1168, 371] width 37 height 20
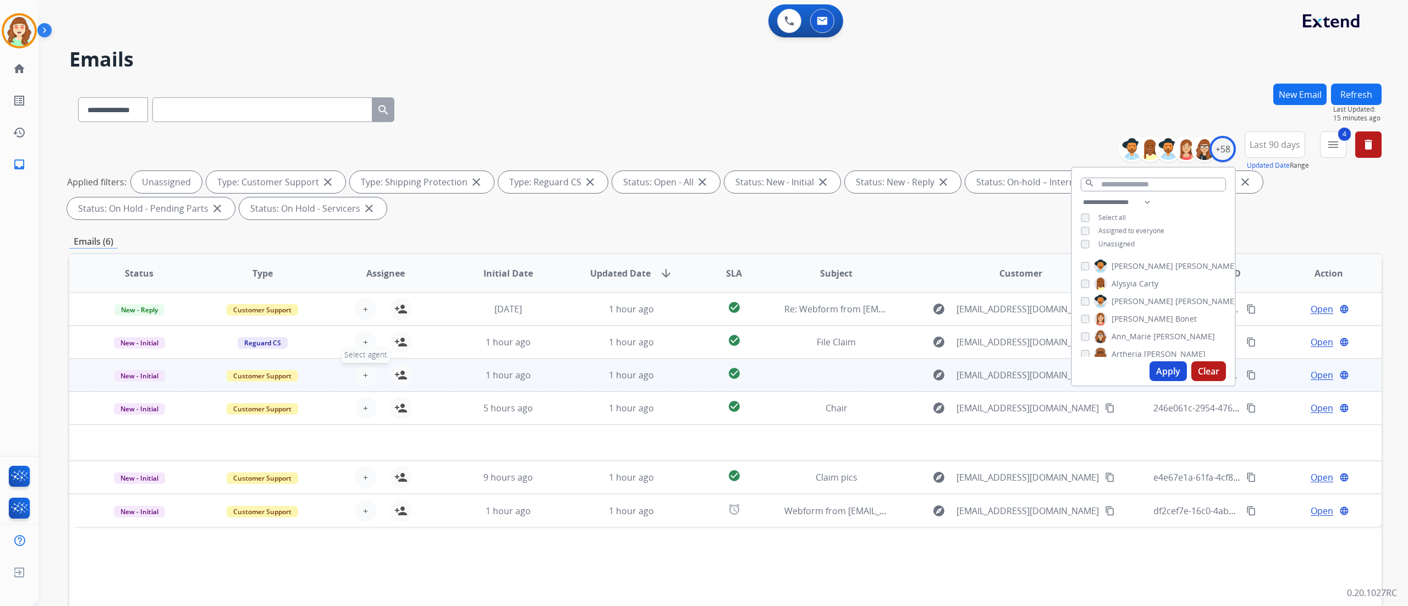
drag, startPoint x: 1160, startPoint y: 371, endPoint x: 360, endPoint y: 371, distance: 799.8
click at [360, 371] on button "+ Select agent" at bounding box center [366, 375] width 22 height 22
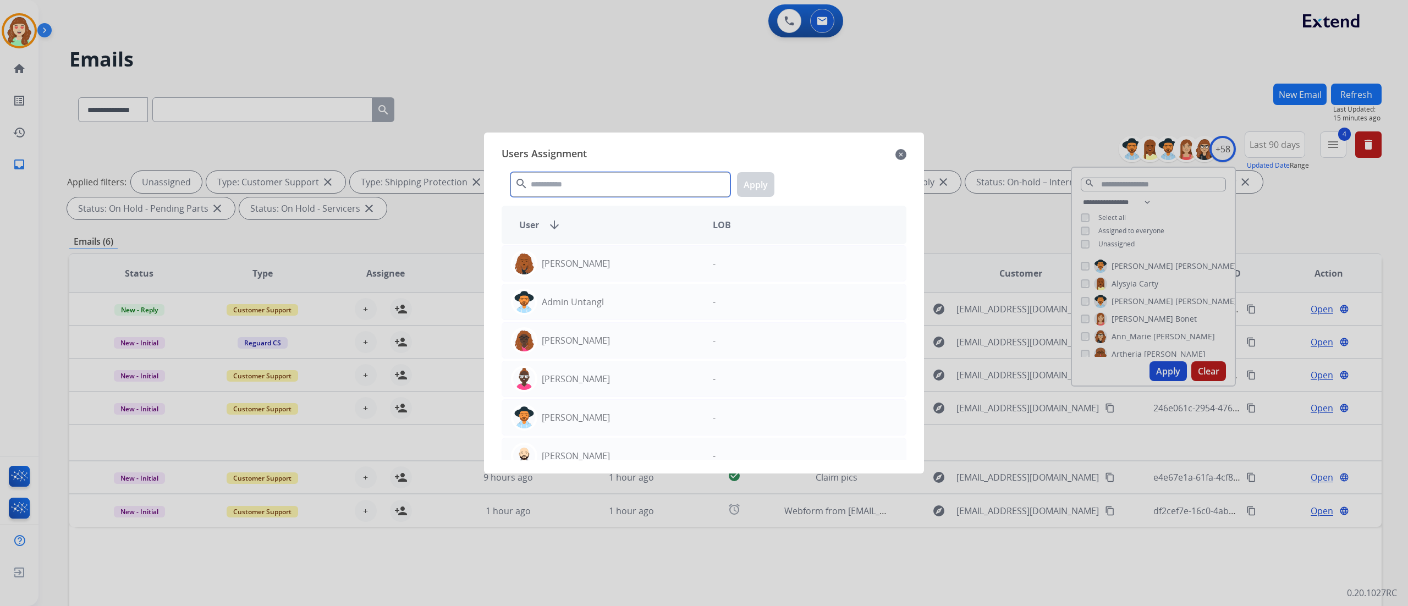
click at [566, 191] on input "text" at bounding box center [620, 184] width 220 height 25
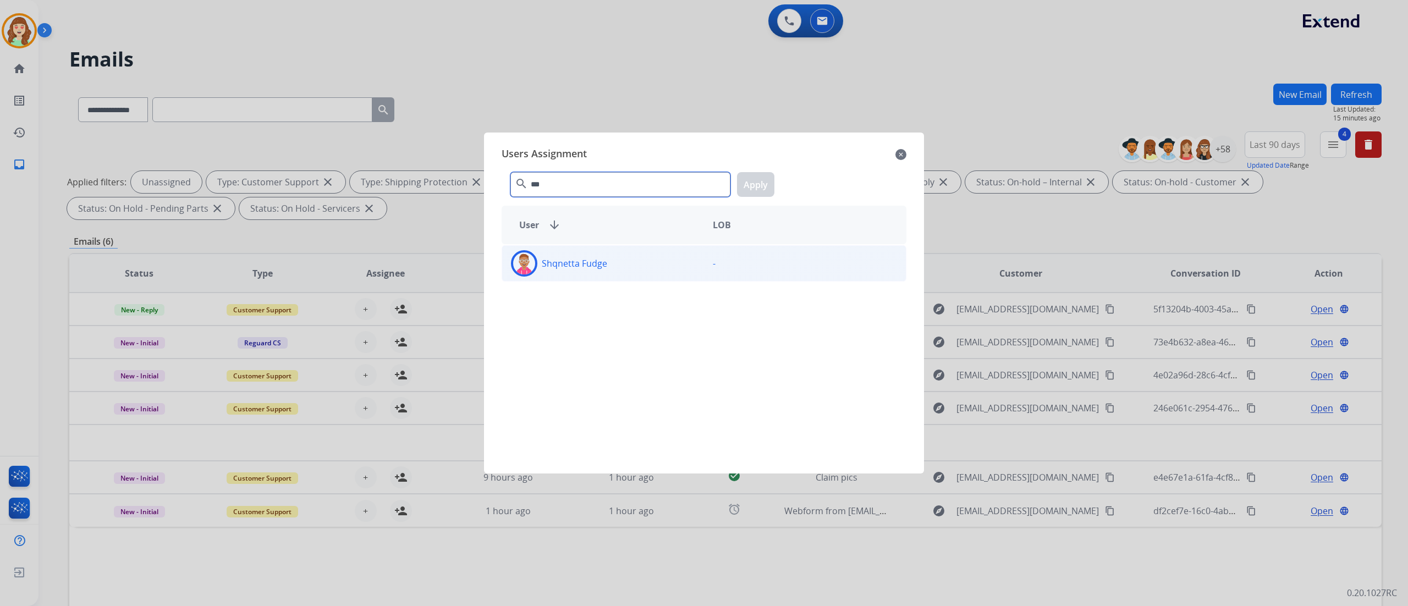
type input "***"
click at [663, 268] on div "Shqnetta Fudge" at bounding box center [603, 263] width 202 height 26
click at [768, 184] on button "Apply" at bounding box center [755, 184] width 37 height 25
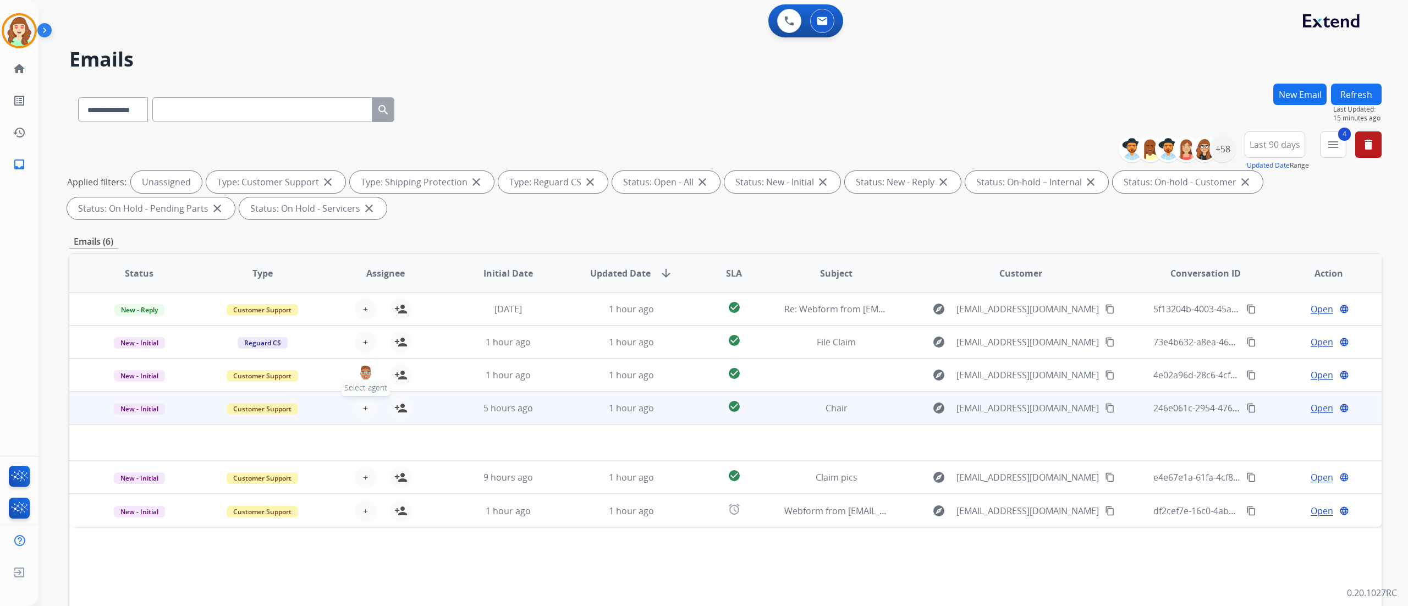
click at [363, 407] on span "+" at bounding box center [365, 408] width 5 height 13
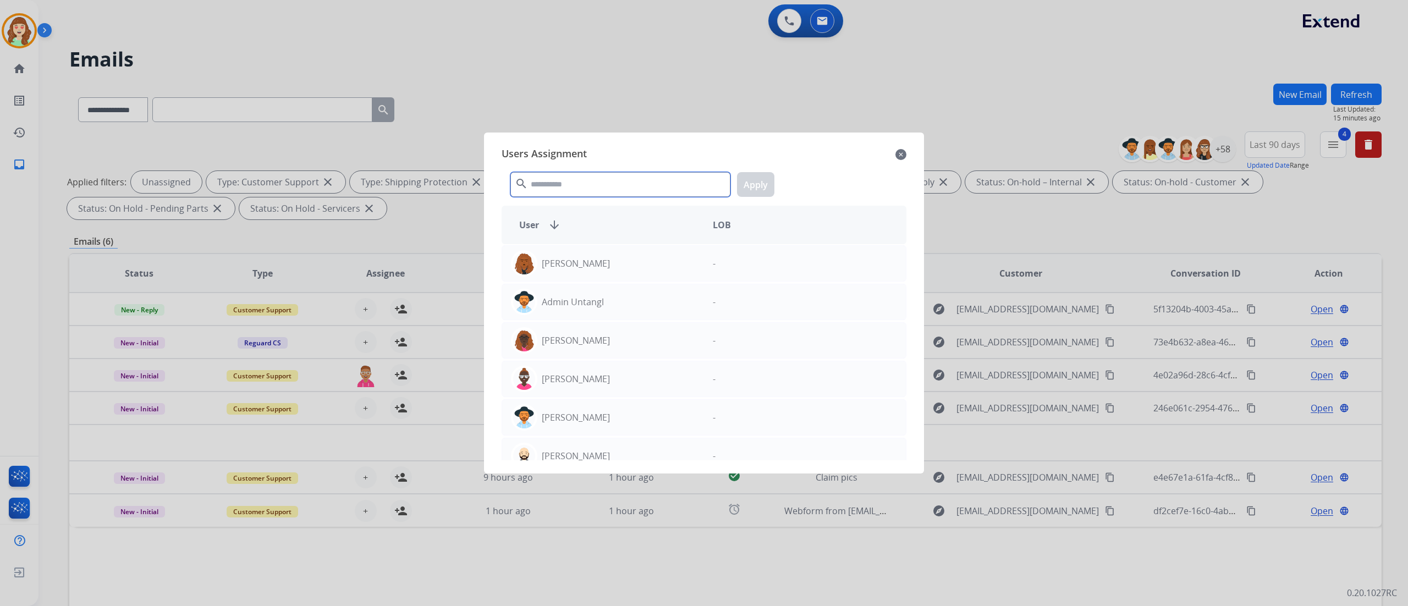
click at [593, 186] on input "text" at bounding box center [620, 184] width 220 height 25
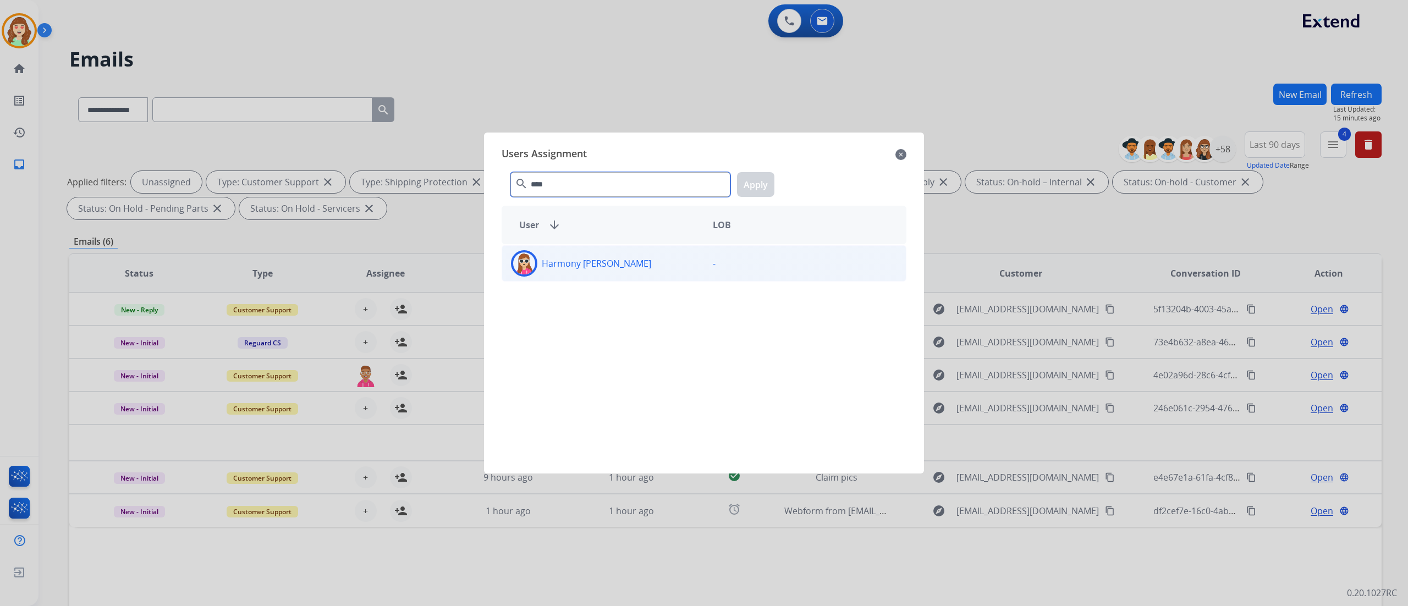
type input "****"
click at [659, 249] on div "Harmony [PERSON_NAME] -" at bounding box center [704, 263] width 405 height 36
click at [750, 173] on button "Apply" at bounding box center [755, 184] width 37 height 25
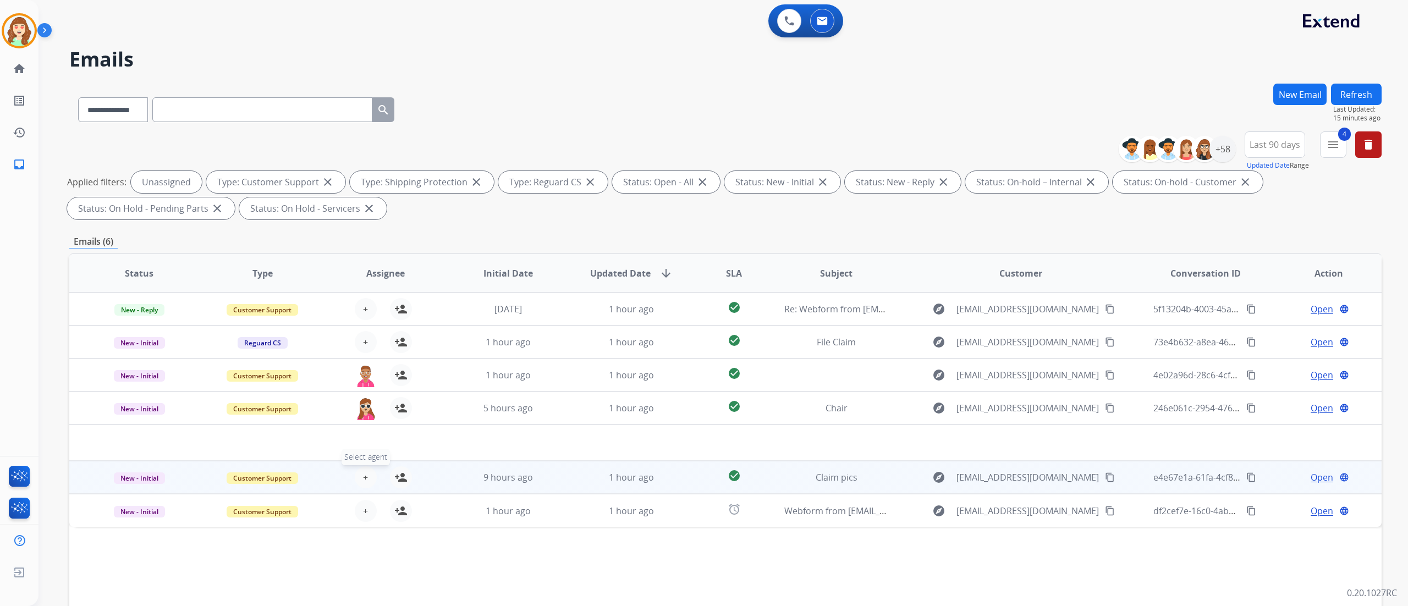
click at [363, 477] on span "+" at bounding box center [365, 477] width 5 height 13
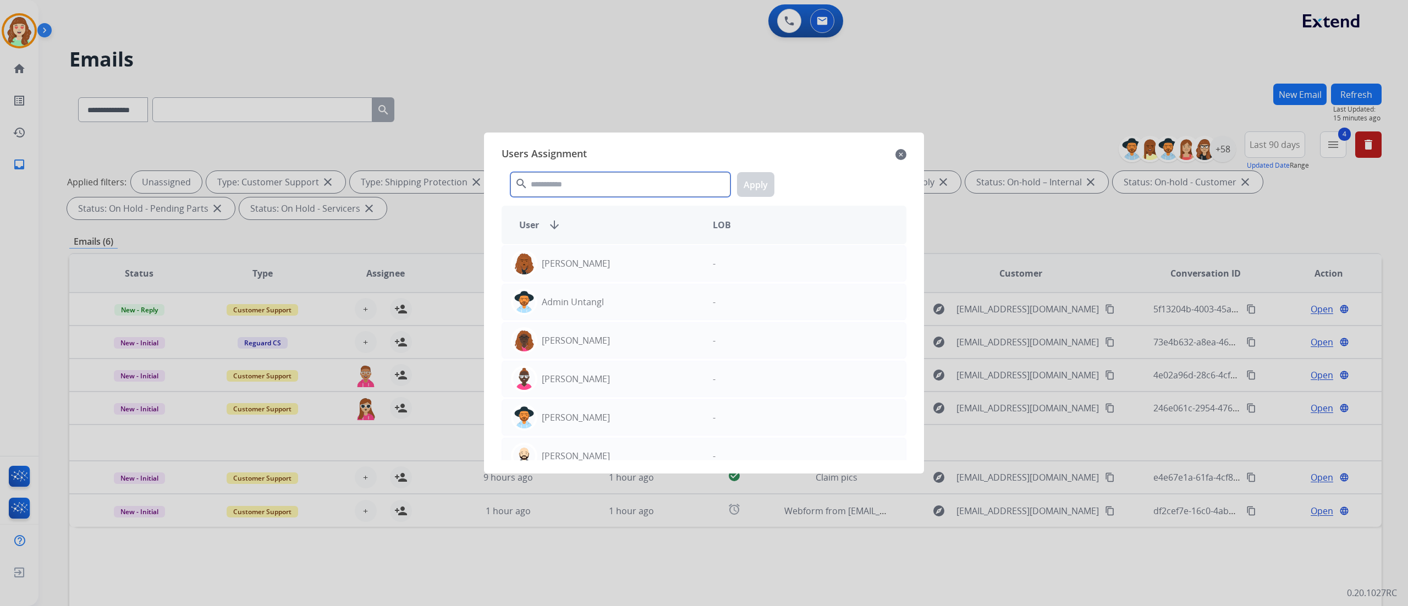
click at [634, 178] on input "text" at bounding box center [620, 184] width 220 height 25
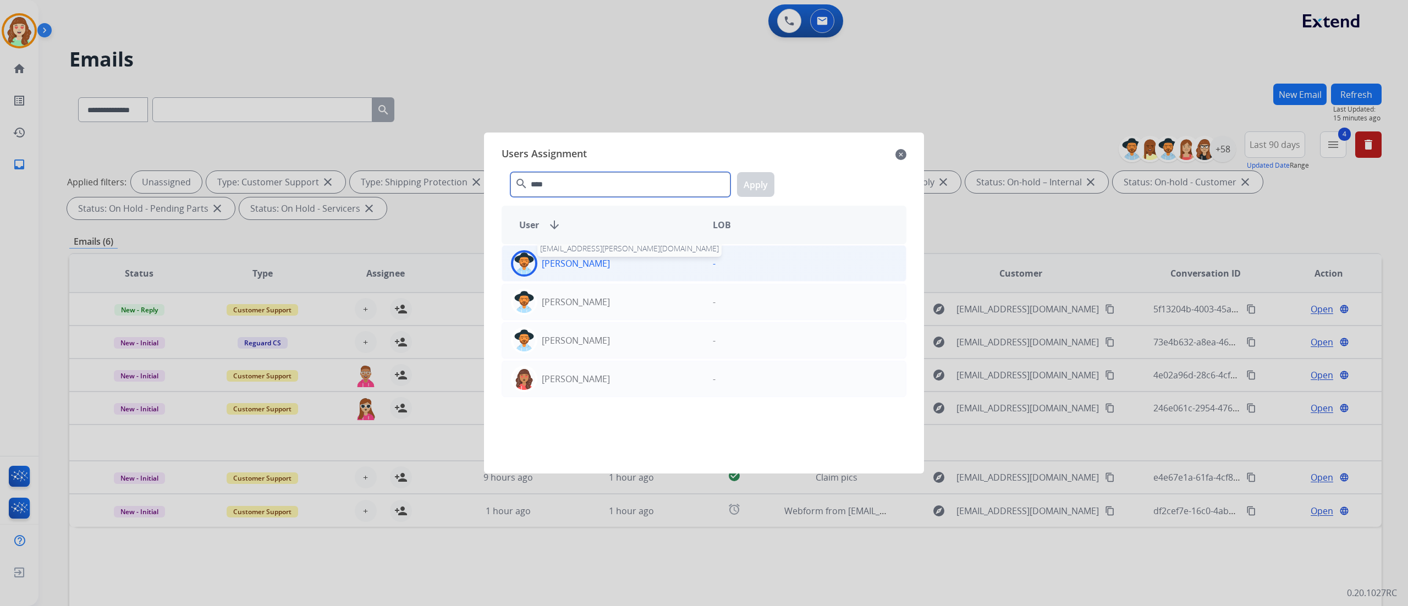
type input "****"
click at [582, 266] on p "[PERSON_NAME]" at bounding box center [576, 263] width 68 height 13
click at [765, 189] on button "Apply" at bounding box center [755, 184] width 37 height 25
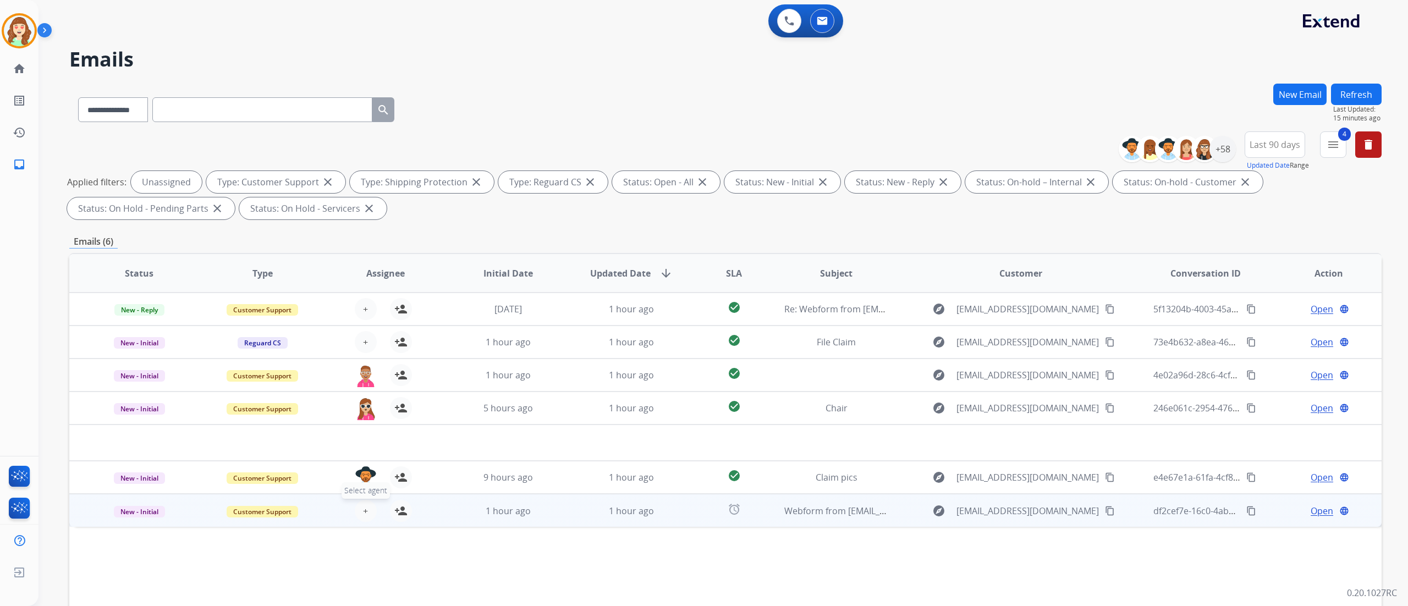
click at [372, 512] on button "+ Select agent" at bounding box center [366, 511] width 22 height 22
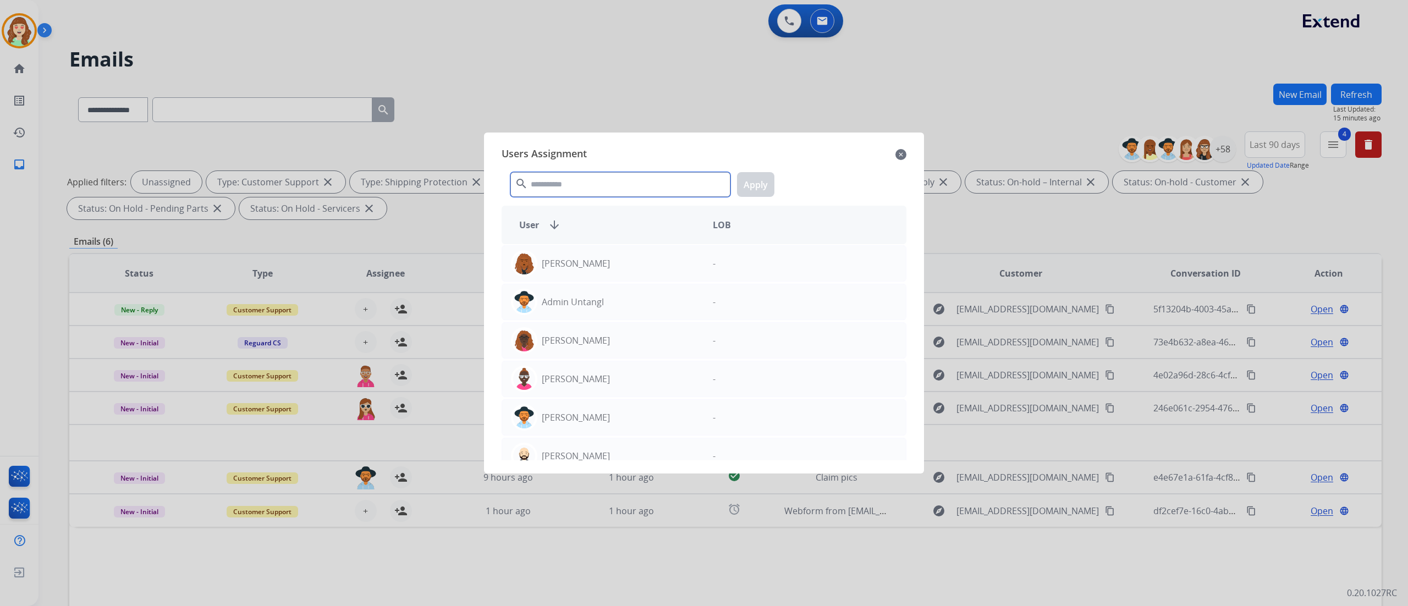
click at [607, 182] on input "text" at bounding box center [620, 184] width 220 height 25
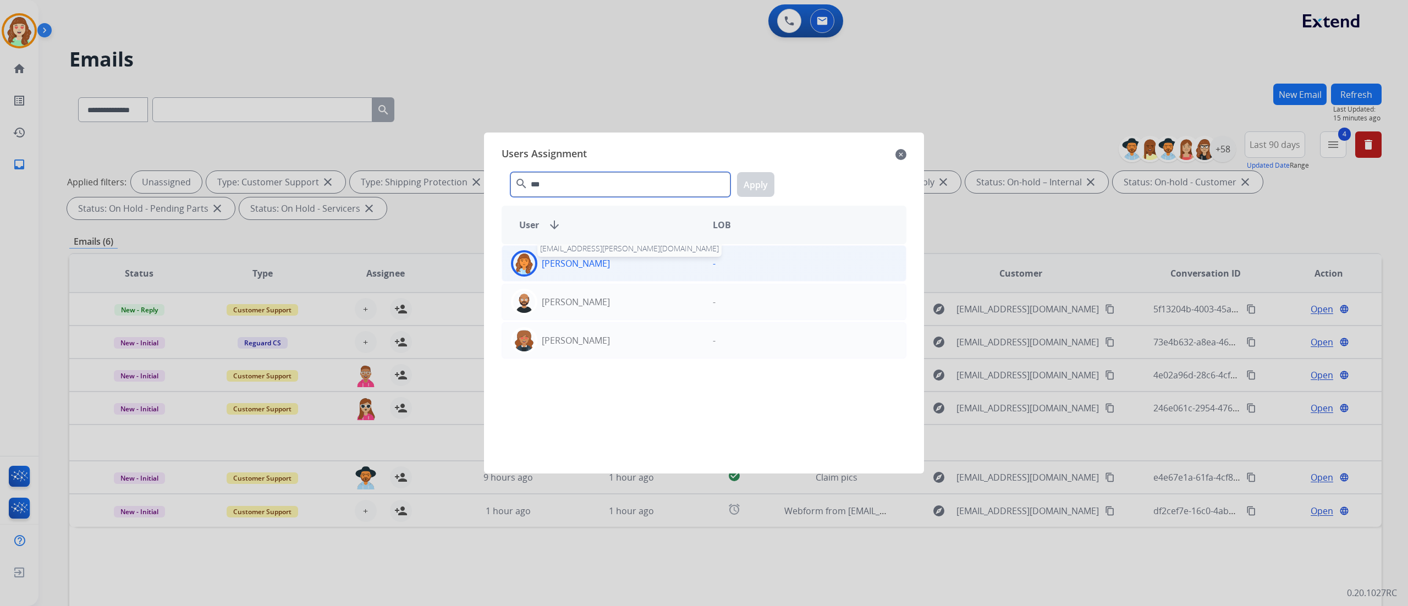
type input "***"
click at [610, 257] on p "[PERSON_NAME]" at bounding box center [576, 263] width 68 height 13
click at [766, 177] on button "Apply" at bounding box center [755, 184] width 37 height 25
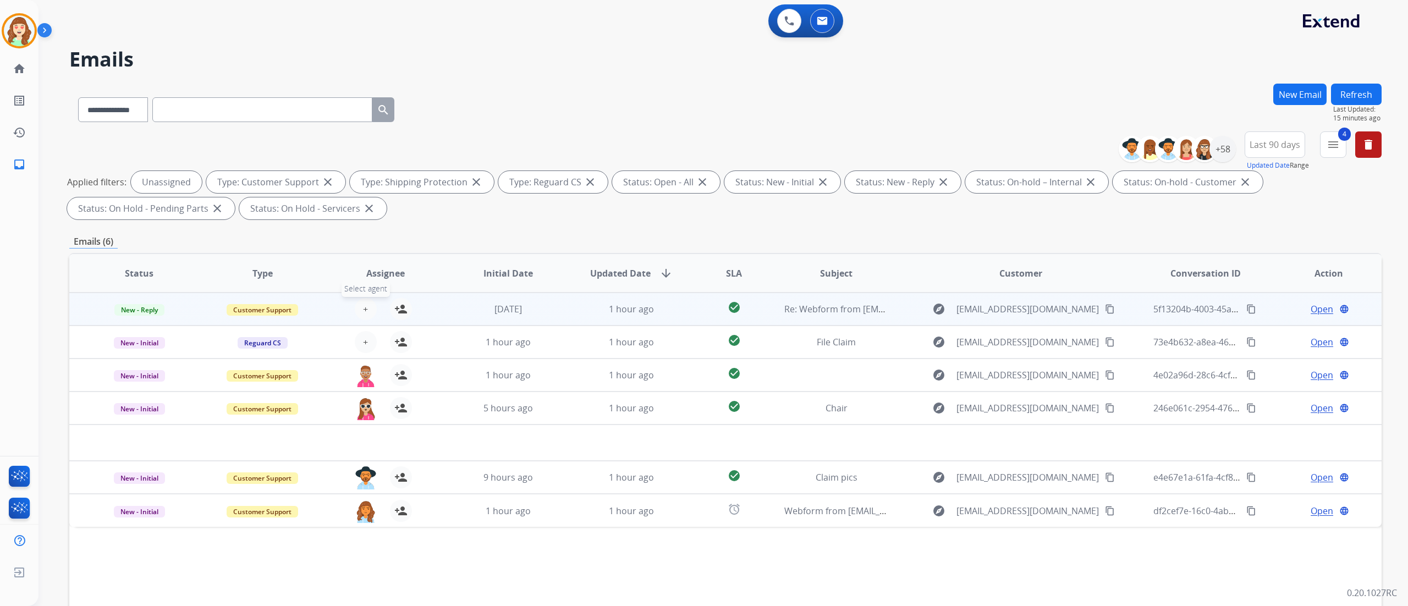
click at [365, 309] on span "+" at bounding box center [365, 309] width 5 height 13
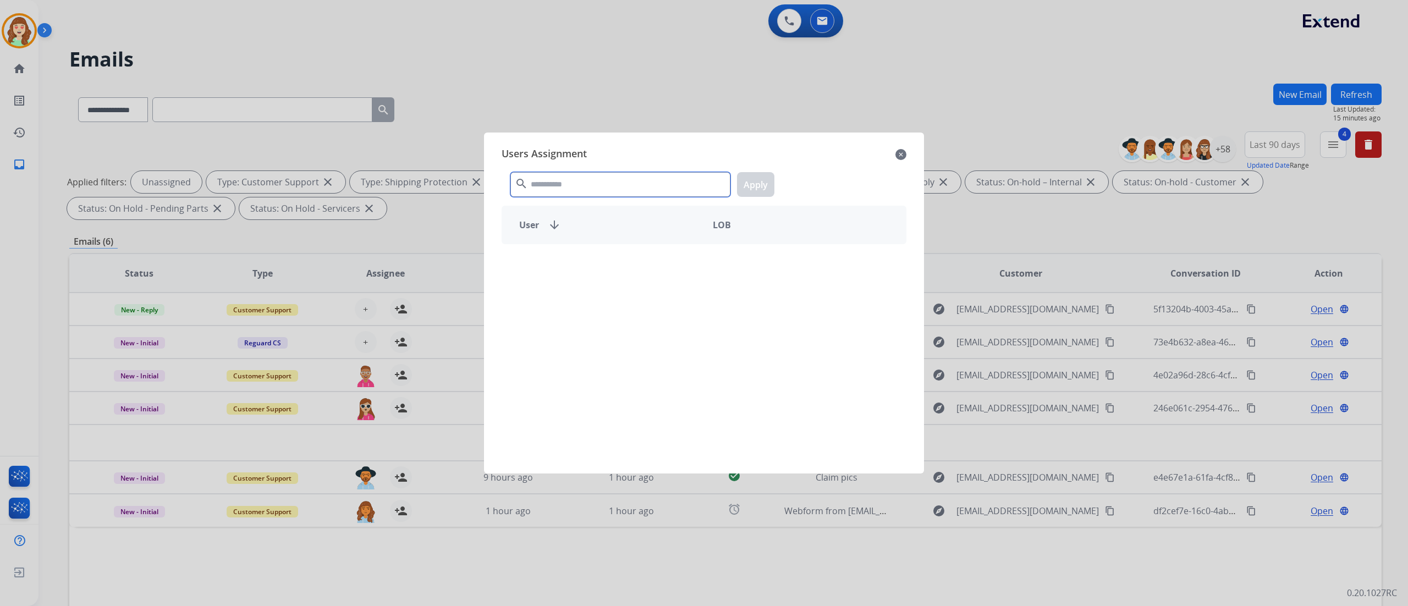
click at [564, 183] on input "text" at bounding box center [620, 184] width 220 height 25
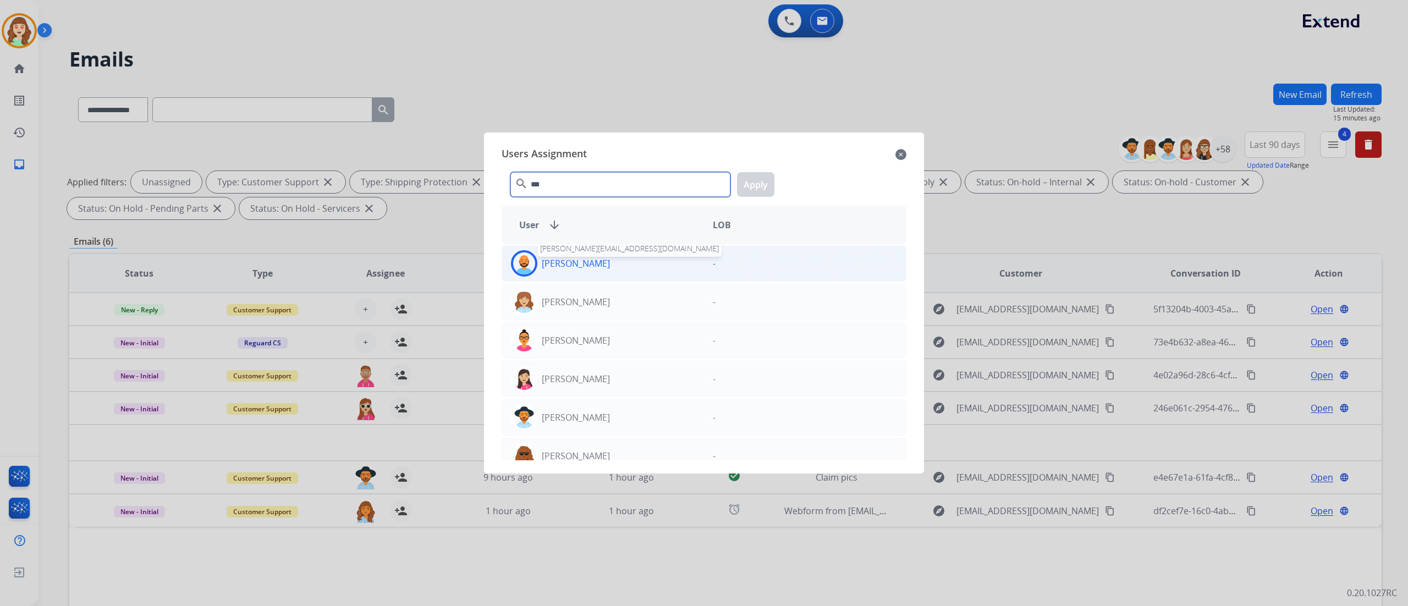
type input "***"
click at [580, 268] on p "[PERSON_NAME]" at bounding box center [576, 263] width 68 height 13
click at [754, 188] on button "Apply" at bounding box center [755, 184] width 37 height 25
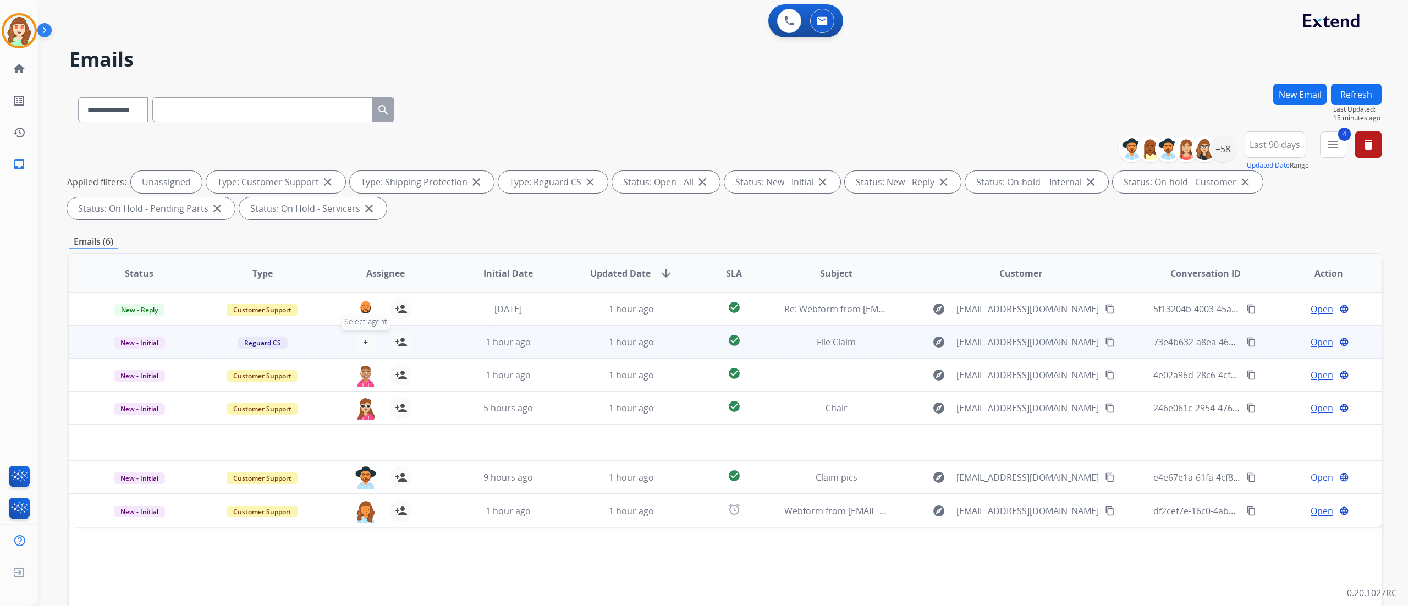
click at [363, 340] on span "+" at bounding box center [365, 342] width 5 height 13
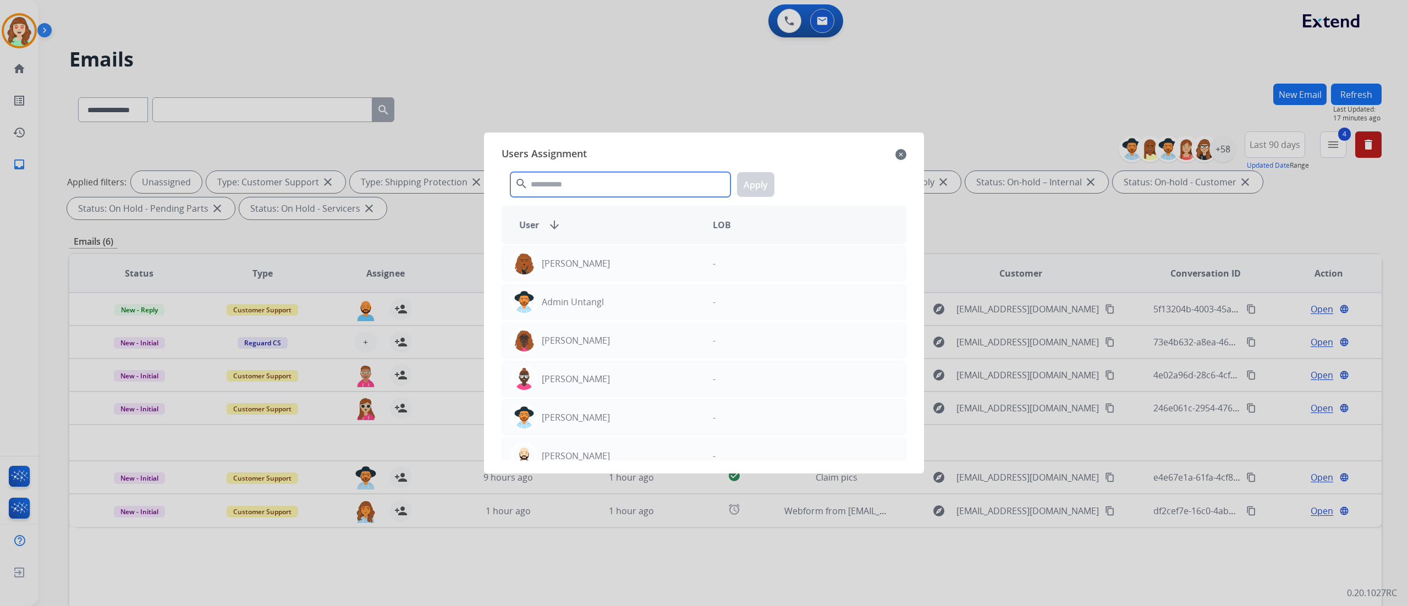
click at [570, 191] on input "text" at bounding box center [620, 184] width 220 height 25
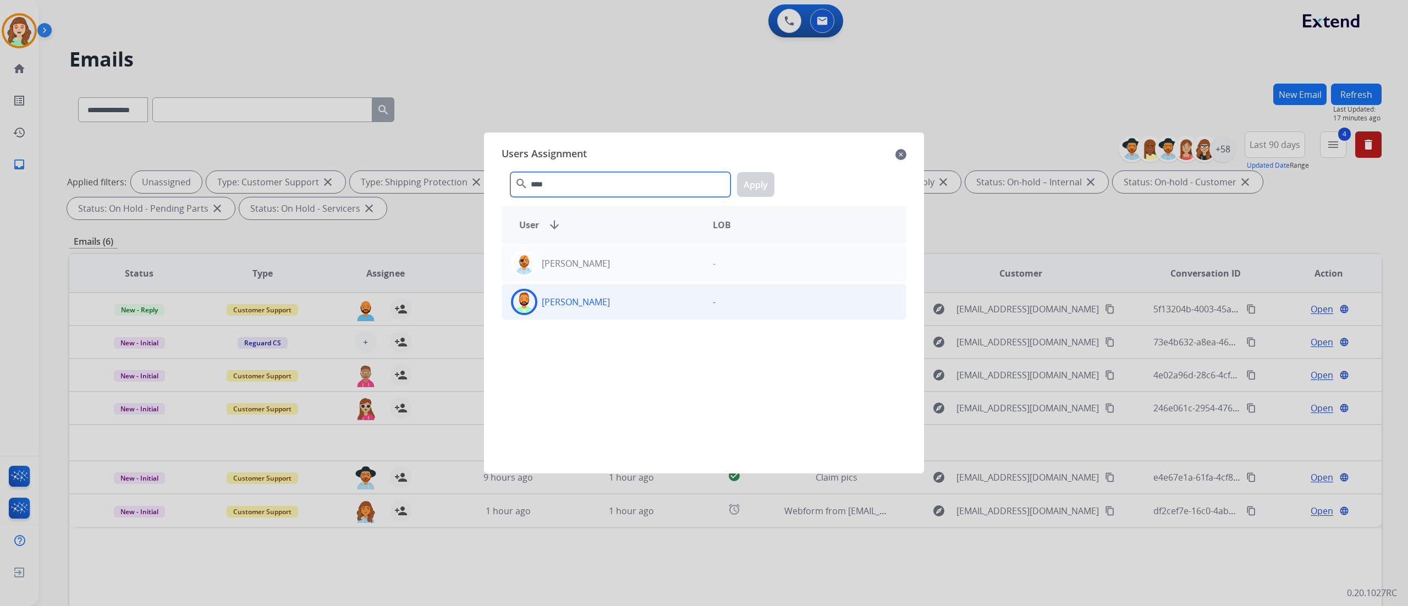
type input "****"
click at [599, 298] on div "[PERSON_NAME]" at bounding box center [603, 302] width 202 height 26
click at [754, 188] on button "Apply" at bounding box center [755, 184] width 37 height 25
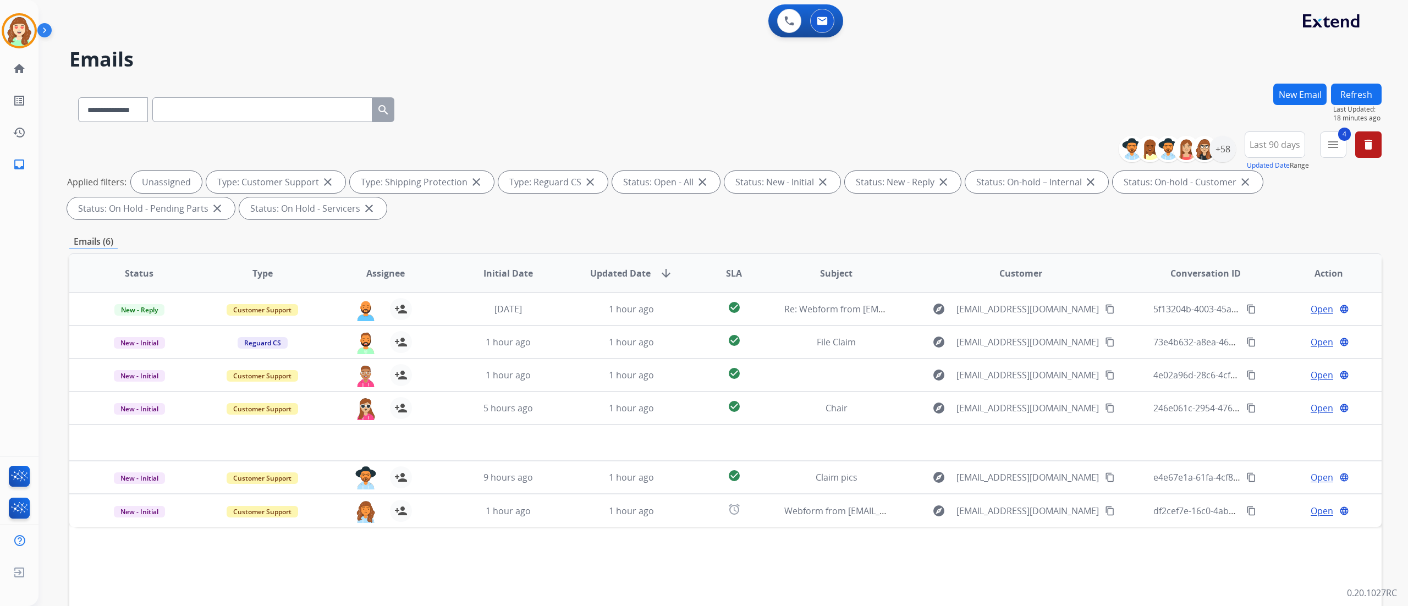
click at [166, 259] on th "Status" at bounding box center [130, 273] width 123 height 39
drag, startPoint x: 1226, startPoint y: 149, endPoint x: 1217, endPoint y: 62, distance: 87.3
click at [1217, 62] on h2 "Emails" at bounding box center [725, 59] width 1312 height 22
click at [1270, 151] on button "Last 90 days" at bounding box center [1275, 144] width 61 height 26
click at [1231, 144] on div "+58" at bounding box center [1223, 149] width 26 height 26
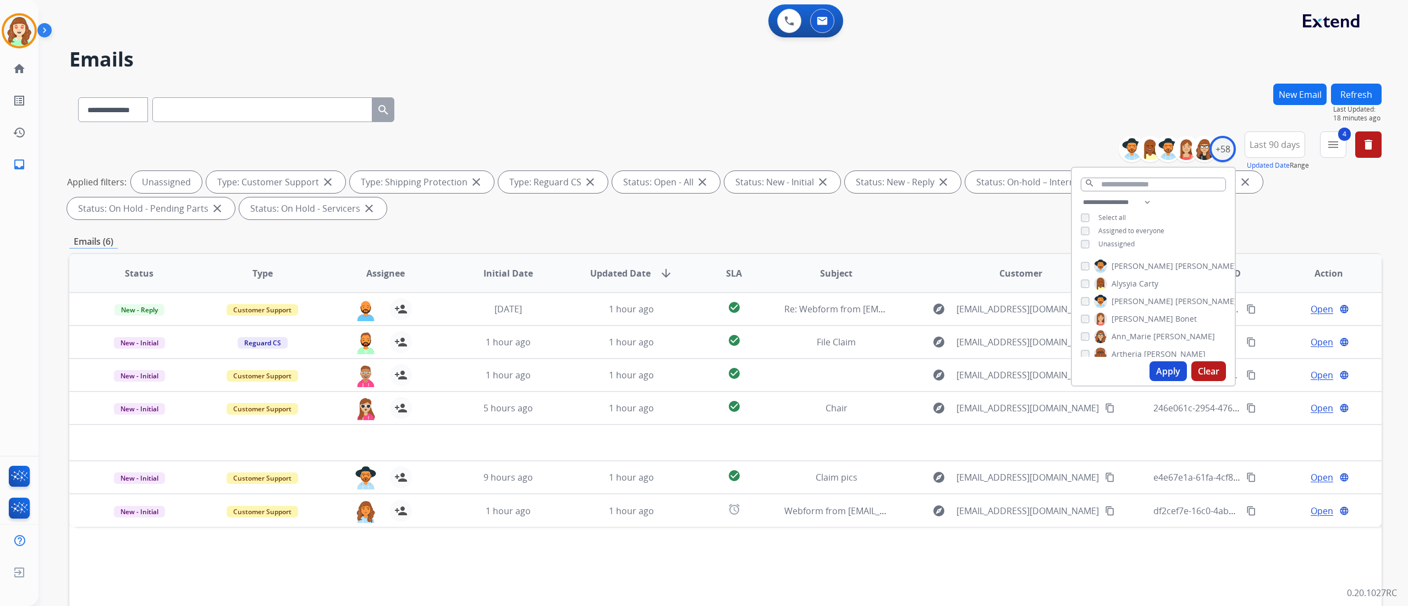
click at [1160, 372] on button "Apply" at bounding box center [1168, 371] width 37 height 20
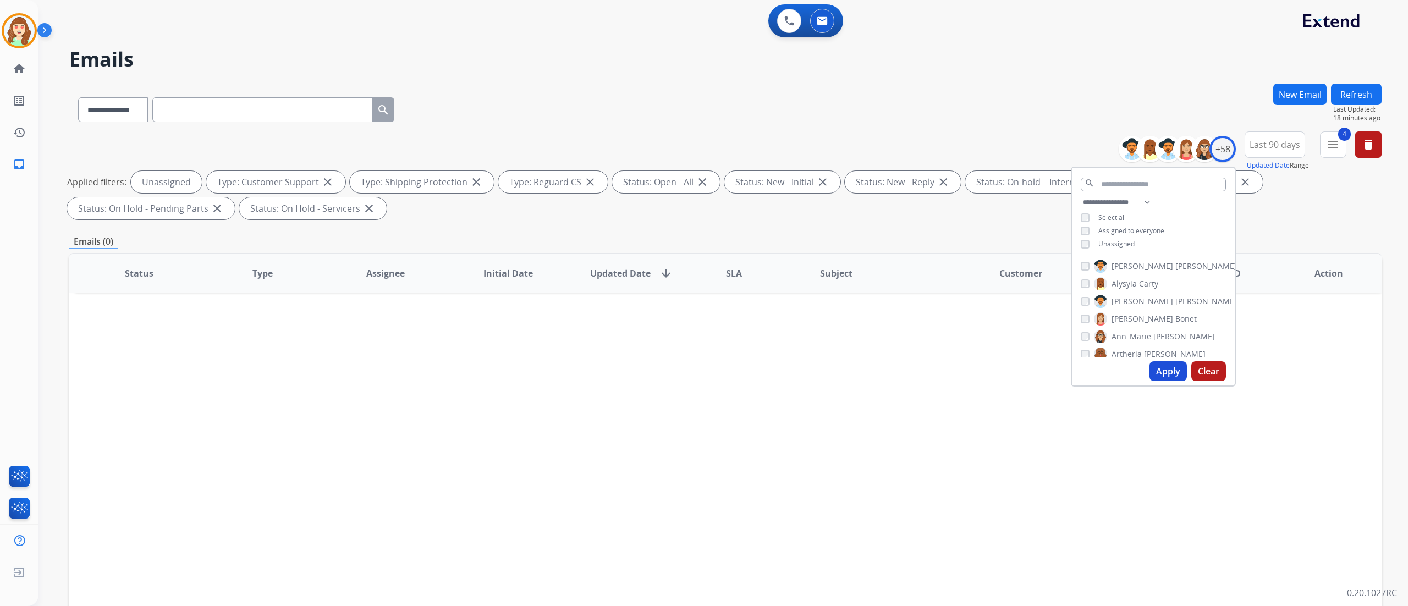
click at [1164, 374] on button "Apply" at bounding box center [1168, 371] width 37 height 20
click at [151, 408] on div "Status Type Assignee Initial Date Updated Date arrow_downward SLA Subject Custo…" at bounding box center [725, 437] width 1312 height 369
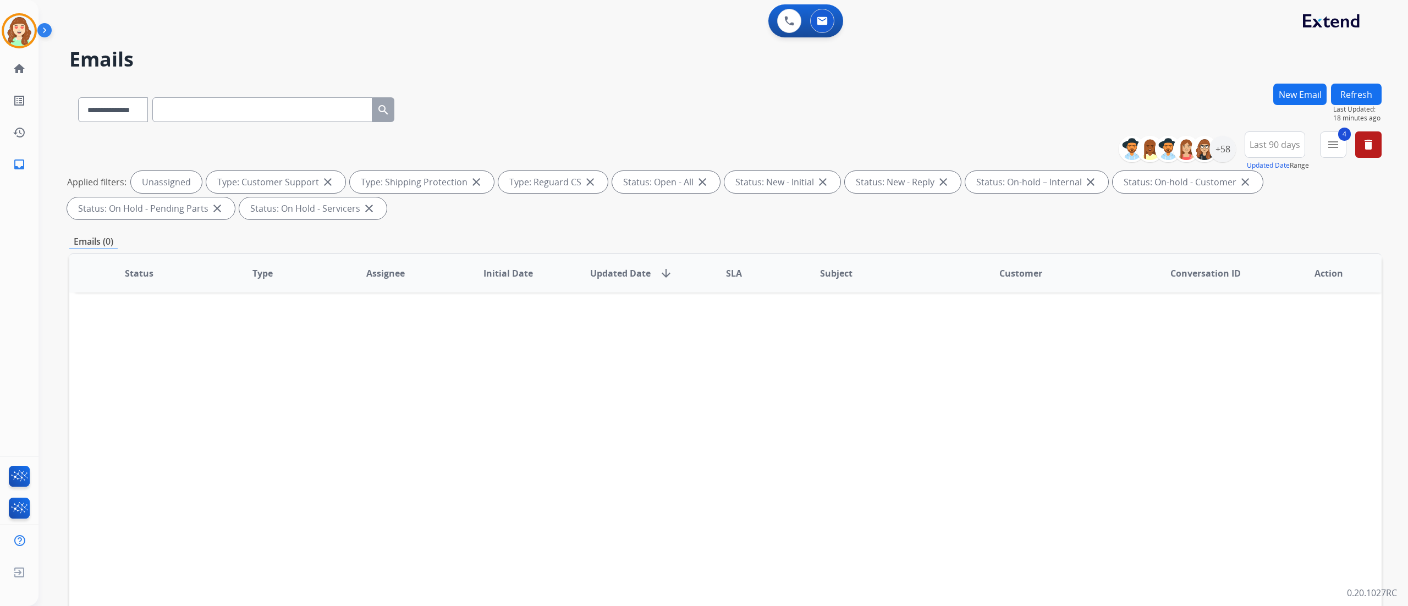
click at [1268, 147] on span "Last 90 days" at bounding box center [1275, 144] width 51 height 4
click at [181, 420] on div "Status Type Assignee Initial Date Updated Date arrow_downward SLA Subject Custo…" at bounding box center [725, 437] width 1312 height 369
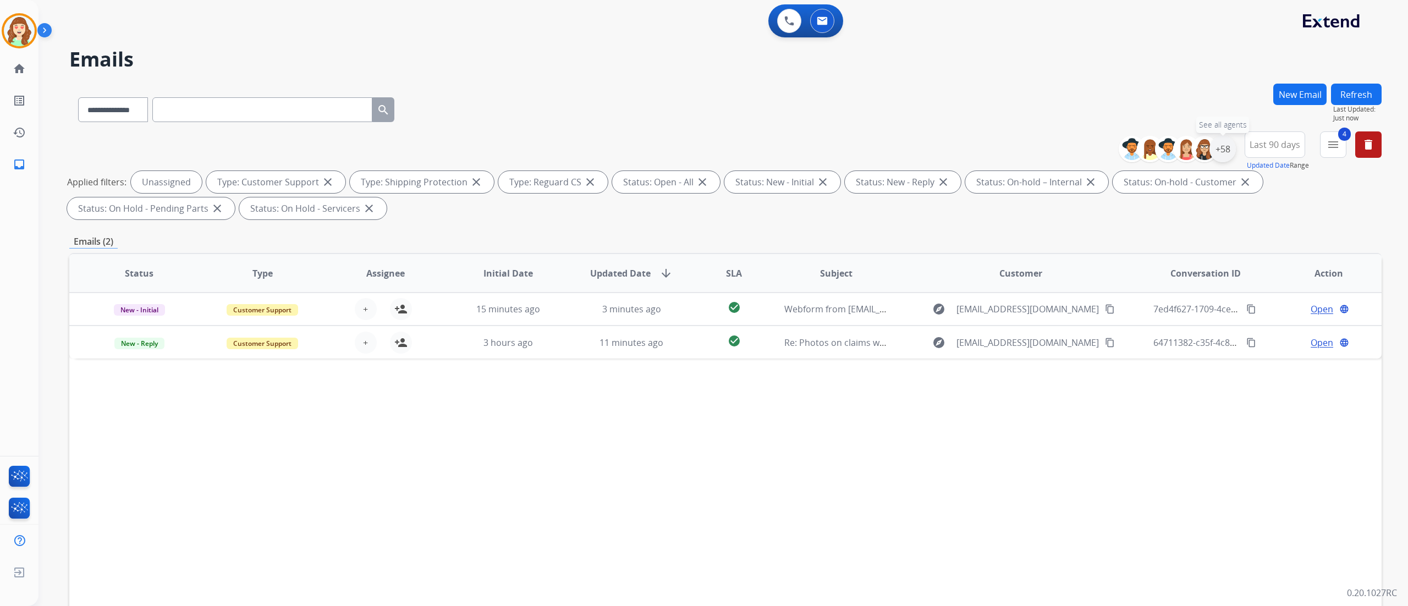
click at [1219, 149] on div "+58" at bounding box center [1223, 149] width 26 height 26
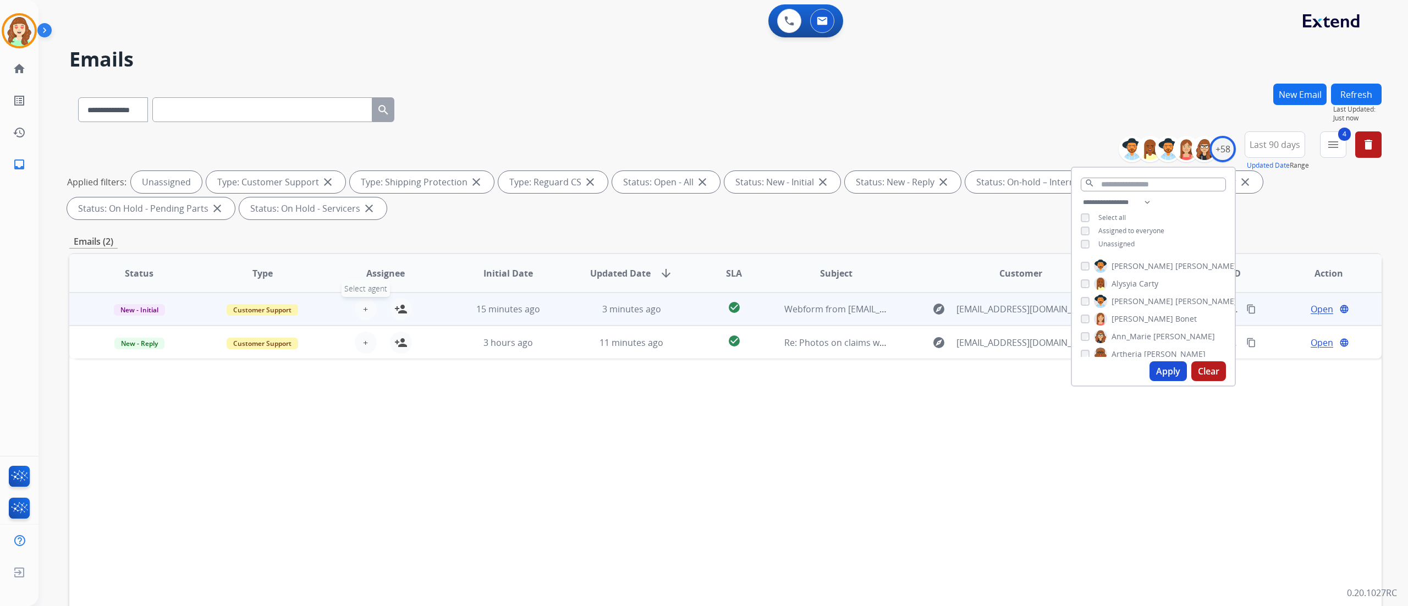
click at [363, 306] on span "+" at bounding box center [365, 309] width 5 height 13
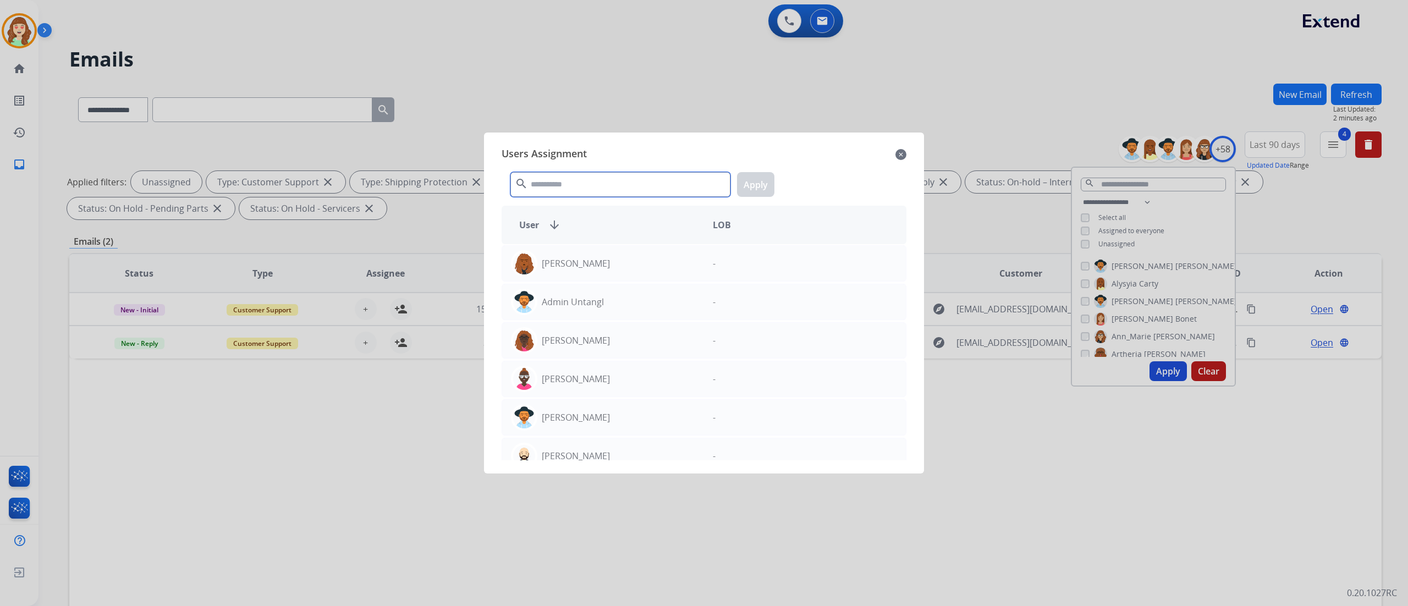
click at [562, 182] on input "text" at bounding box center [620, 184] width 220 height 25
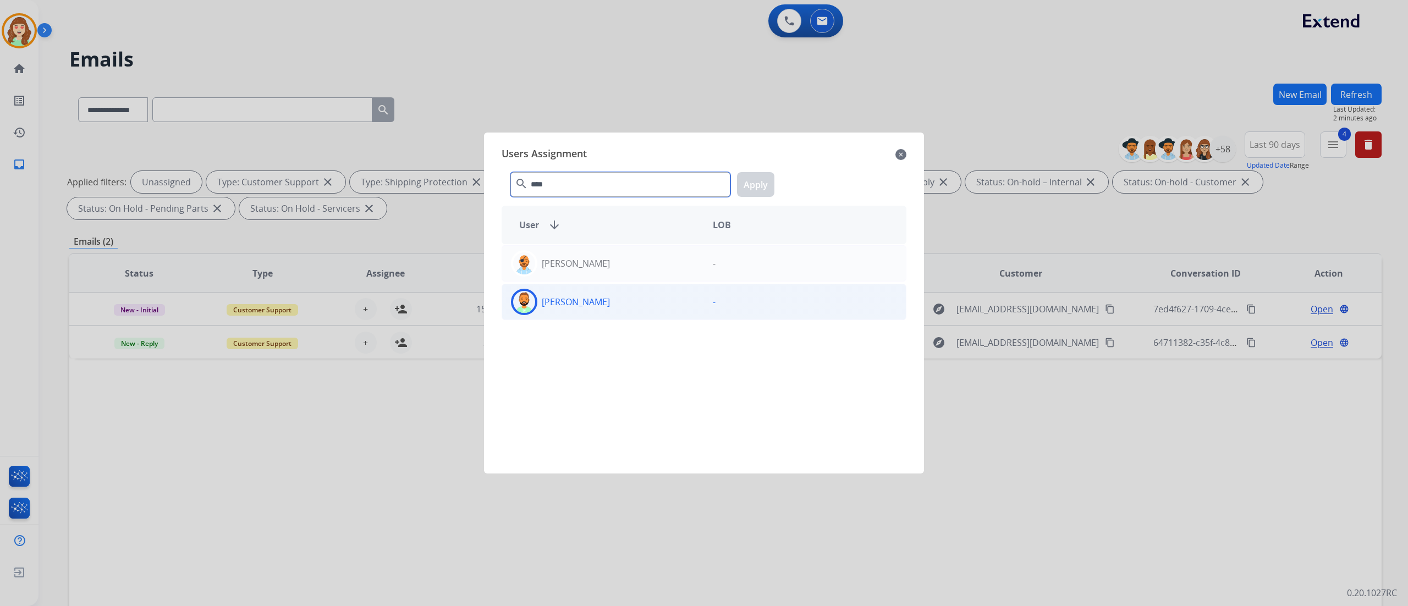
type input "****"
click at [636, 296] on div "[PERSON_NAME]" at bounding box center [603, 302] width 202 height 26
click at [764, 184] on button "Apply" at bounding box center [755, 184] width 37 height 25
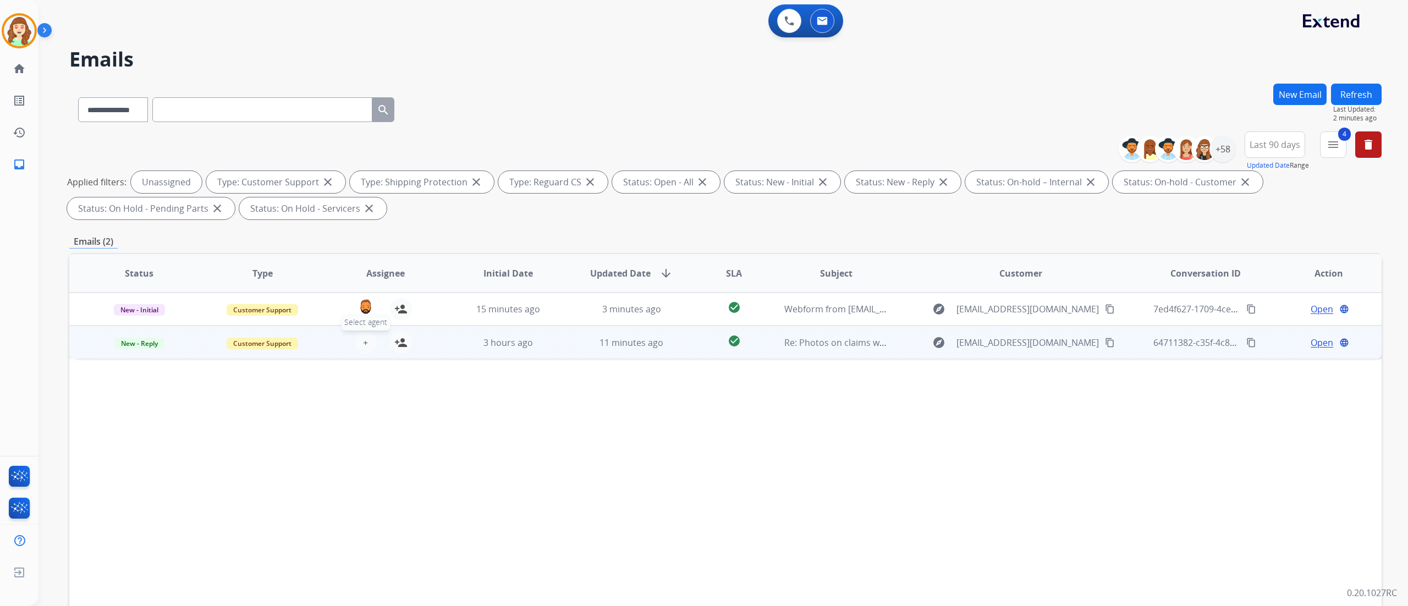
click at [365, 349] on button "+ Select agent" at bounding box center [366, 343] width 22 height 22
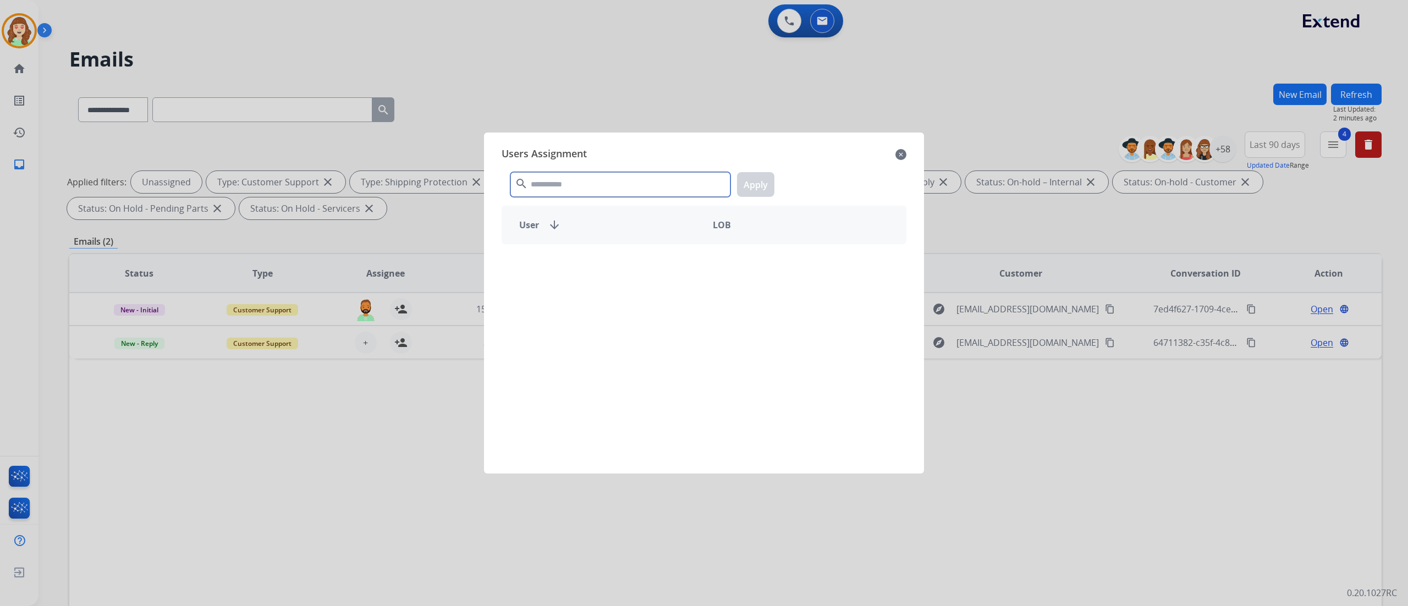
click at [589, 187] on input "text" at bounding box center [620, 184] width 220 height 25
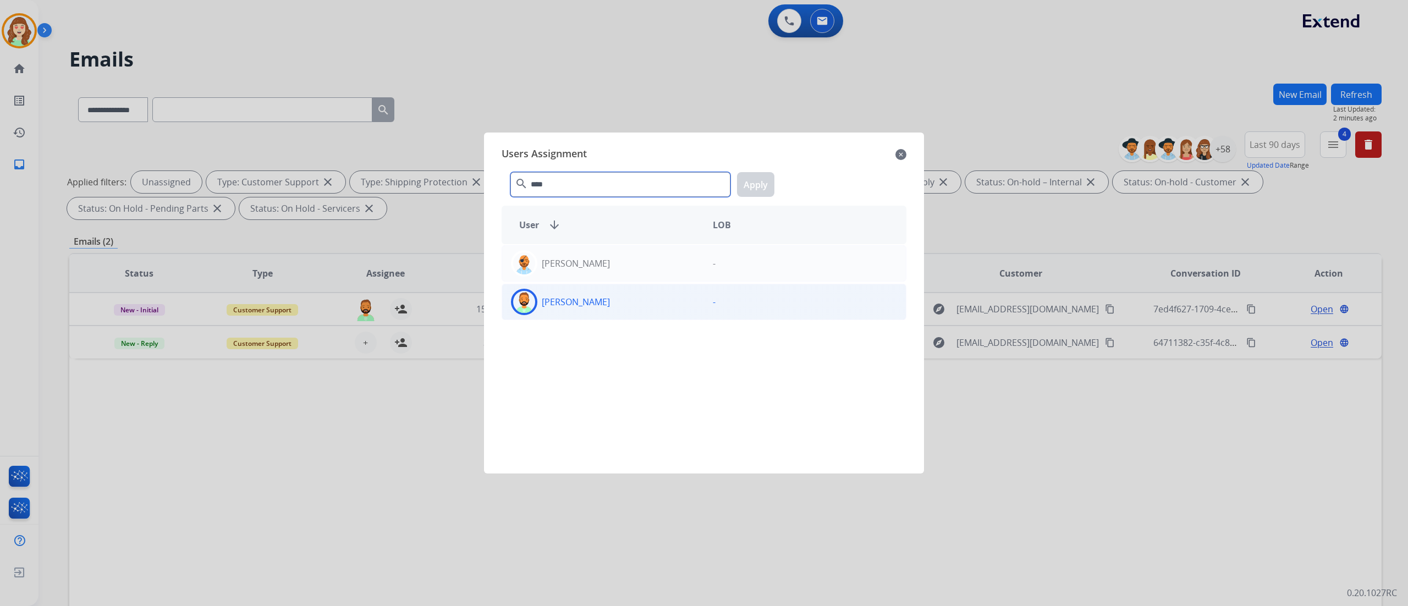
type input "****"
click at [624, 318] on div "[PERSON_NAME] -" at bounding box center [704, 302] width 405 height 36
click at [757, 183] on button "Apply" at bounding box center [755, 184] width 37 height 25
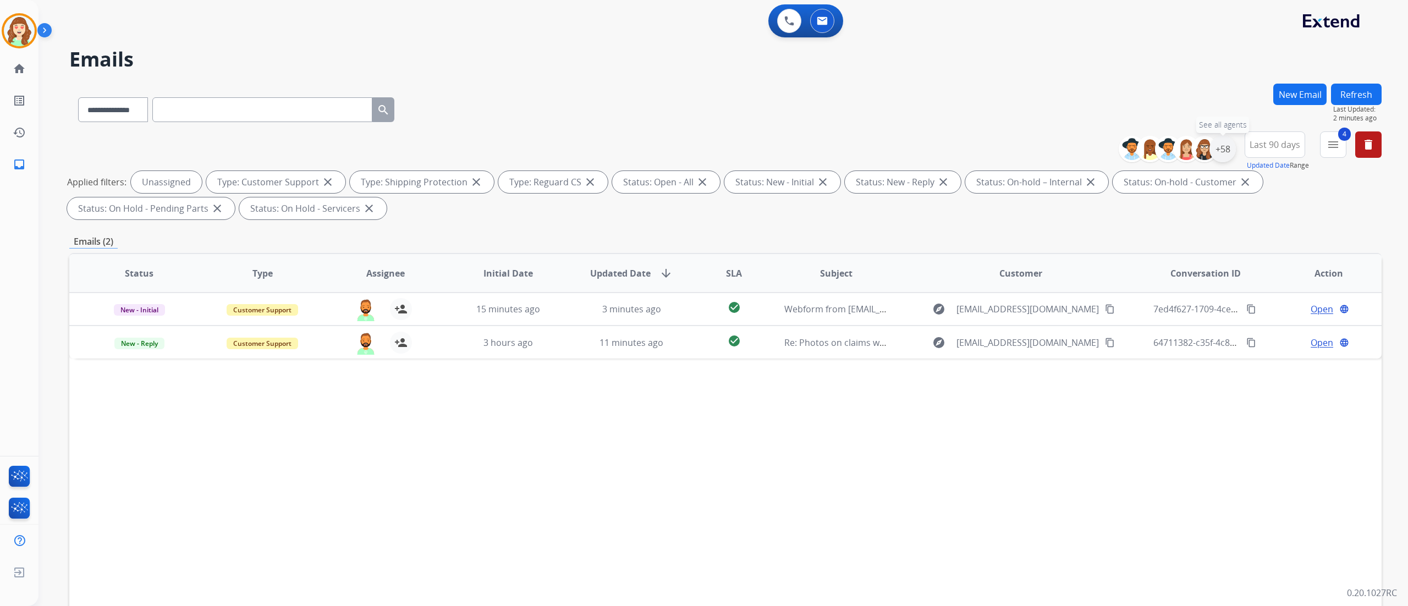
click at [1230, 147] on div "+58" at bounding box center [1223, 149] width 26 height 26
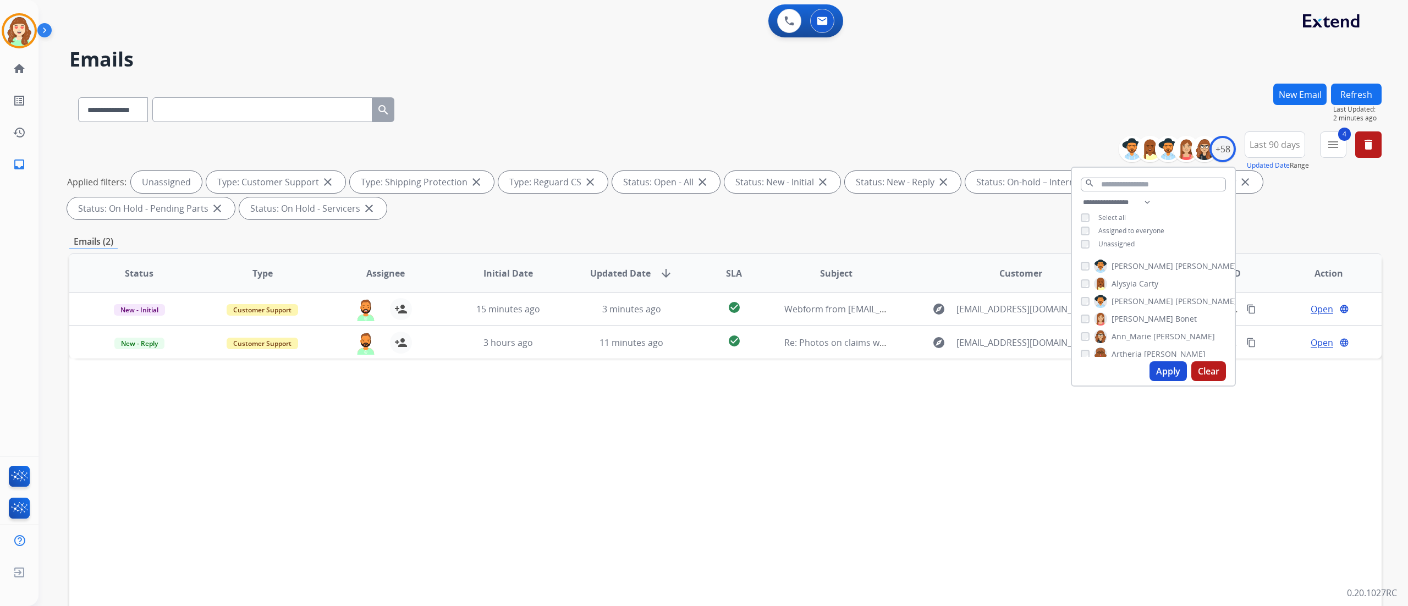
click at [1168, 373] on button "Apply" at bounding box center [1168, 371] width 37 height 20
